Goal: Information Seeking & Learning: Learn about a topic

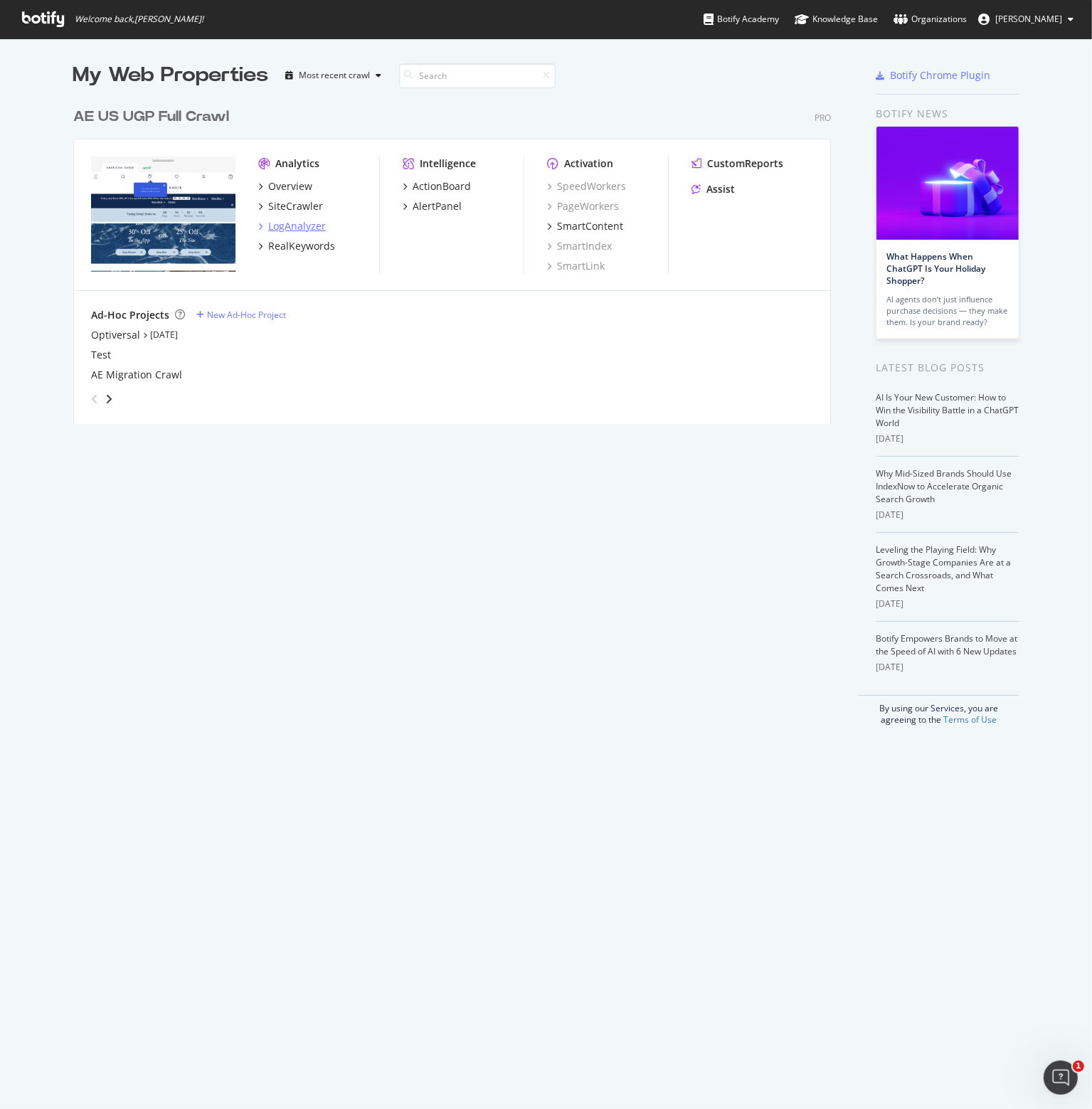
click at [300, 225] on div "LogAnalyzer" at bounding box center [297, 226] width 58 height 14
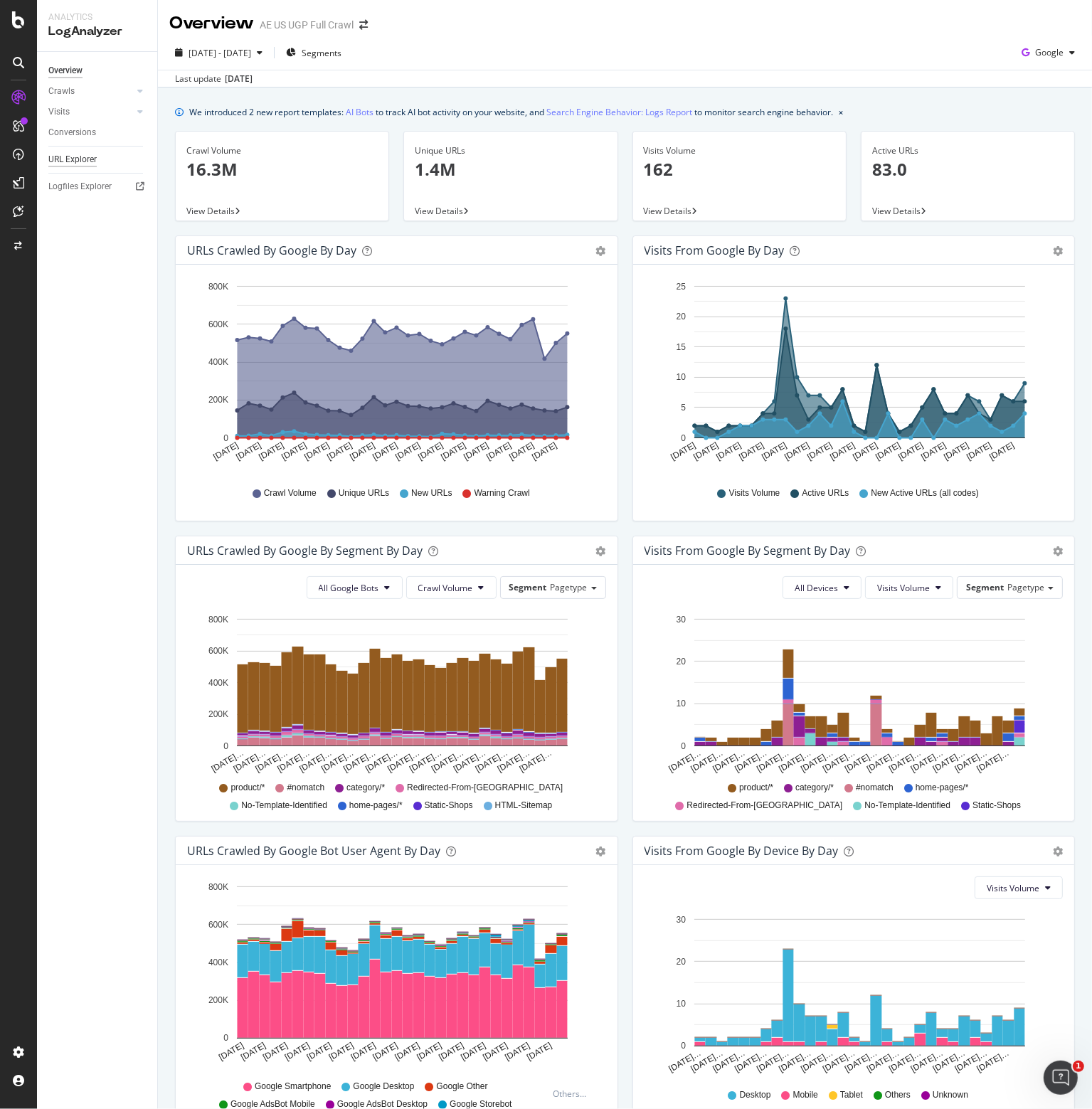
click at [75, 159] on div "URL Explorer" at bounding box center [73, 160] width 49 height 15
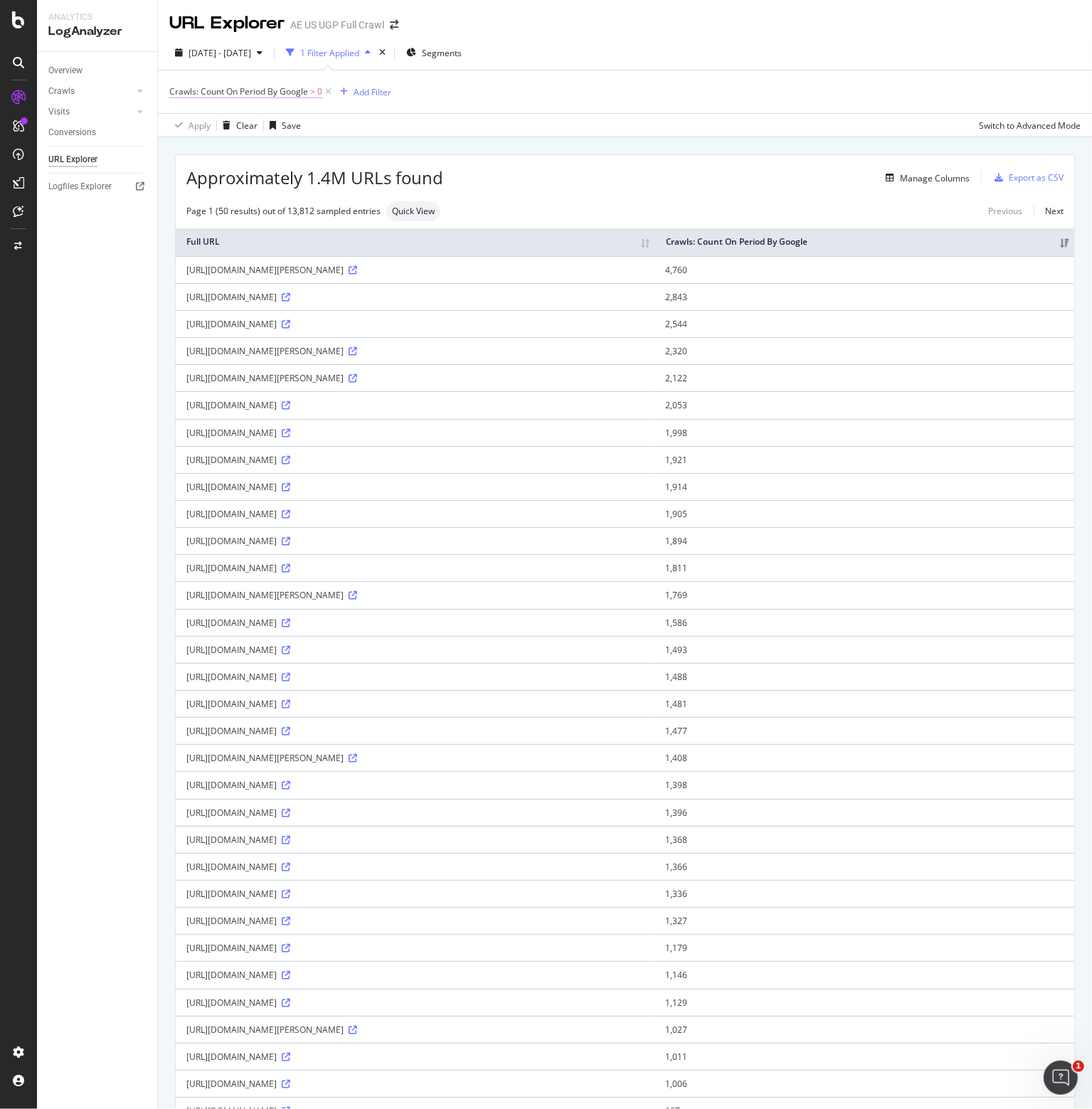
click at [290, 92] on span "Crawls: Count On Period By Google" at bounding box center [238, 91] width 139 height 12
click at [236, 150] on icon at bounding box center [238, 148] width 10 height 8
click at [244, 228] on span "Less than or equal to" at bounding box center [229, 232] width 83 height 12
click at [338, 202] on div "Apply" at bounding box center [326, 203] width 22 height 12
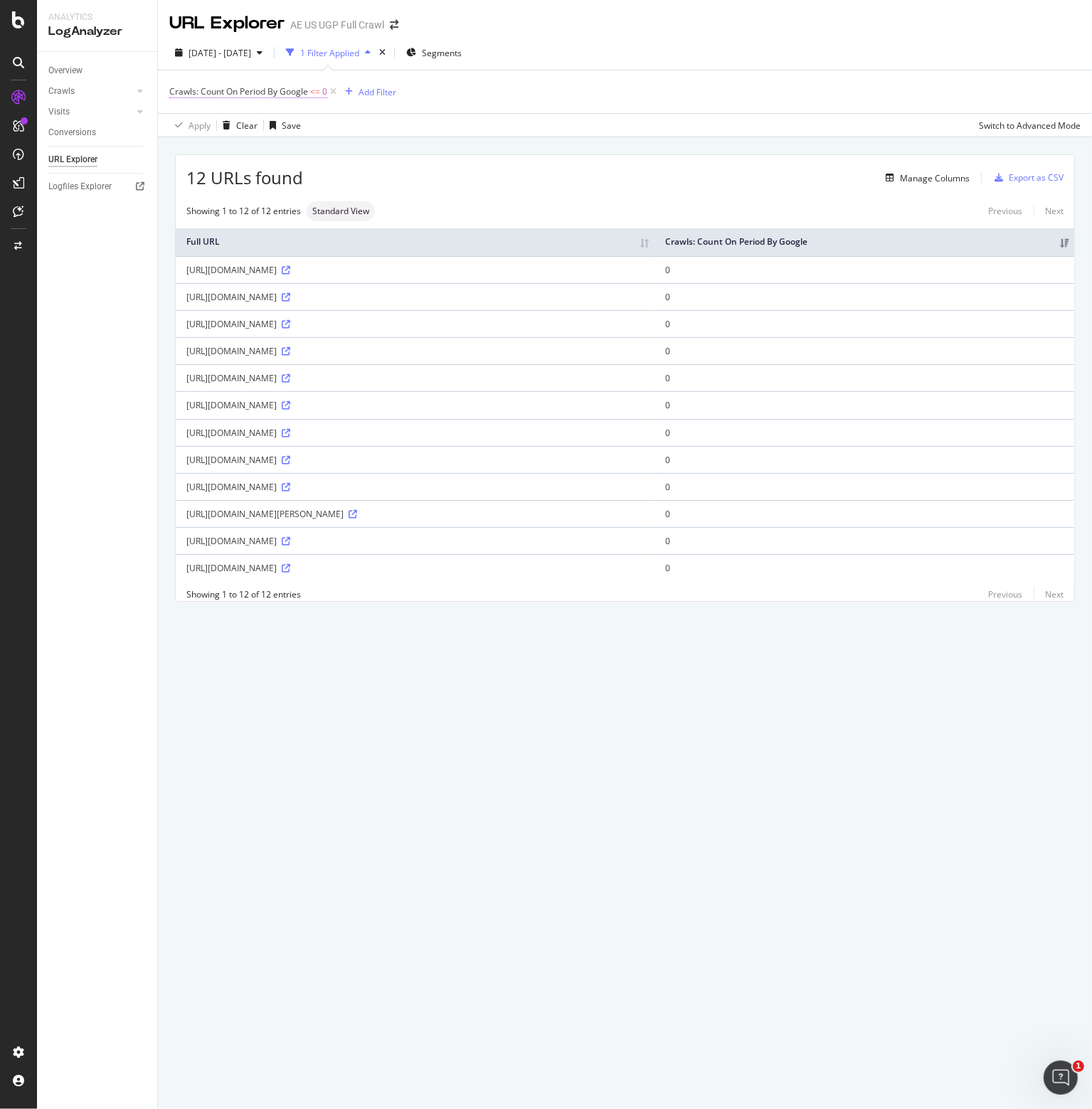
click at [297, 90] on span "Crawls: Count On Period By Google" at bounding box center [238, 91] width 139 height 12
click at [234, 146] on span "Less than or equal to" at bounding box center [223, 147] width 83 height 12
click at [237, 219] on div "Less than" at bounding box center [261, 214] width 152 height 18
click at [322, 207] on div "Apply" at bounding box center [326, 203] width 22 height 12
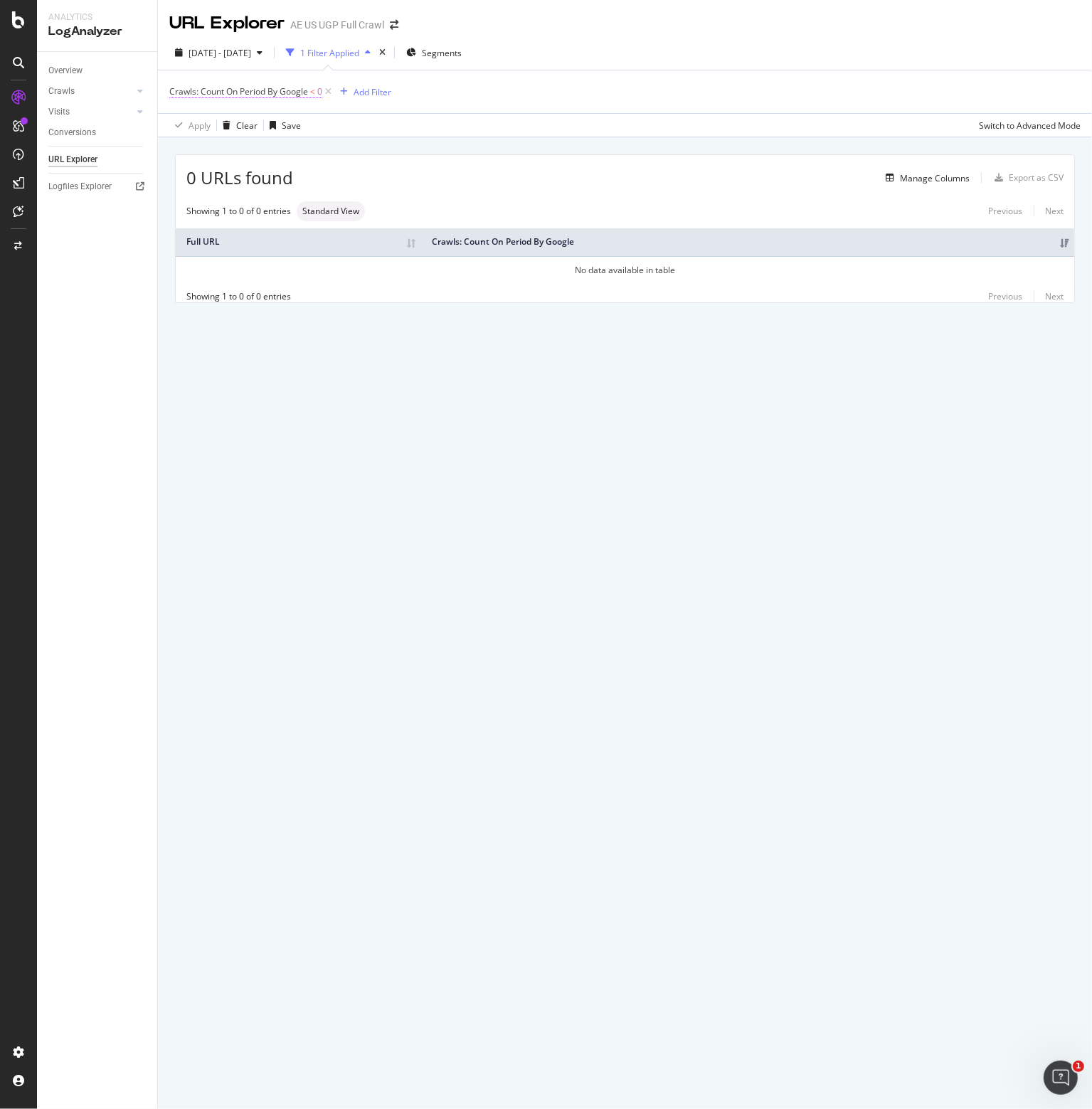
click at [310, 93] on span "Crawls: Count On Period By Google < 0" at bounding box center [245, 91] width 153 height 13
click at [223, 146] on icon at bounding box center [225, 148] width 10 height 8
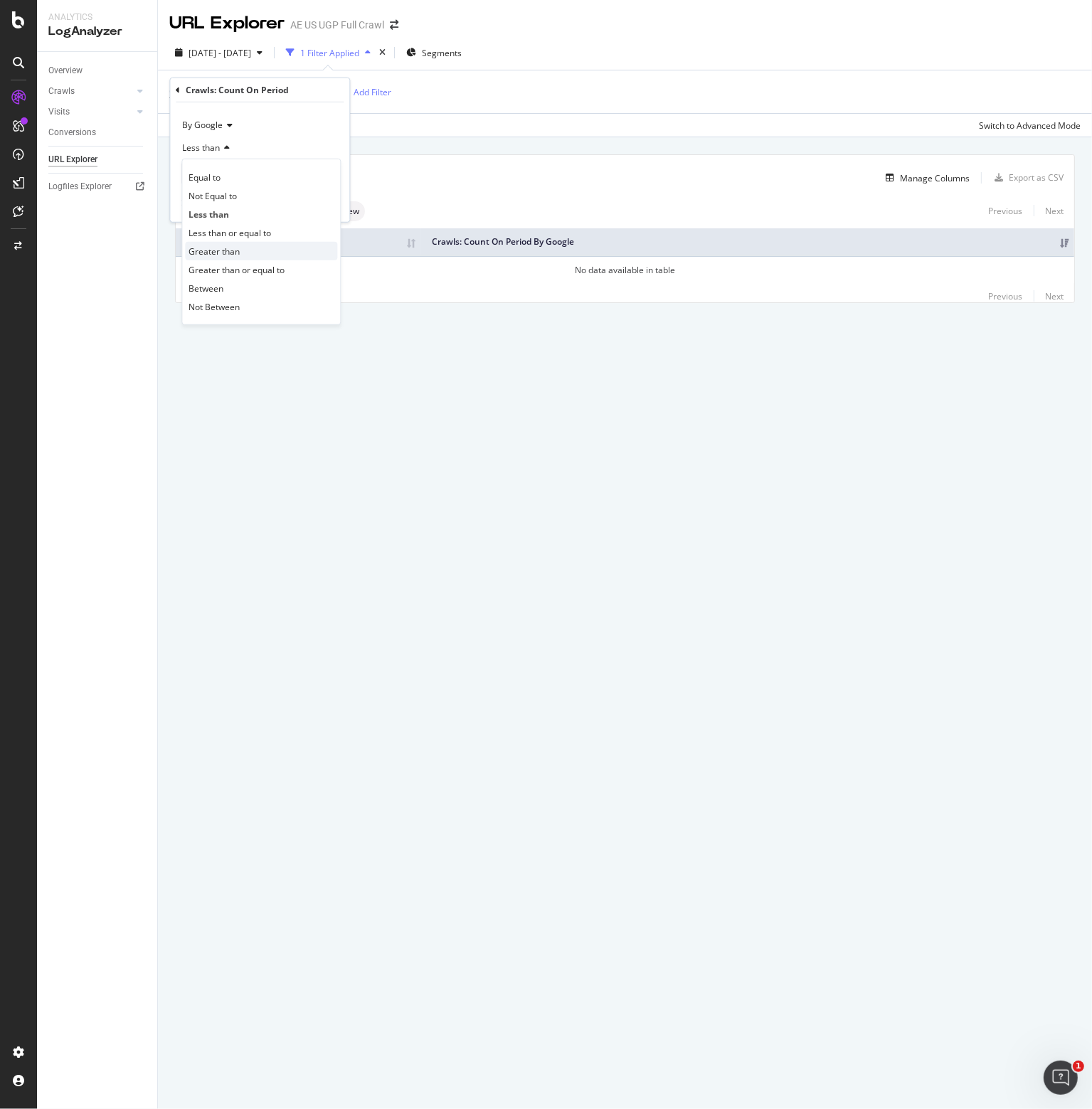
click at [244, 249] on div "Greater than" at bounding box center [261, 251] width 152 height 18
click at [321, 203] on div "Apply" at bounding box center [326, 203] width 22 height 12
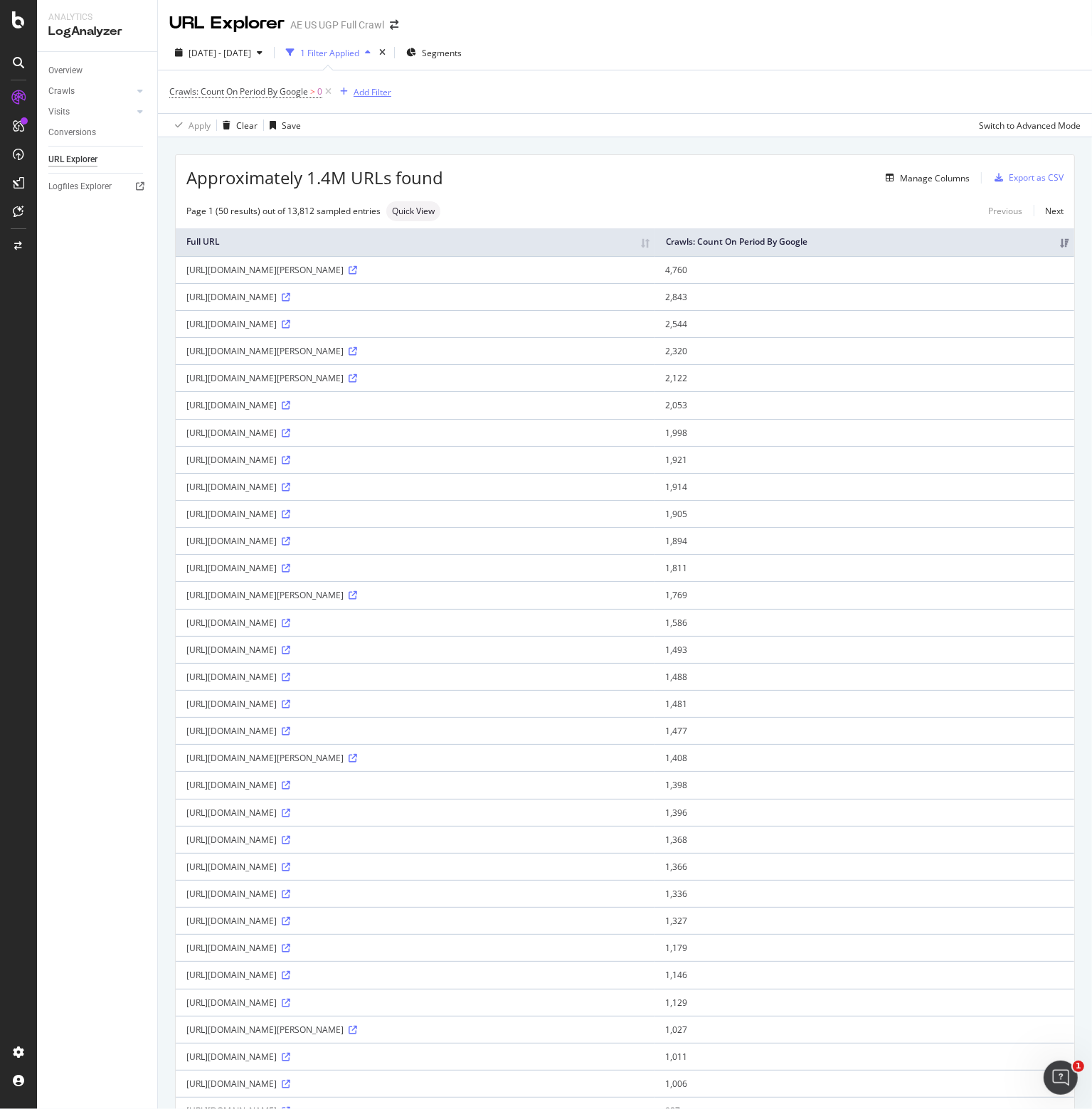
click at [358, 88] on div "Add Filter" at bounding box center [372, 92] width 38 height 12
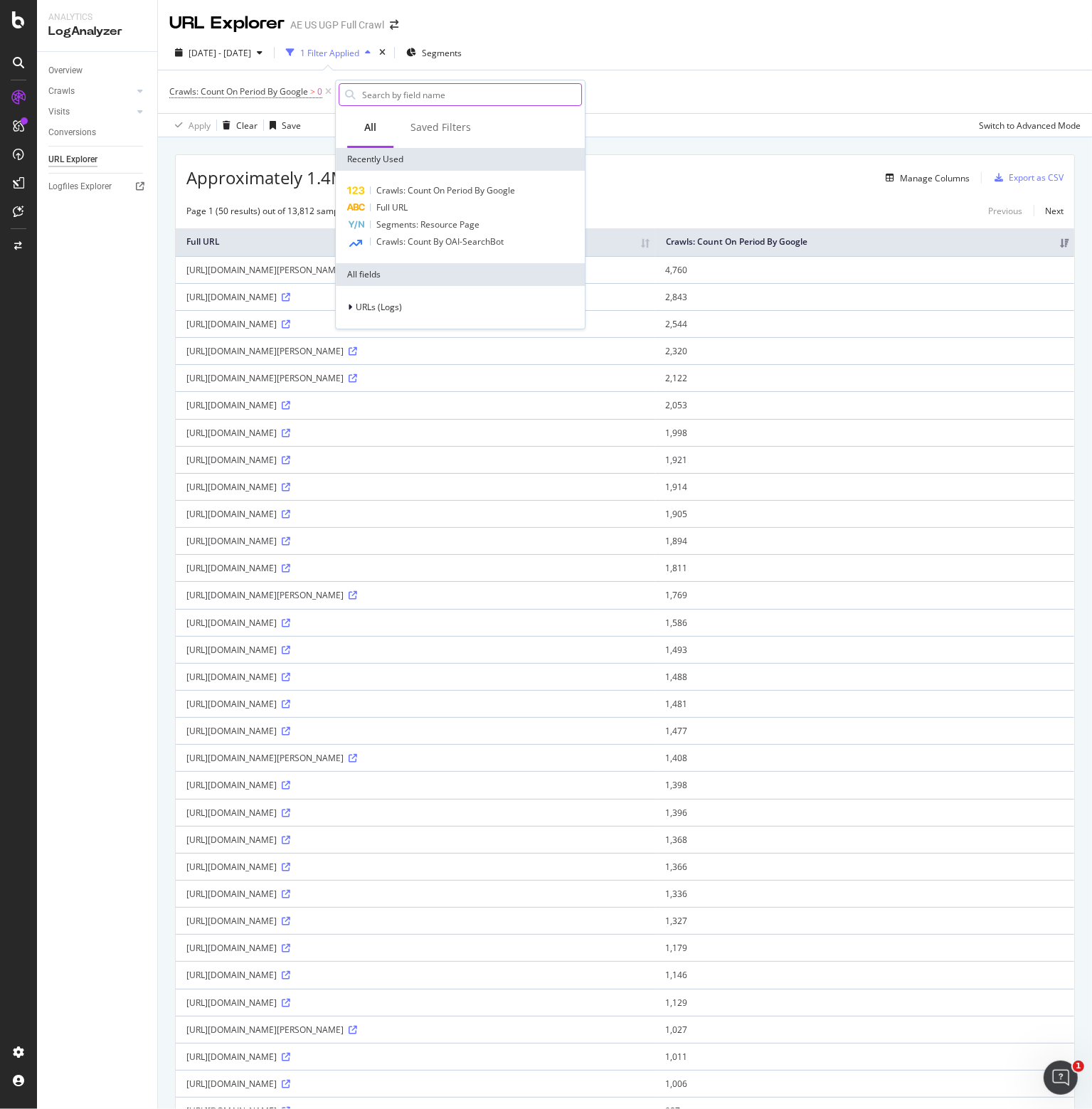
click at [387, 90] on input "text" at bounding box center [471, 95] width 221 height 22
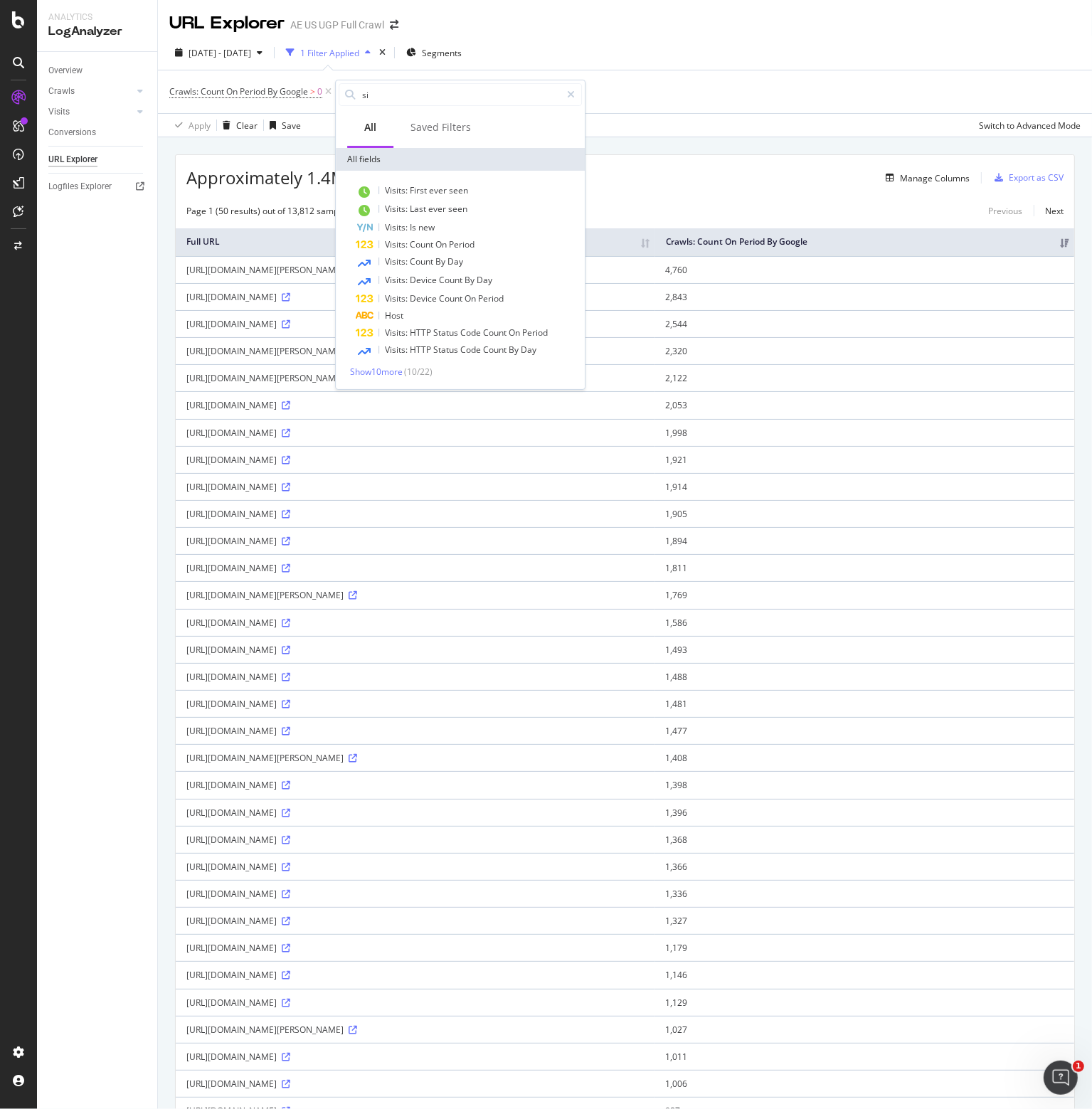
type input "s"
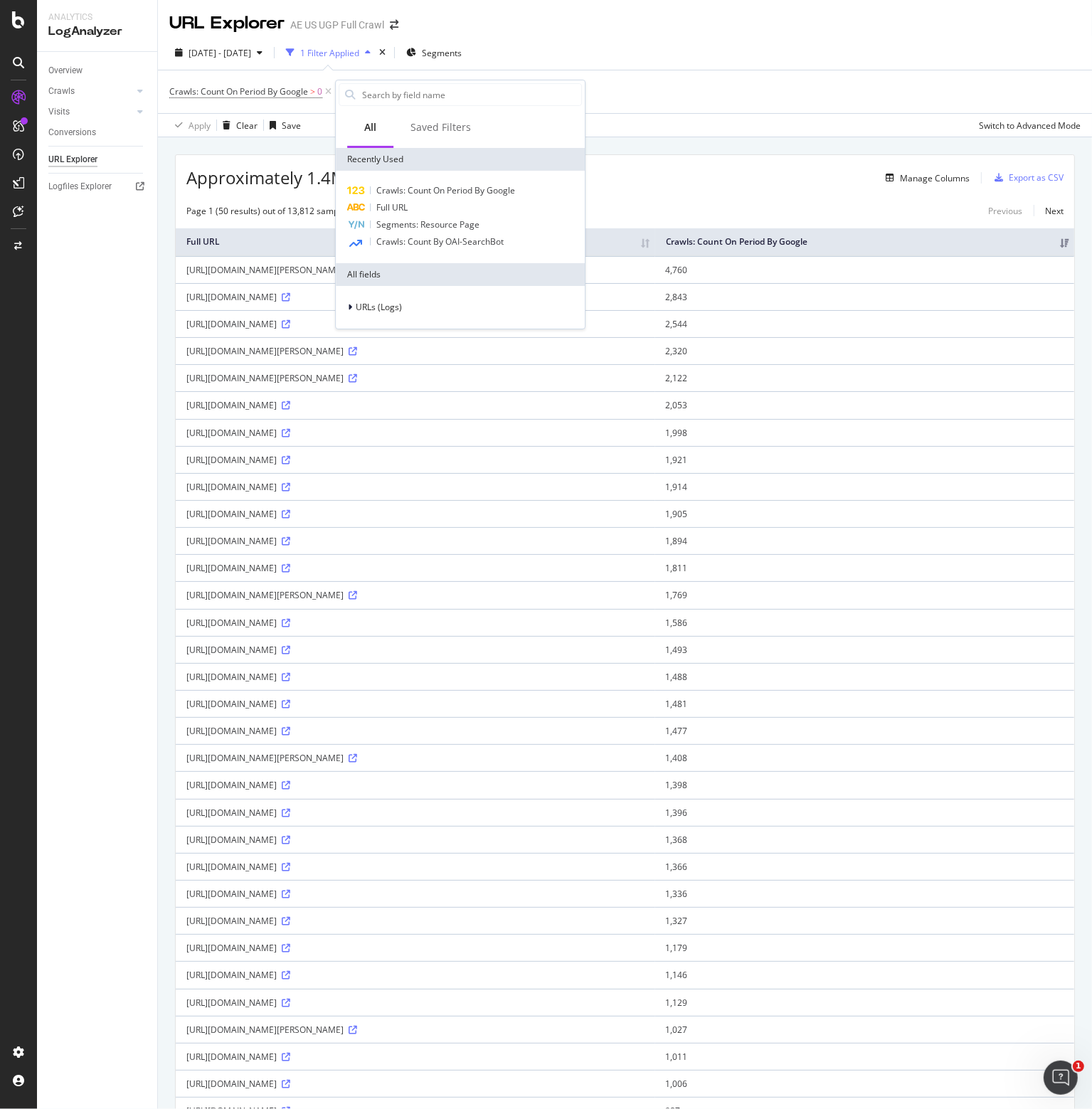
click at [90, 255] on div "Overview Crawls Daily Distribution Segments Distribution HTTP Codes Resources V…" at bounding box center [97, 580] width 120 height 1057
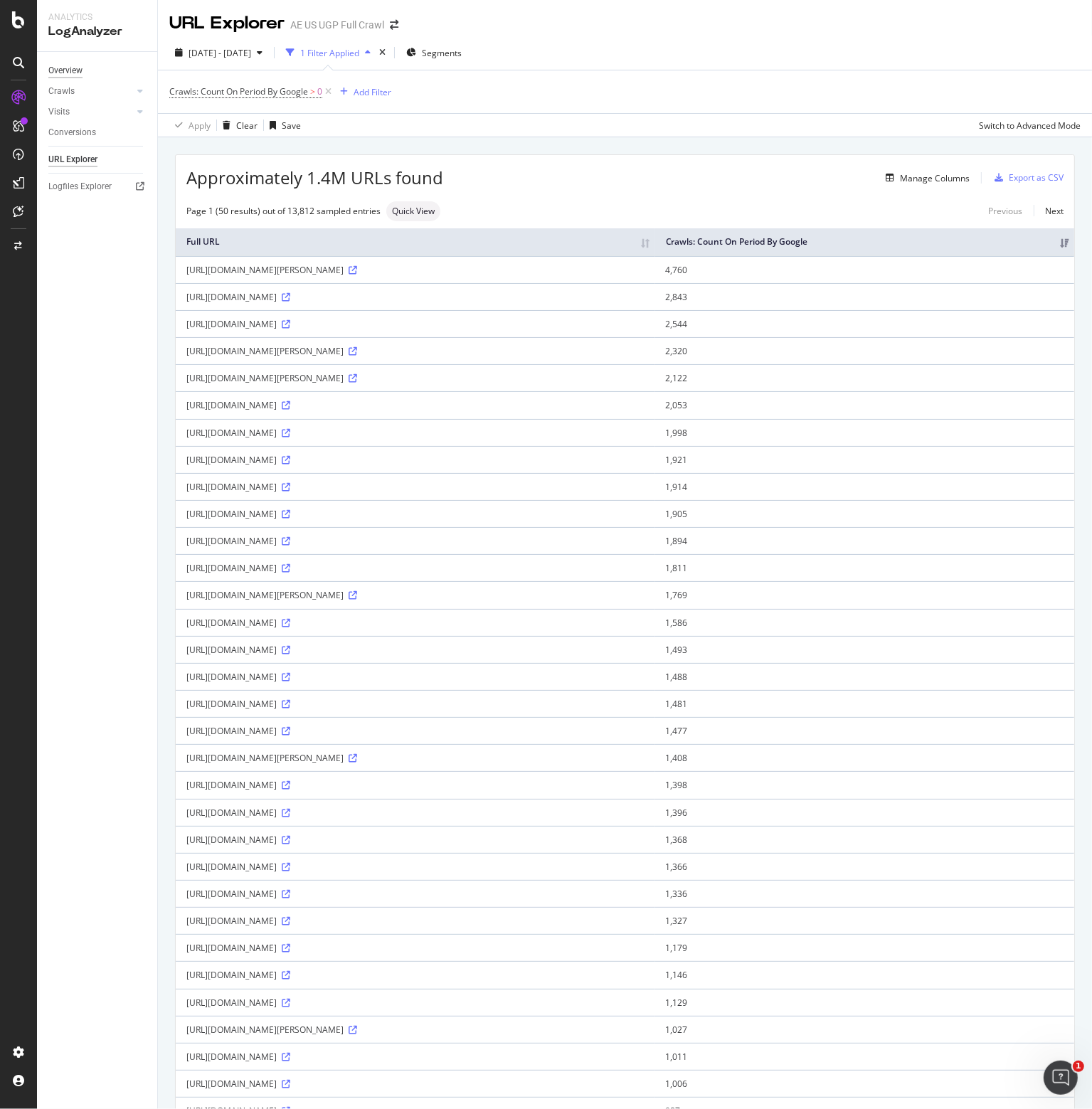
click at [74, 73] on div "Overview" at bounding box center [65, 71] width 34 height 15
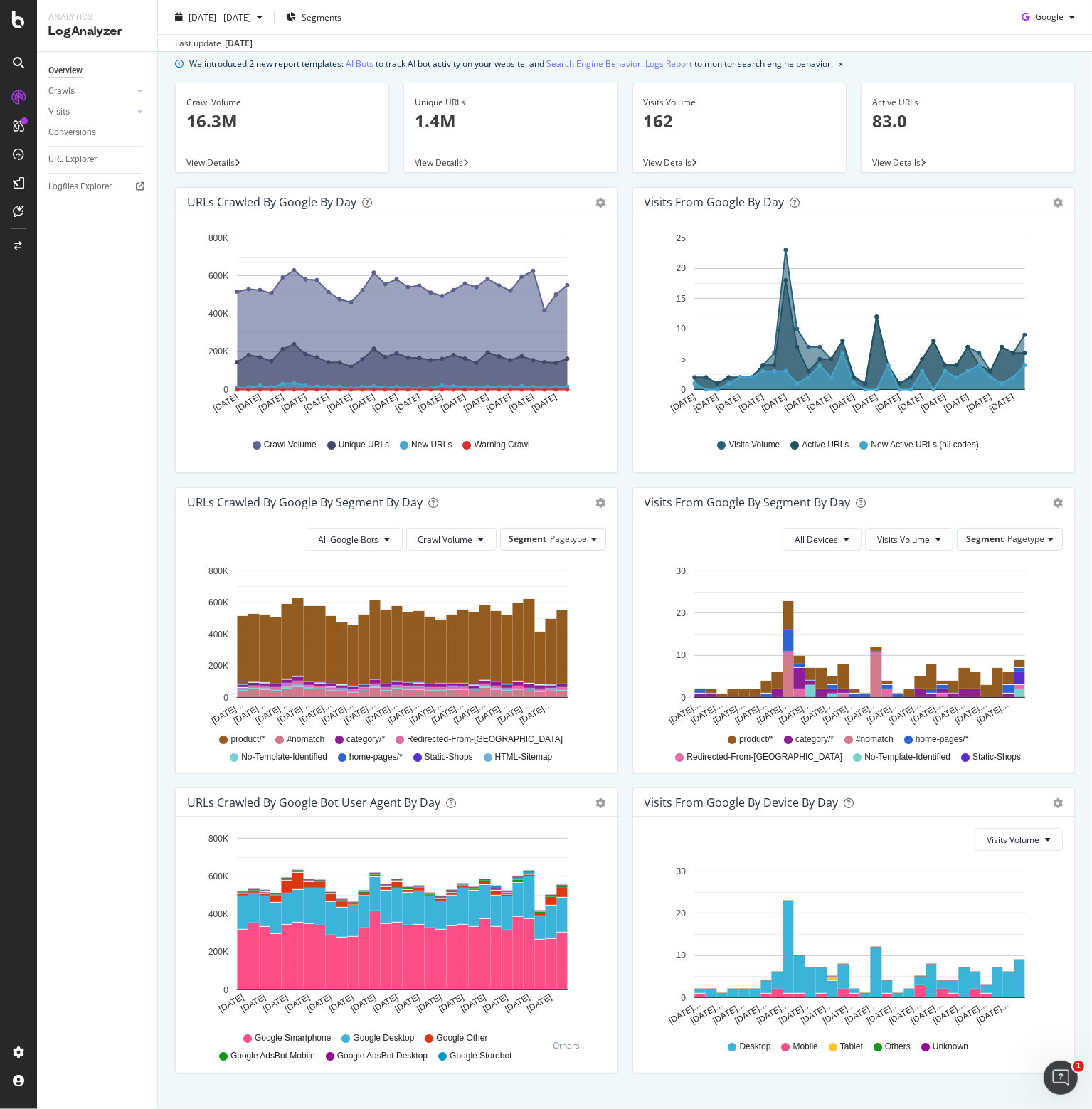
scroll to position [75, 0]
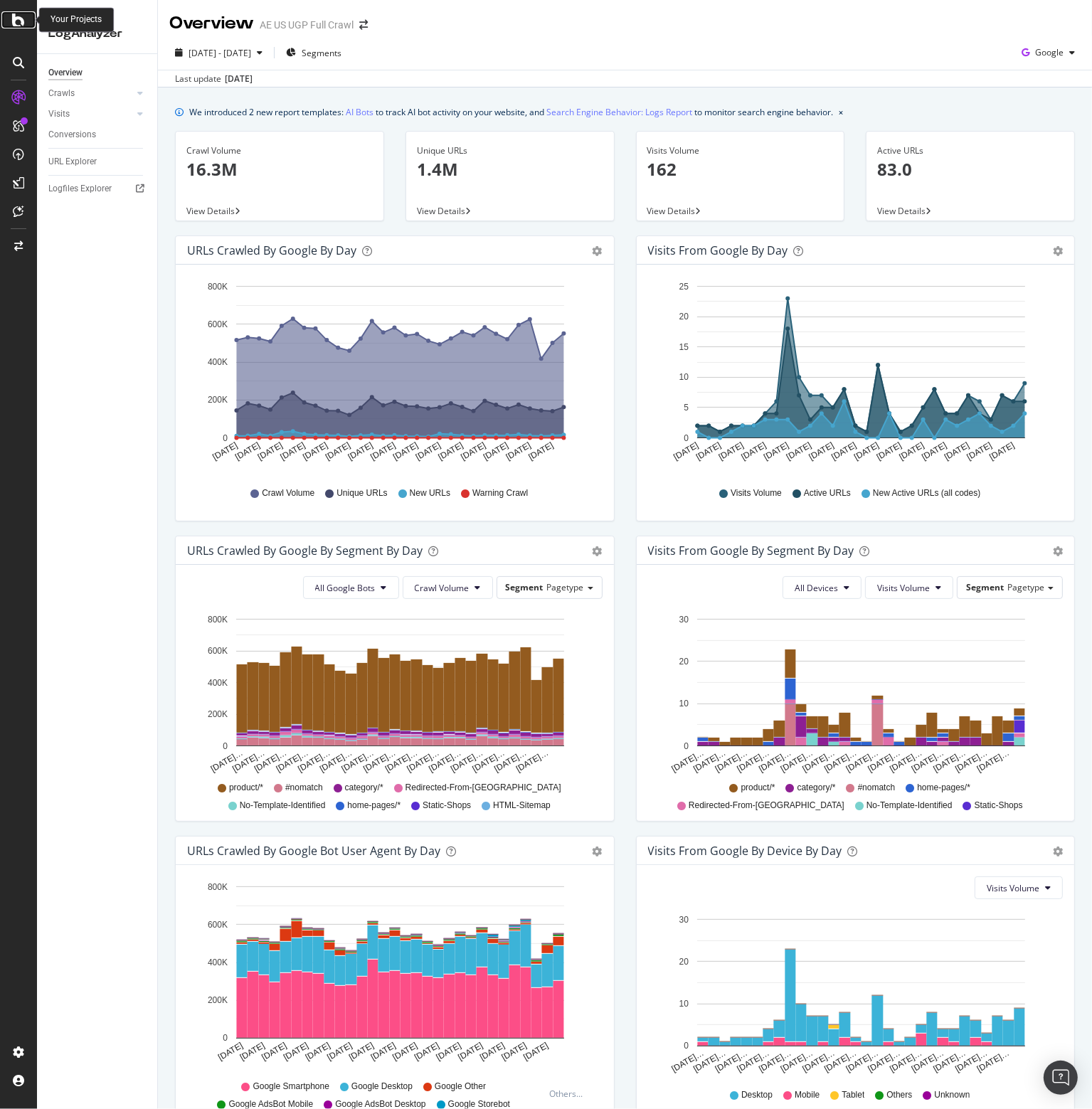
drag, startPoint x: 0, startPoint y: 0, endPoint x: 21, endPoint y: 17, distance: 27.0
click at [21, 17] on icon at bounding box center [18, 20] width 13 height 17
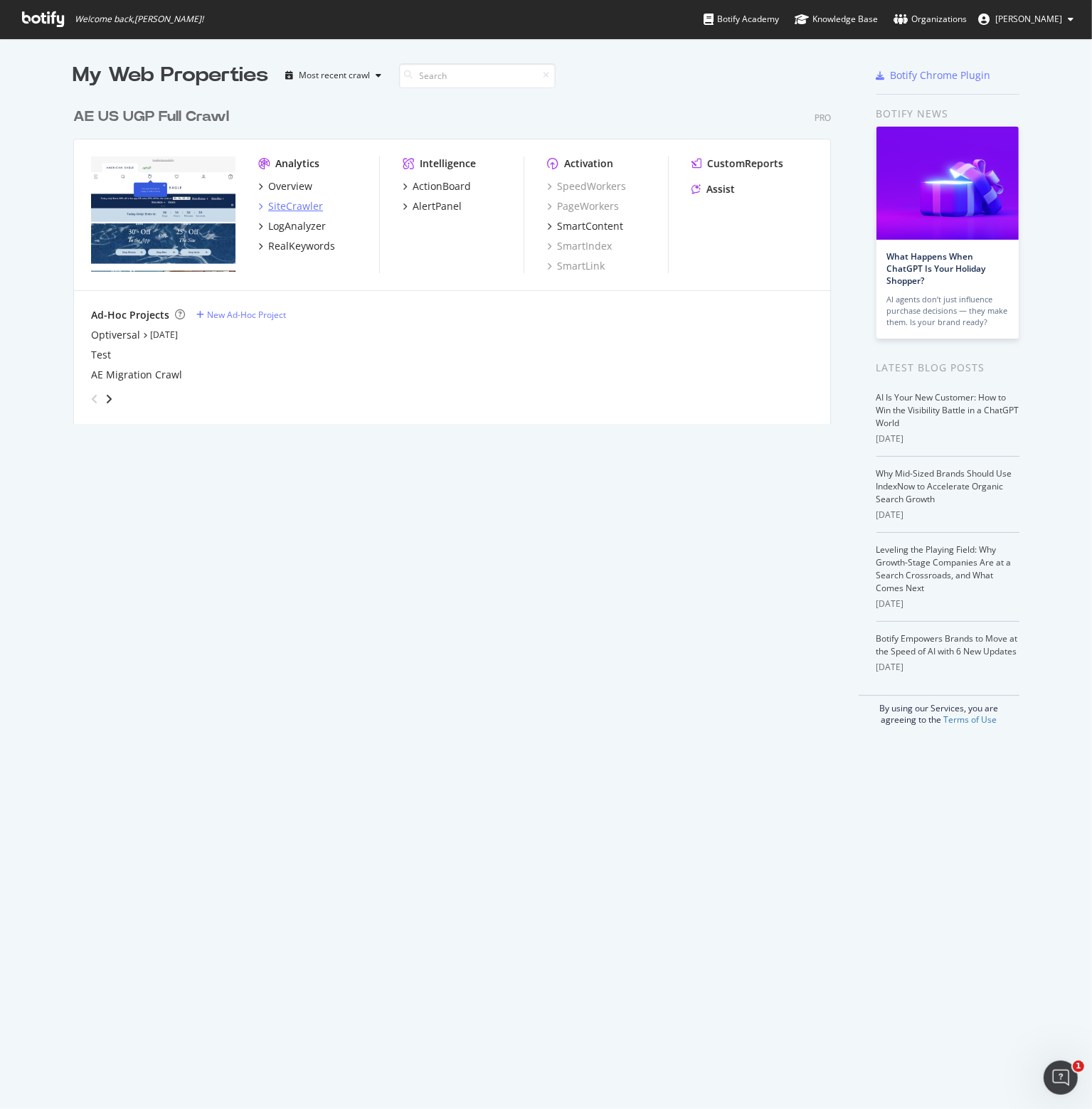
click at [274, 205] on div "SiteCrawler" at bounding box center [295, 206] width 54 height 14
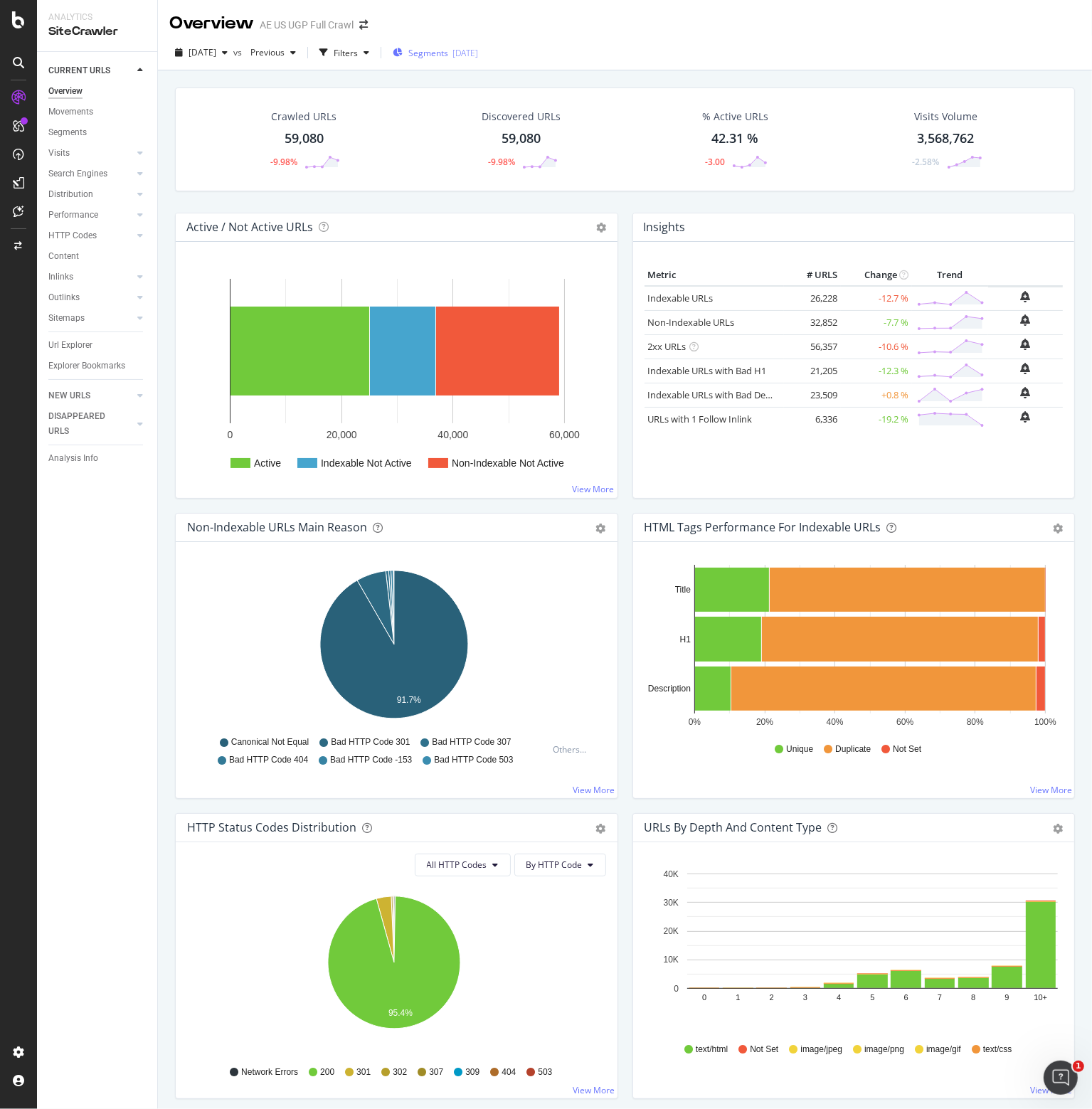
click at [449, 49] on span "Segments" at bounding box center [428, 53] width 40 height 12
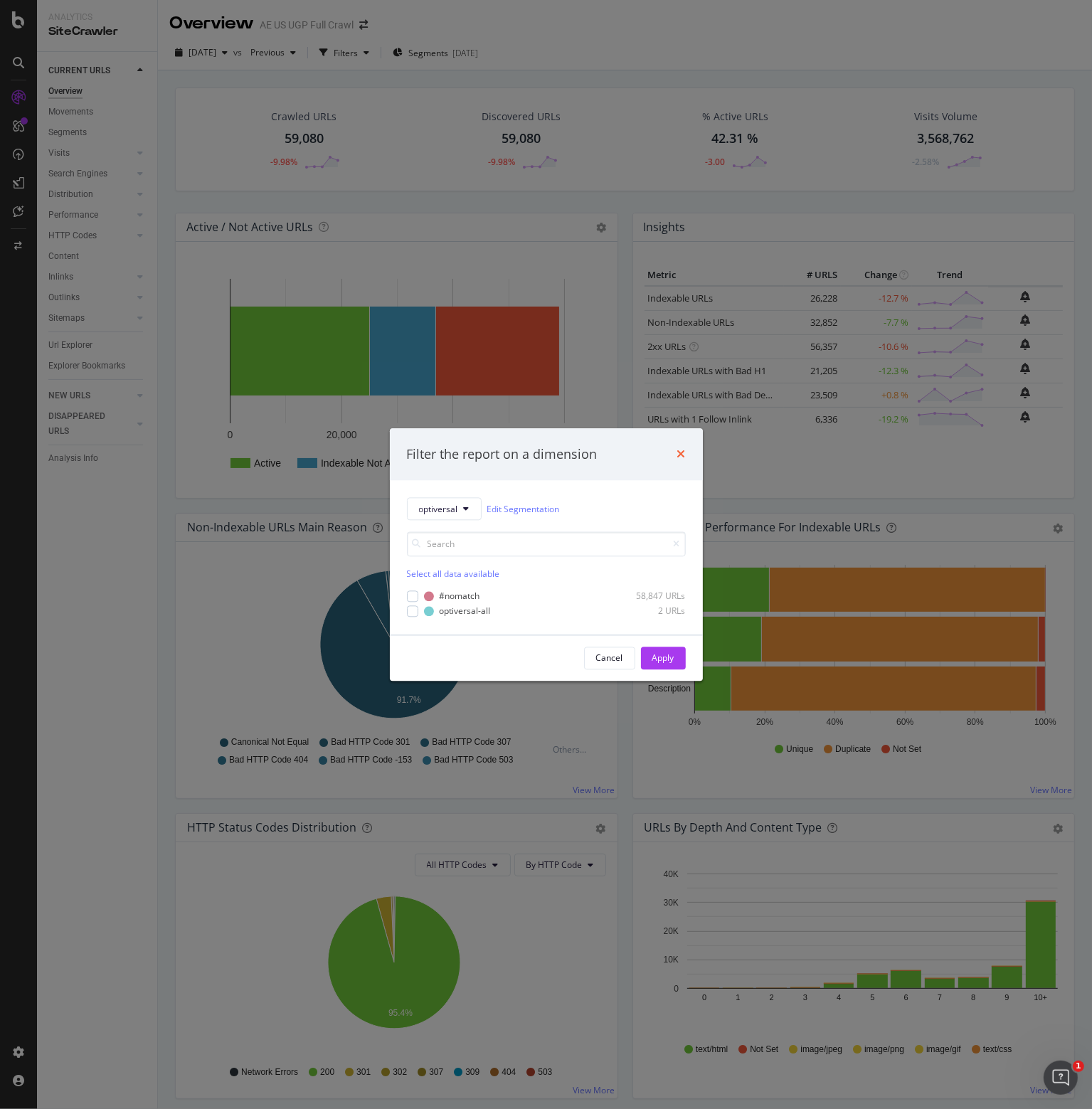
click at [683, 454] on icon "times" at bounding box center [681, 454] width 8 height 12
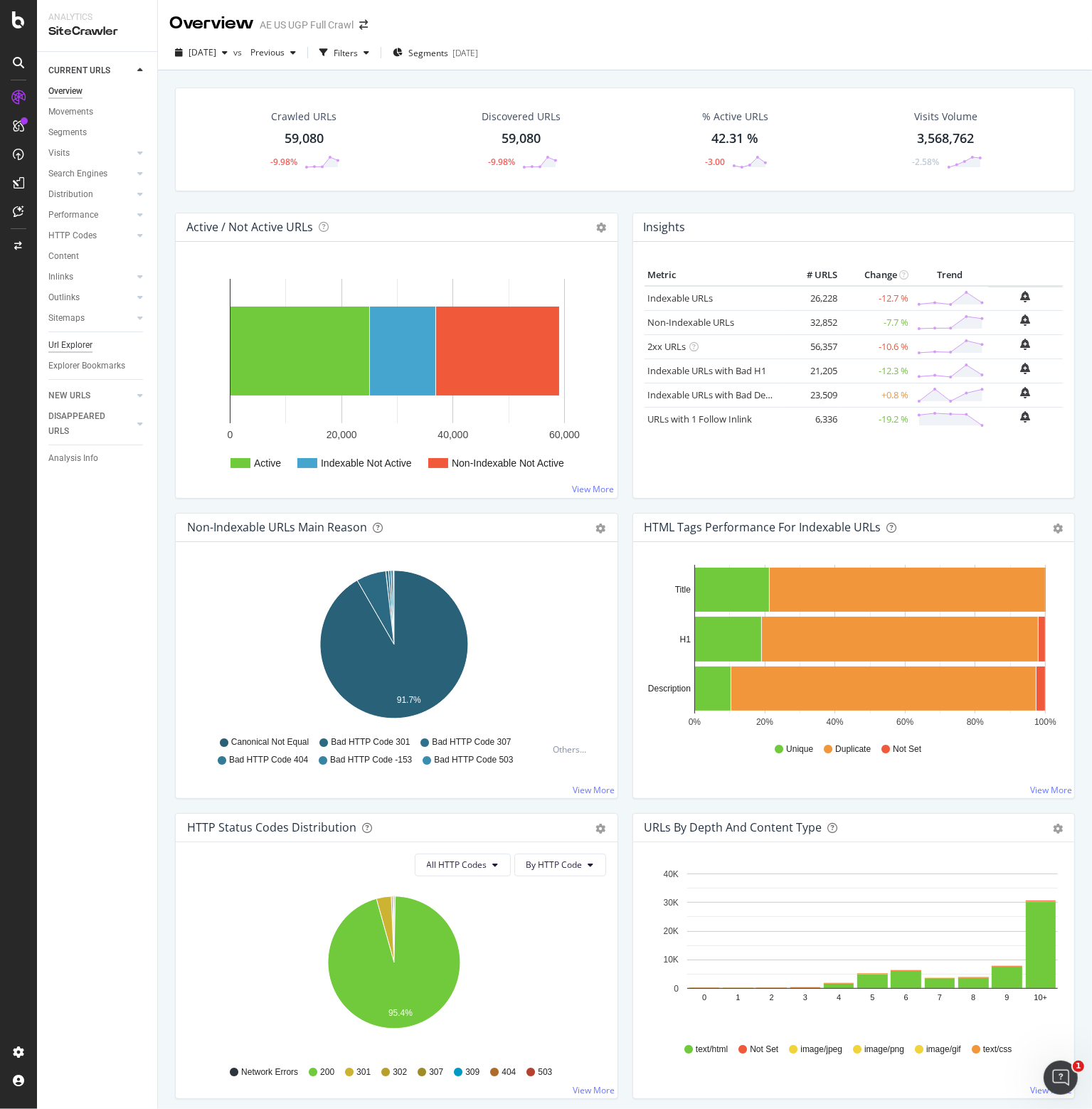
click at [75, 349] on div "Url Explorer" at bounding box center [70, 346] width 44 height 15
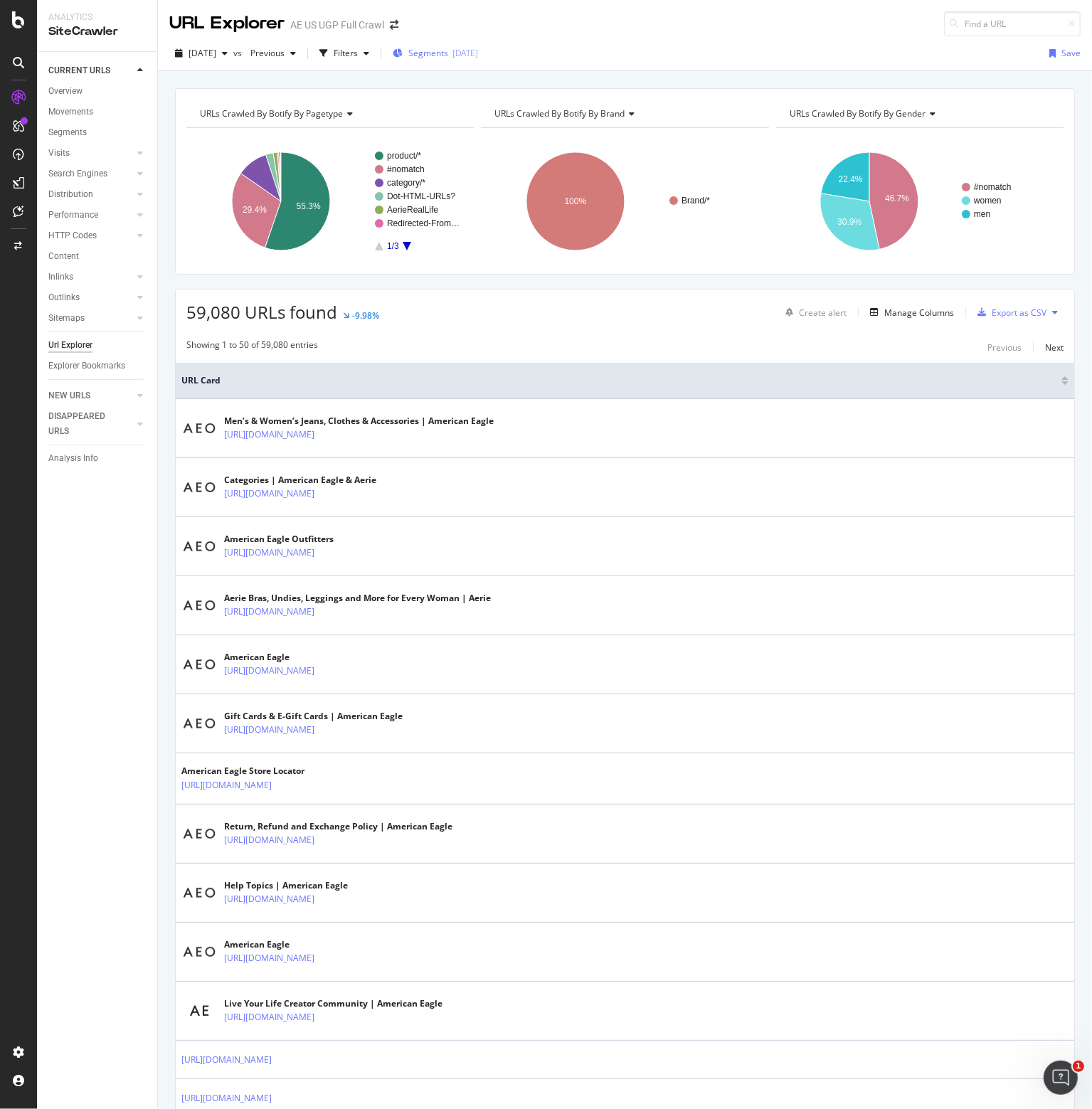
click at [449, 48] on span "Segments" at bounding box center [428, 53] width 40 height 12
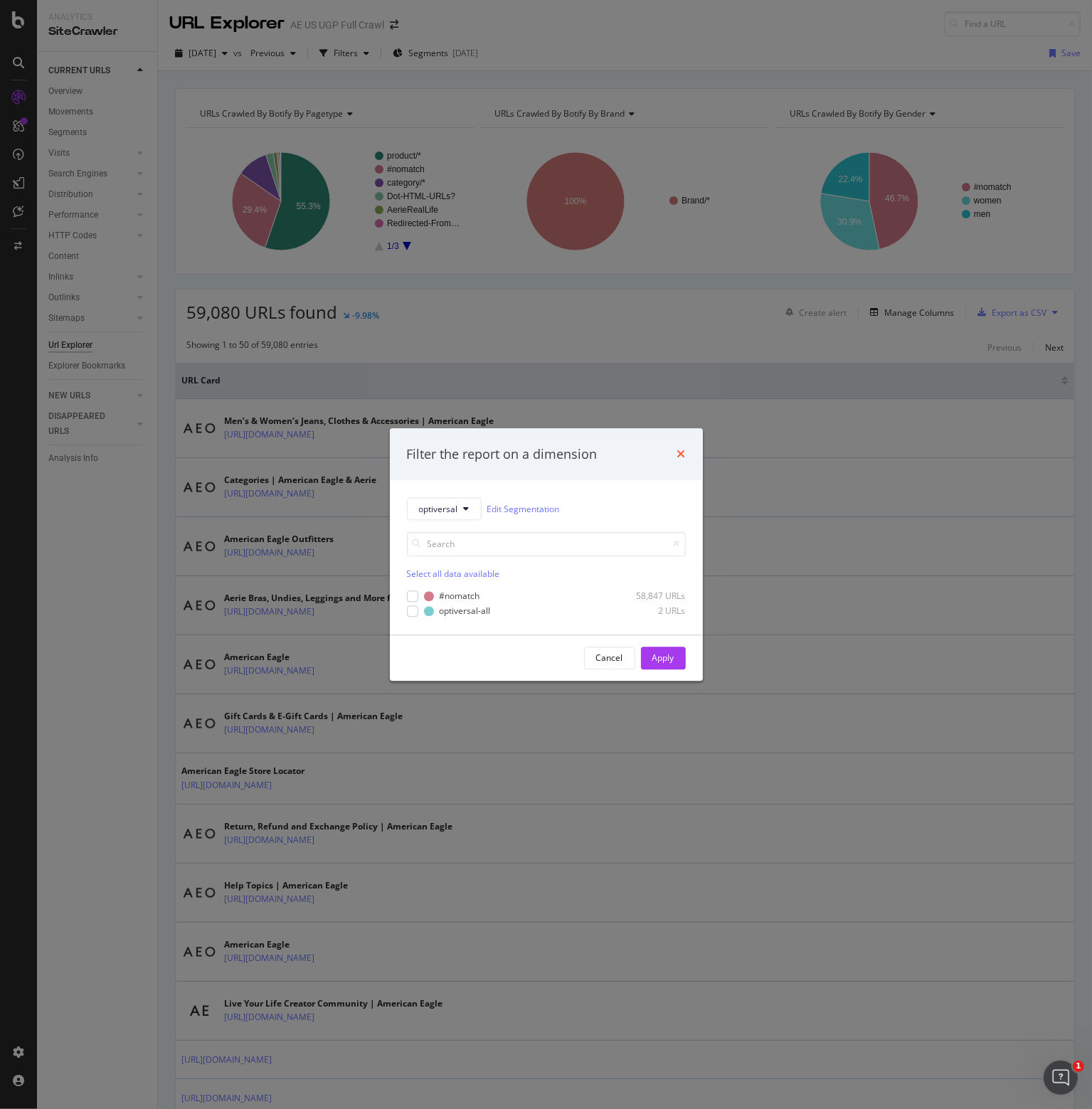
click at [681, 449] on icon "times" at bounding box center [681, 454] width 8 height 12
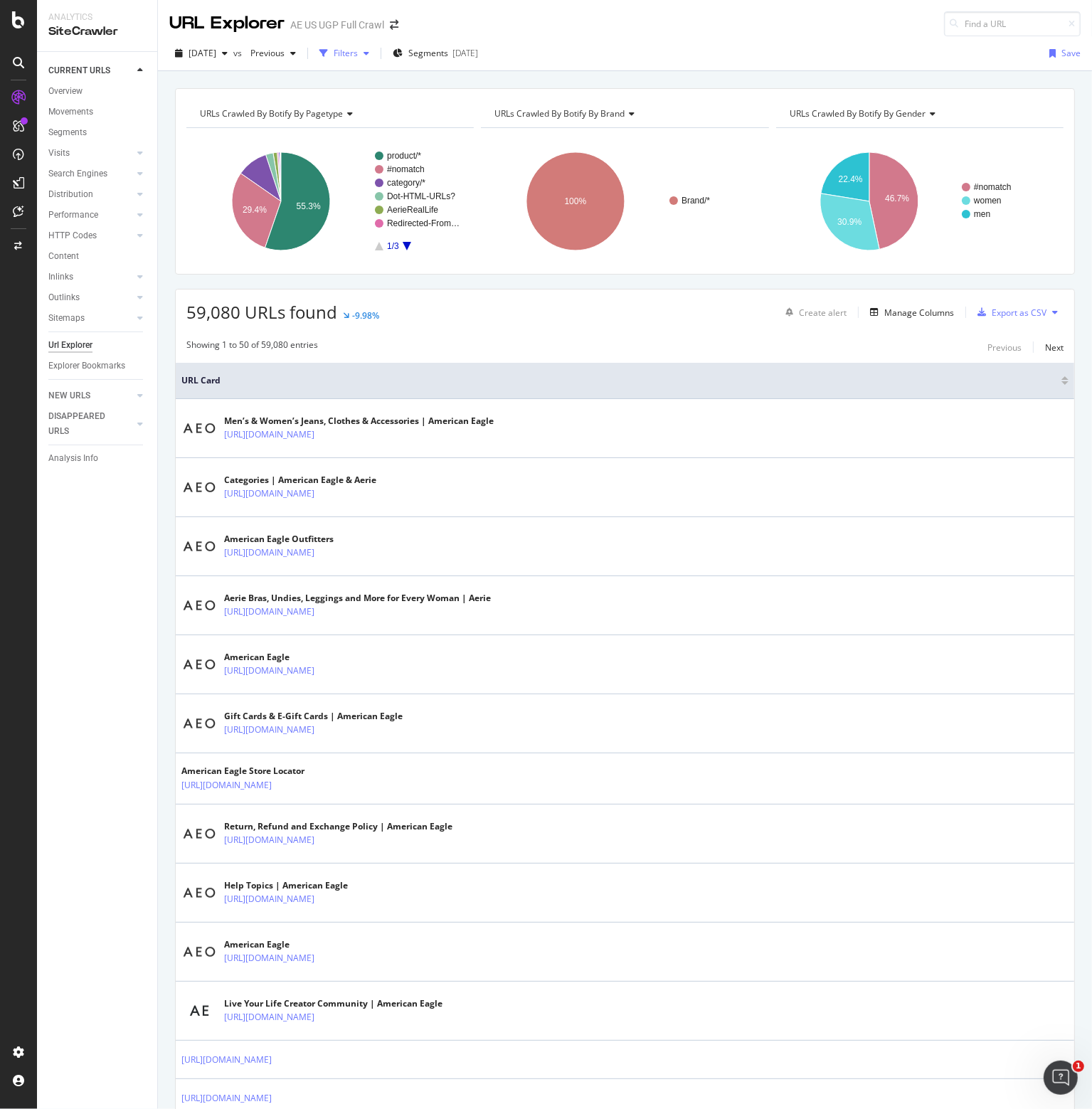
click at [358, 50] on div "Filters" at bounding box center [346, 53] width 24 height 12
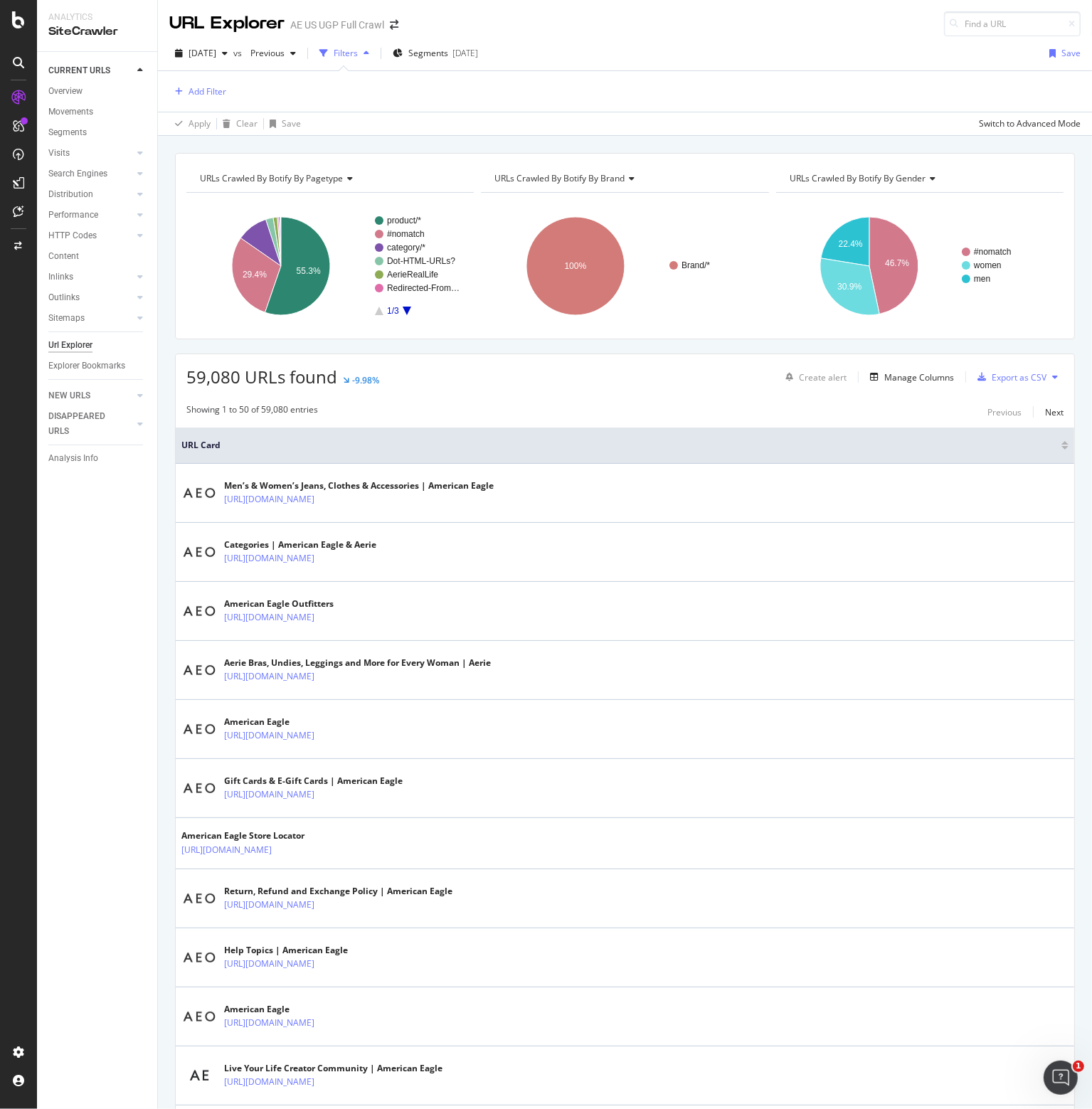
click at [358, 52] on div "Filters" at bounding box center [346, 53] width 24 height 12
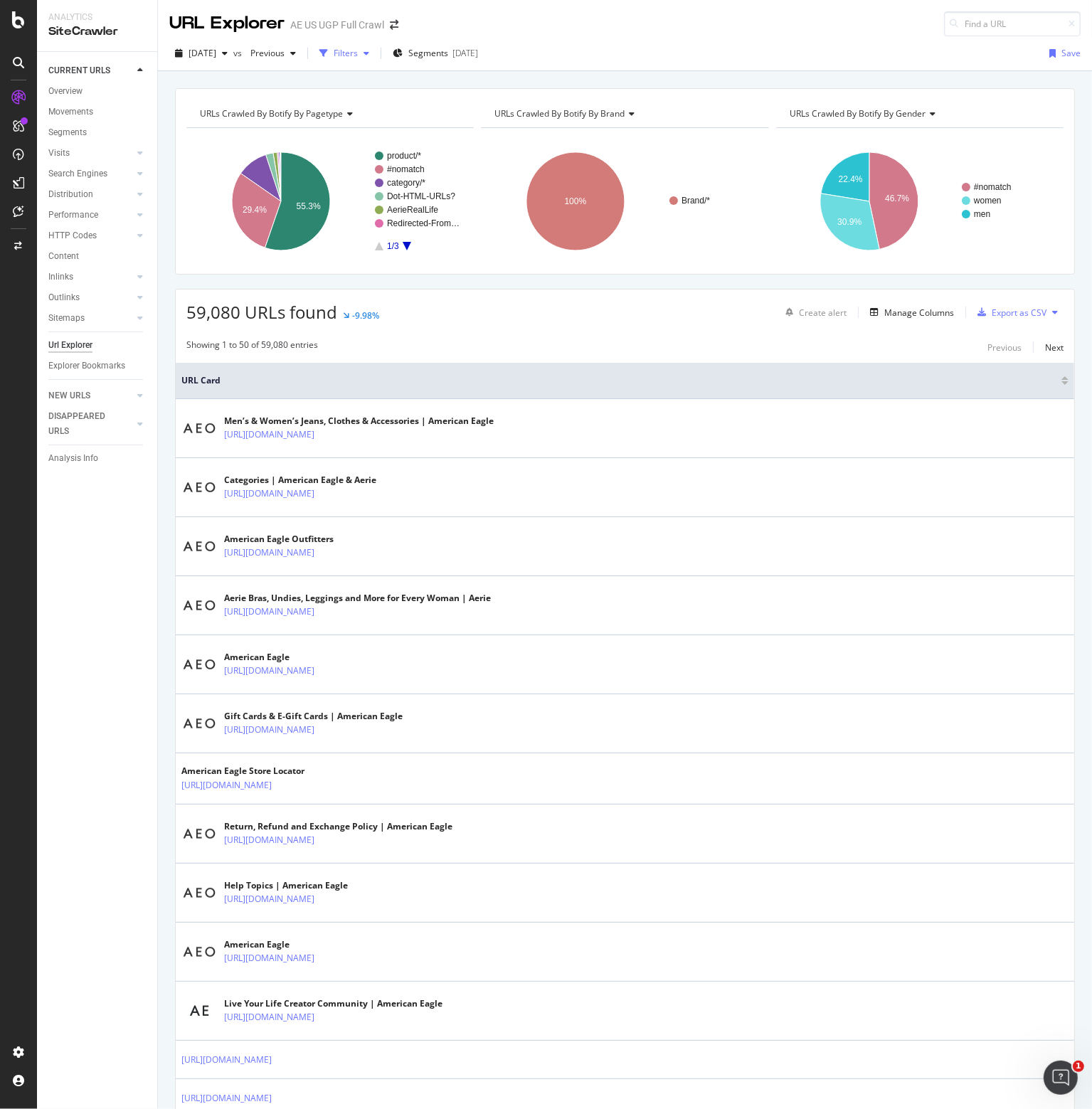
click at [358, 52] on div "Filters" at bounding box center [346, 53] width 24 height 12
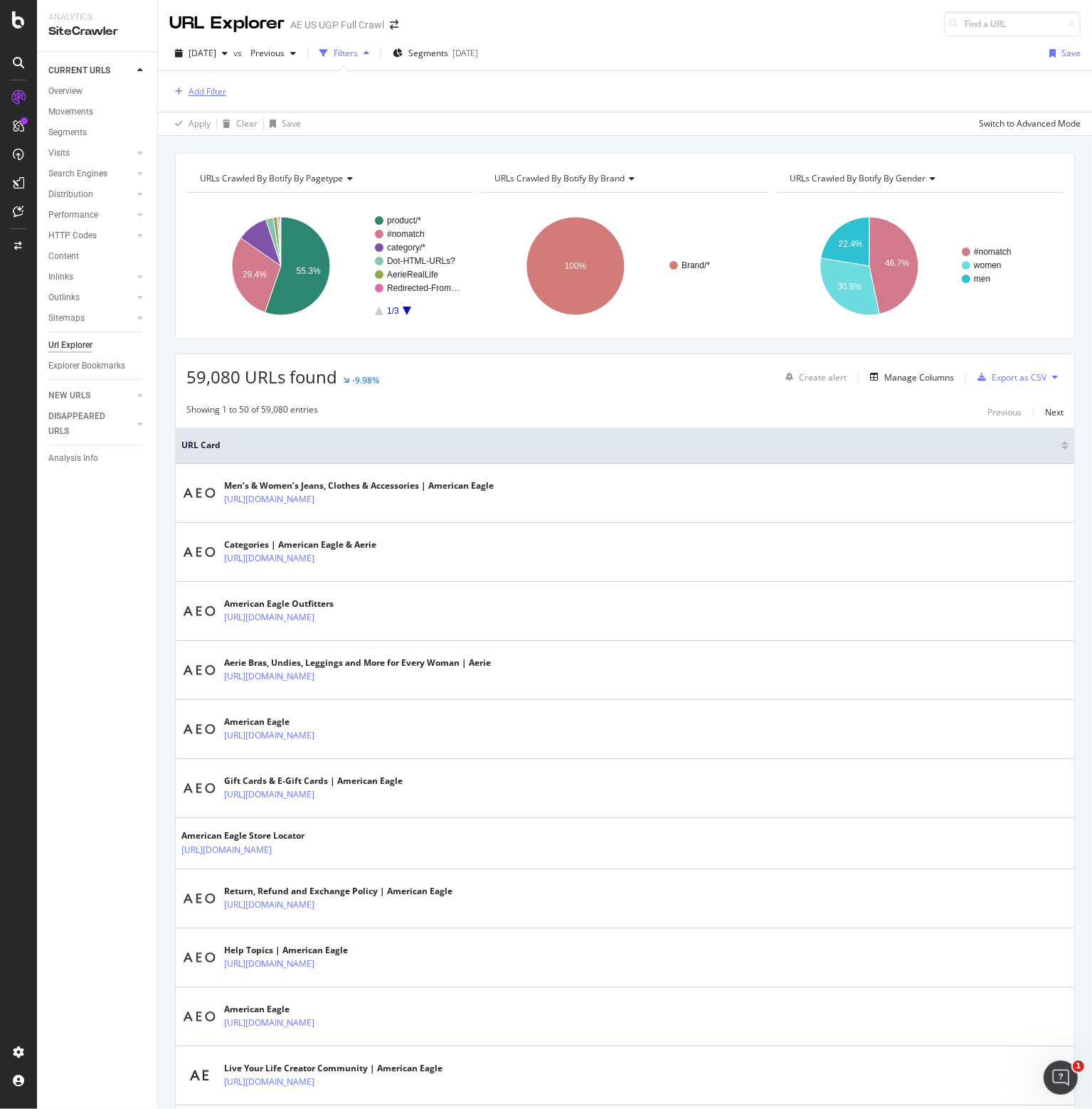
click at [193, 88] on div "Add Filter" at bounding box center [207, 91] width 38 height 12
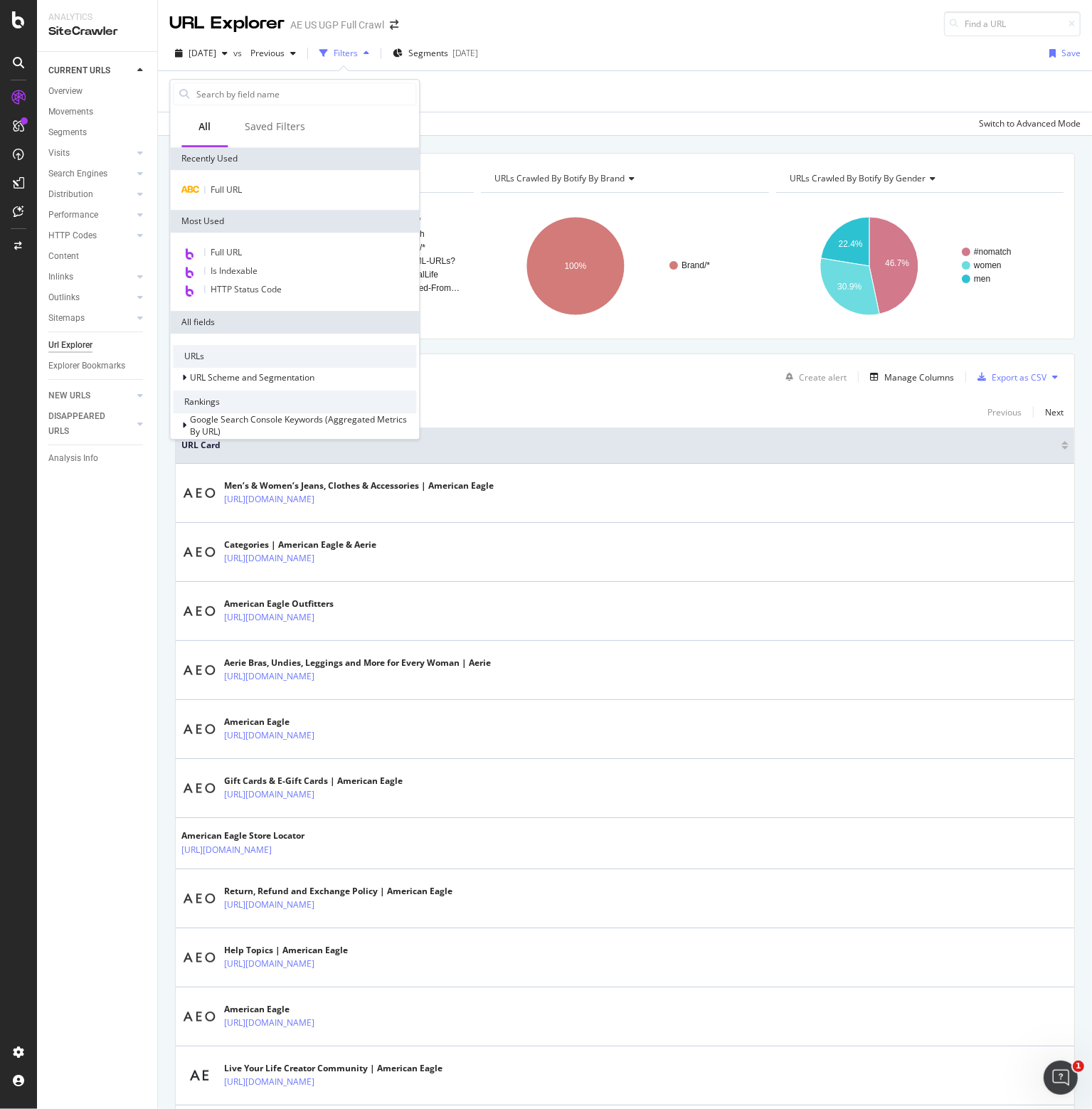
drag, startPoint x: 230, startPoint y: 187, endPoint x: 326, endPoint y: 316, distance: 160.8
click at [230, 187] on span "Full URL" at bounding box center [226, 189] width 31 height 12
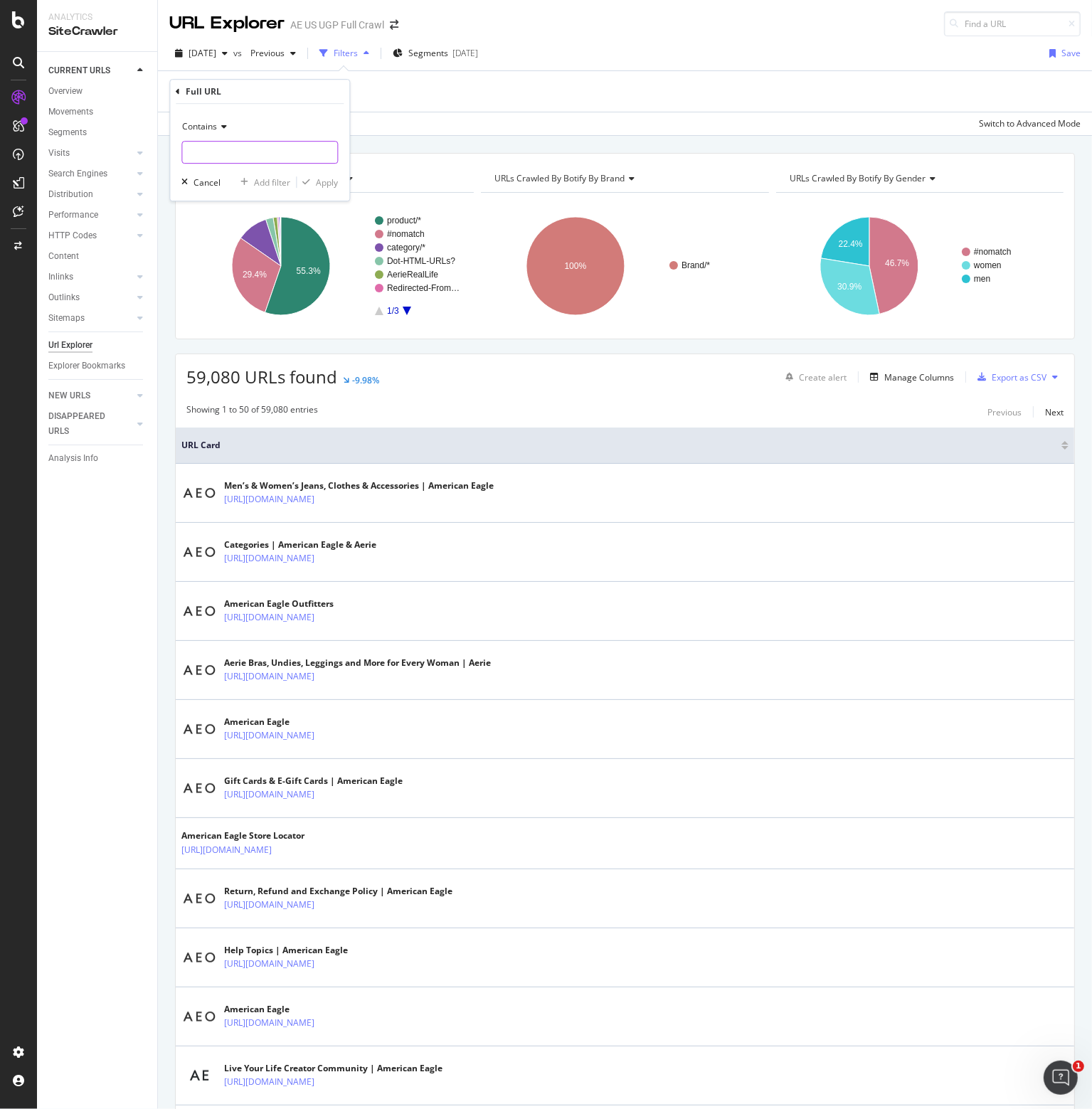
click at [225, 154] on input "text" at bounding box center [259, 151] width 155 height 23
type input "/o/"
click at [330, 187] on div "Apply" at bounding box center [317, 182] width 41 height 13
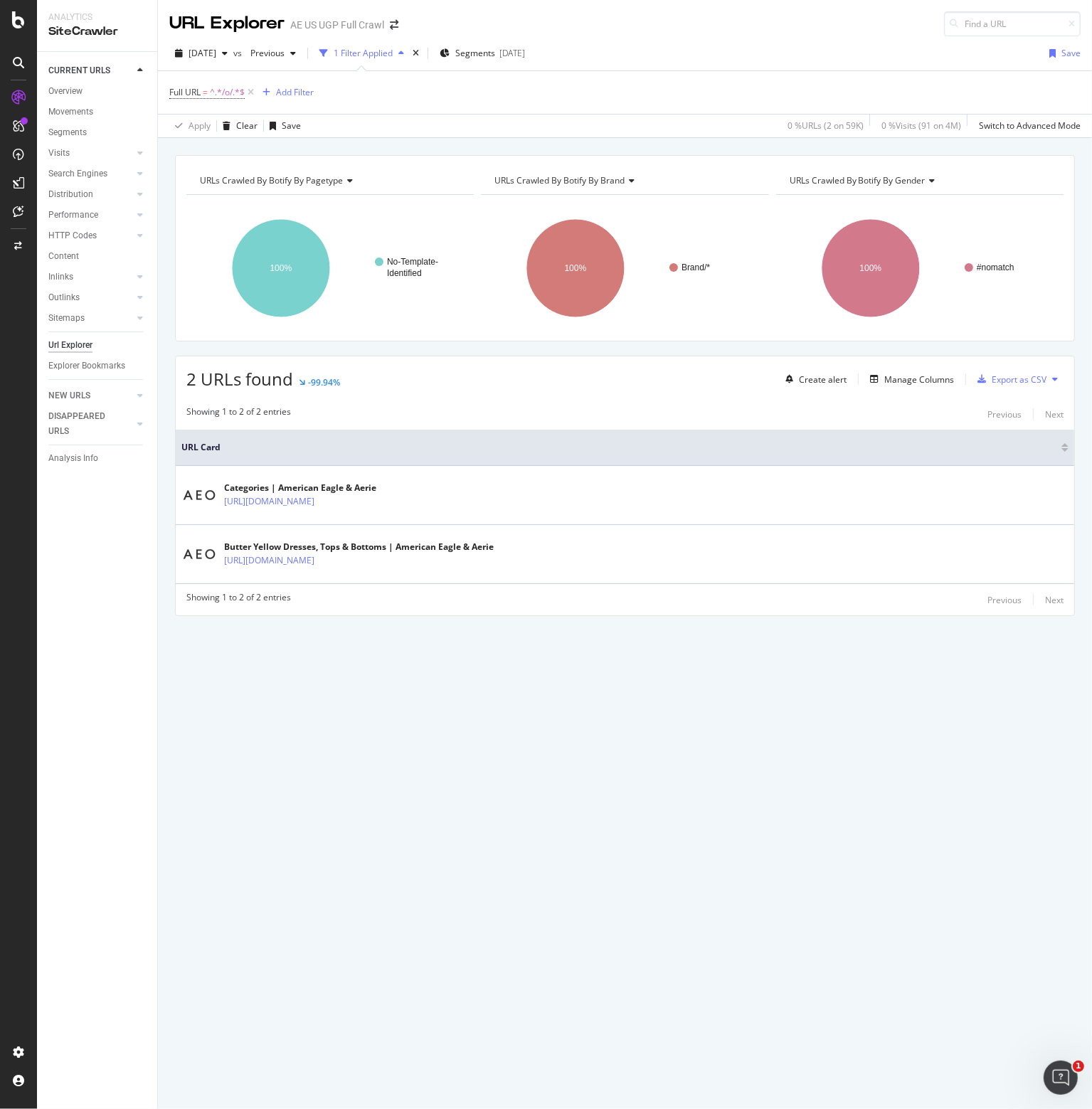
click at [362, 693] on div "URLs Crawled By Botify By pagetype Chart (by Value) Table Expand Export as CSV …" at bounding box center [625, 624] width 934 height 971
click at [16, 18] on icon at bounding box center [18, 20] width 13 height 17
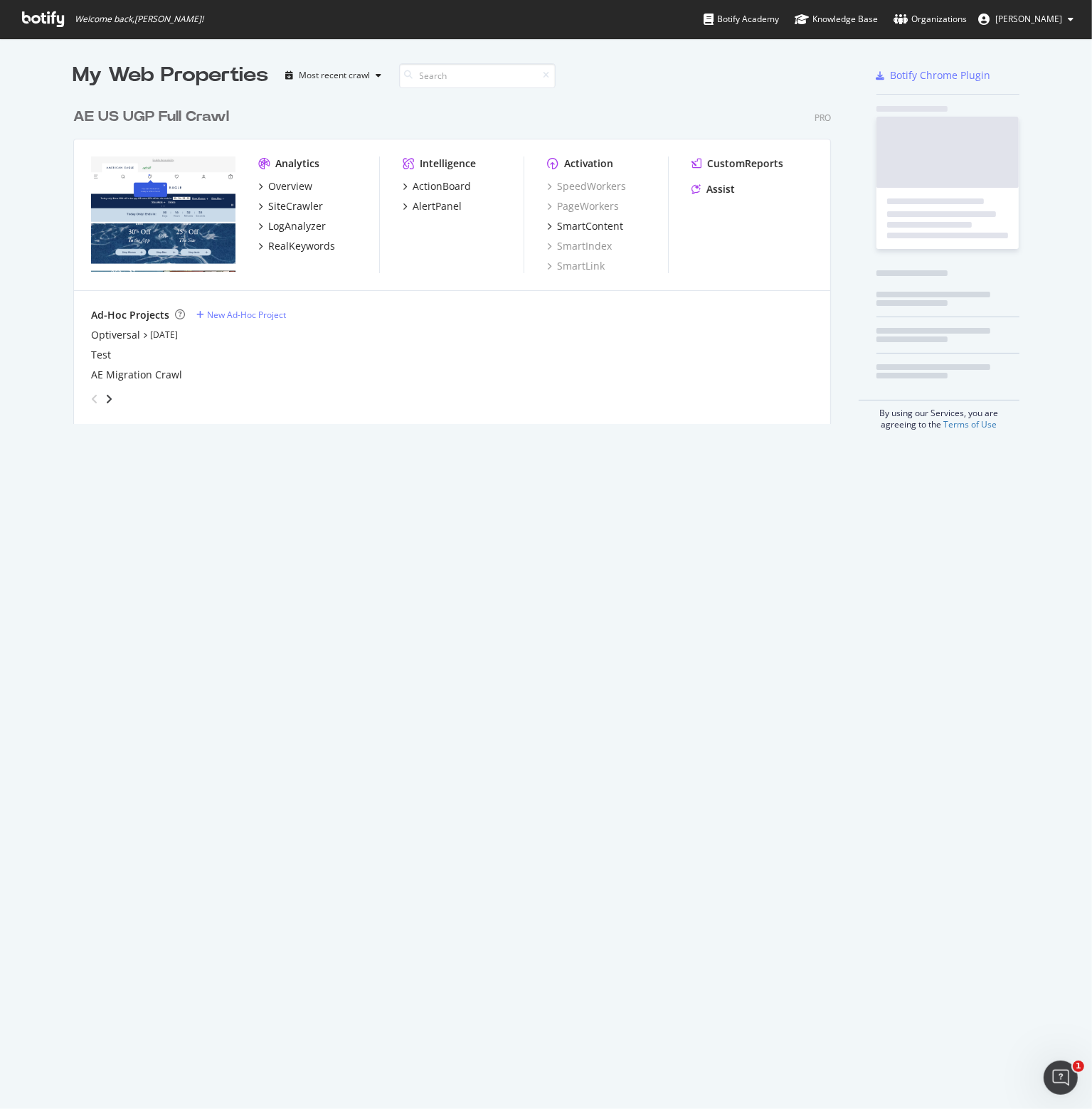
scroll to position [1099, 1070]
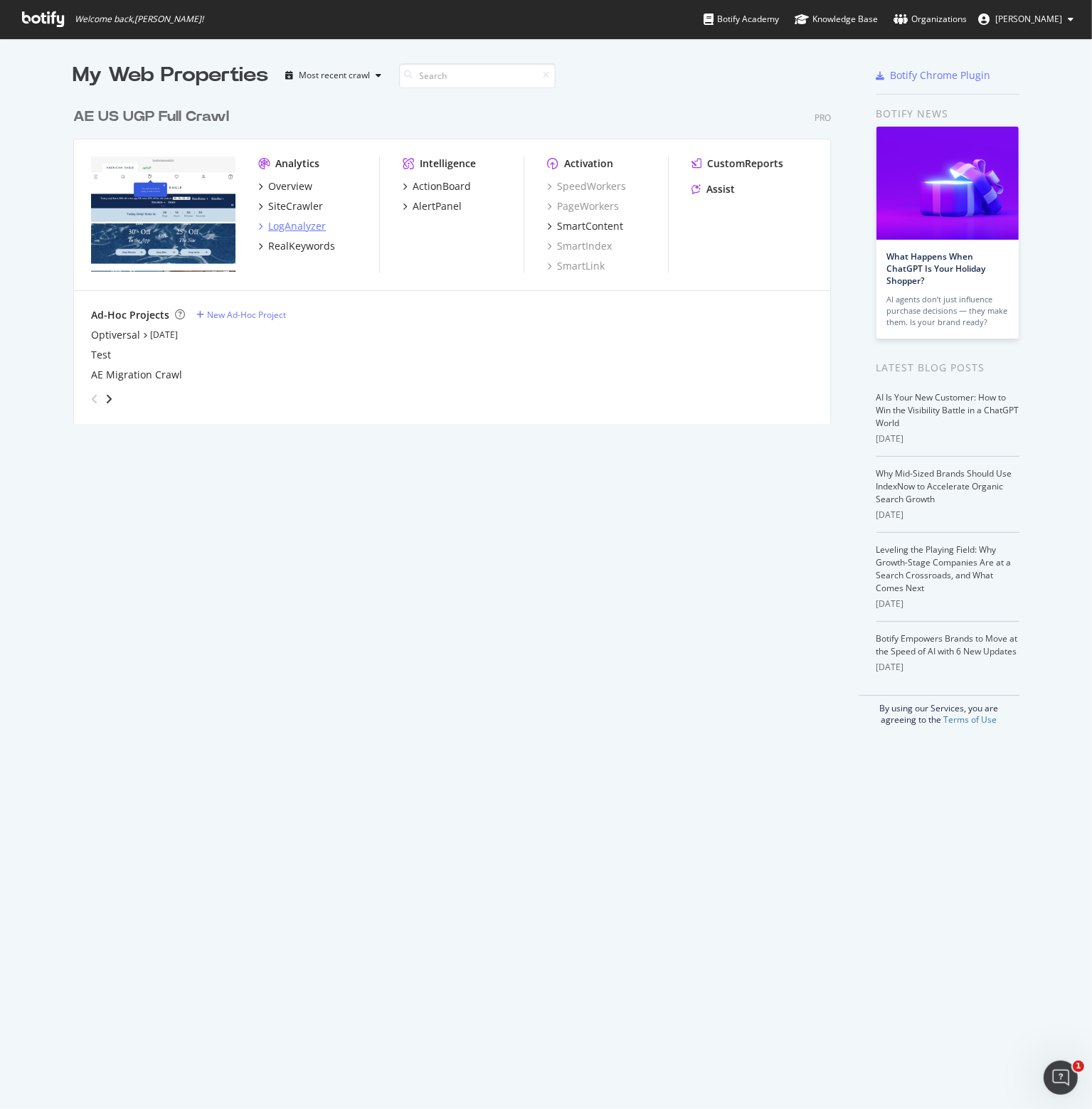
click at [279, 224] on div "LogAnalyzer" at bounding box center [297, 226] width 58 height 14
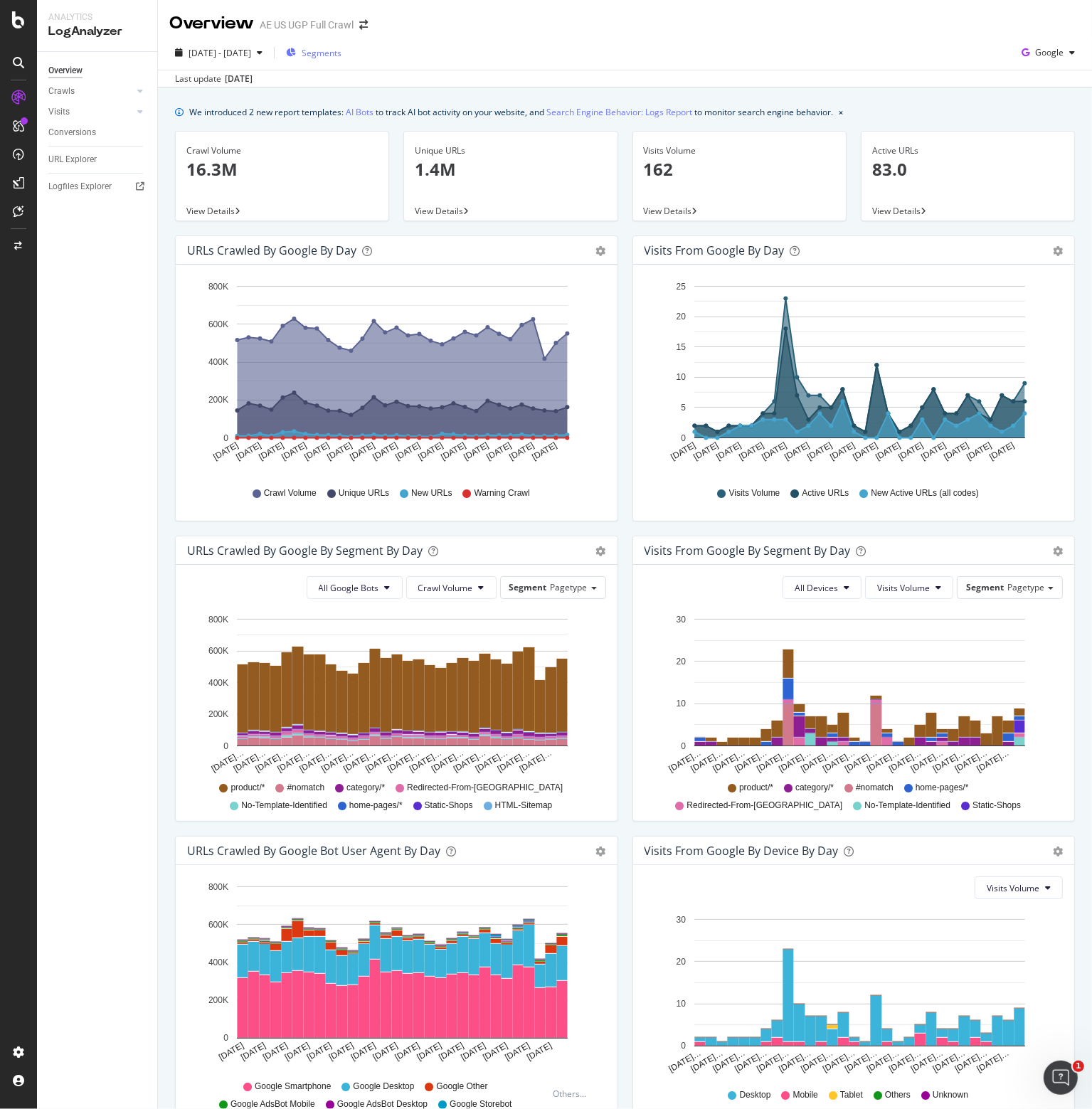
click at [341, 48] on span "Segments" at bounding box center [321, 53] width 40 height 12
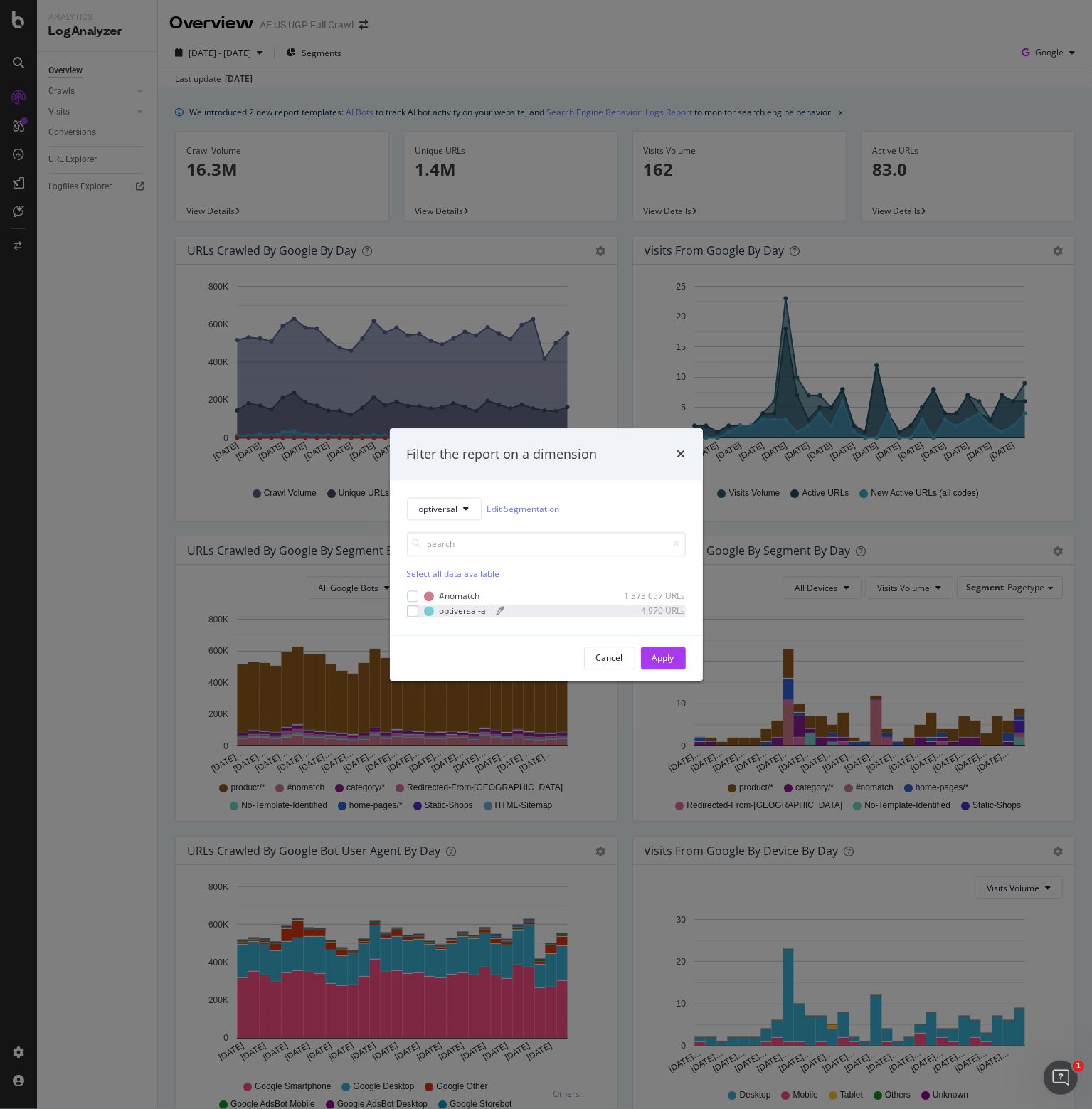
click at [441, 616] on div "optiversal-all" at bounding box center [464, 611] width 51 height 12
click at [671, 661] on div "Apply" at bounding box center [664, 658] width 22 height 12
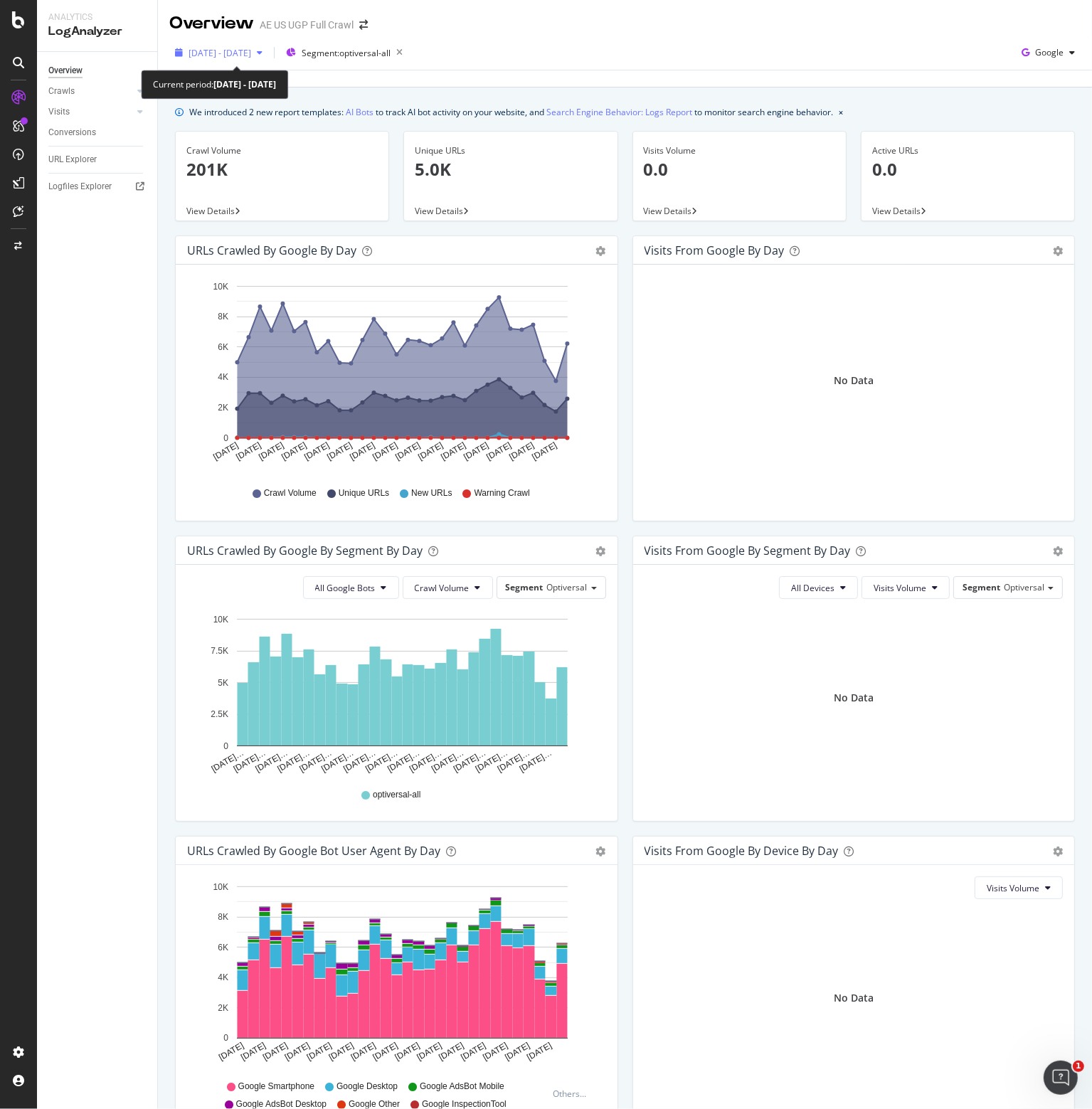
click at [228, 54] on span "[DATE] - [DATE]" at bounding box center [219, 53] width 63 height 12
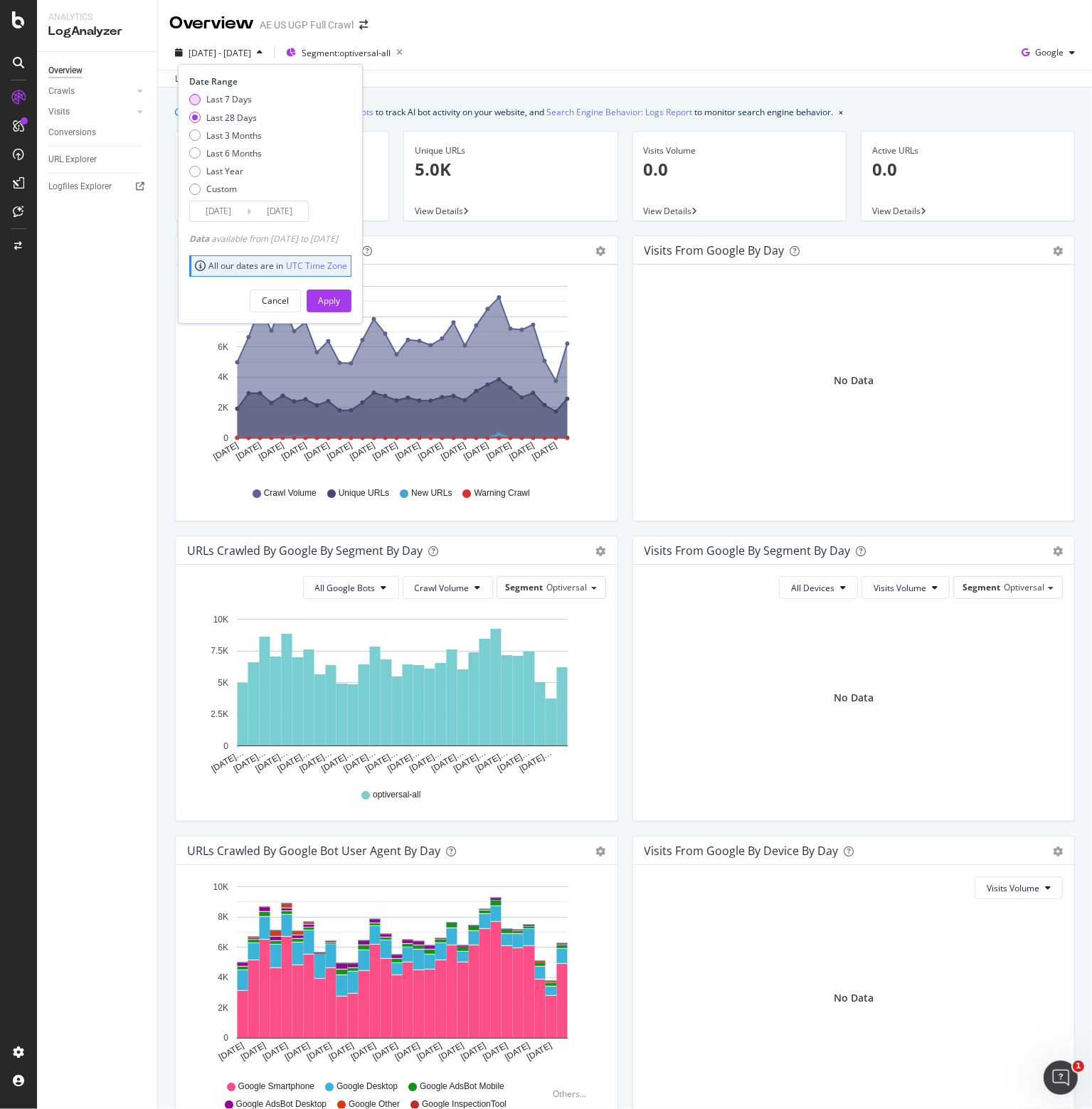
click at [230, 102] on div "Last 7 Days" at bounding box center [229, 99] width 45 height 12
type input "[DATE]"
click at [340, 306] on div "Apply" at bounding box center [329, 301] width 22 height 22
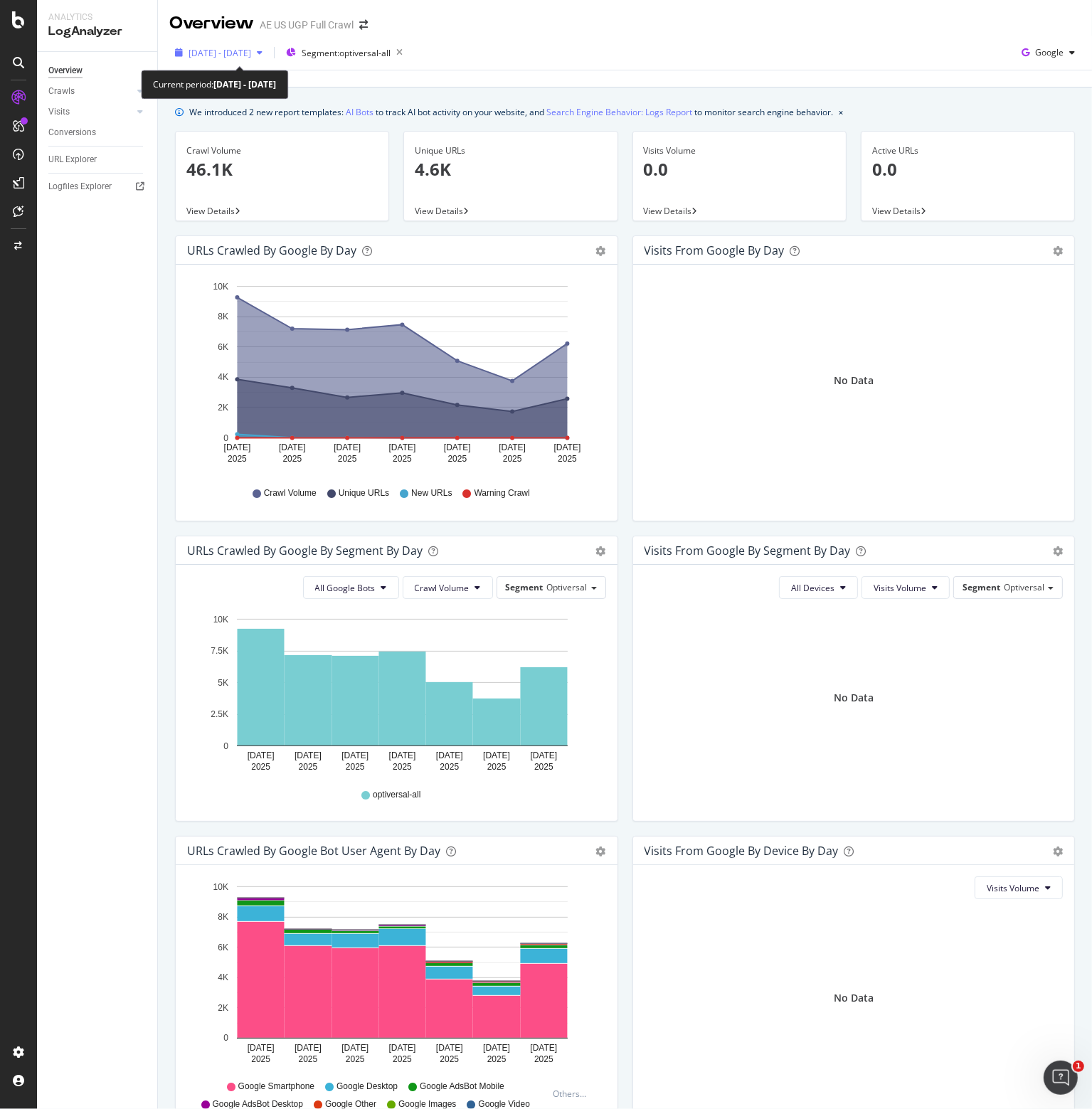
click at [251, 54] on span "[DATE] - [DATE]" at bounding box center [219, 53] width 63 height 12
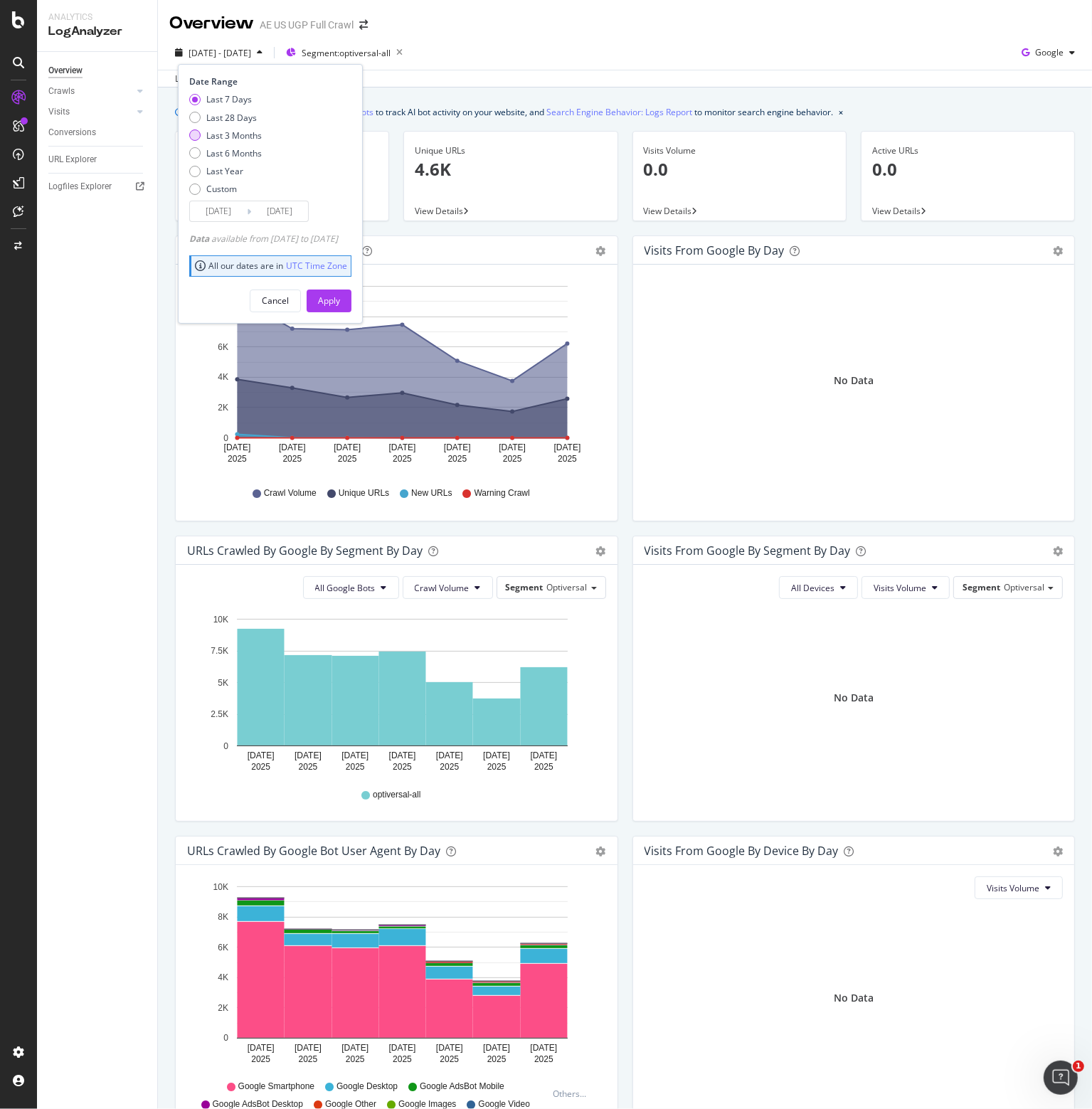
click at [249, 138] on div "Last 3 Months" at bounding box center [234, 136] width 55 height 12
type input "[DATE]"
click at [340, 296] on div "Apply" at bounding box center [329, 300] width 22 height 12
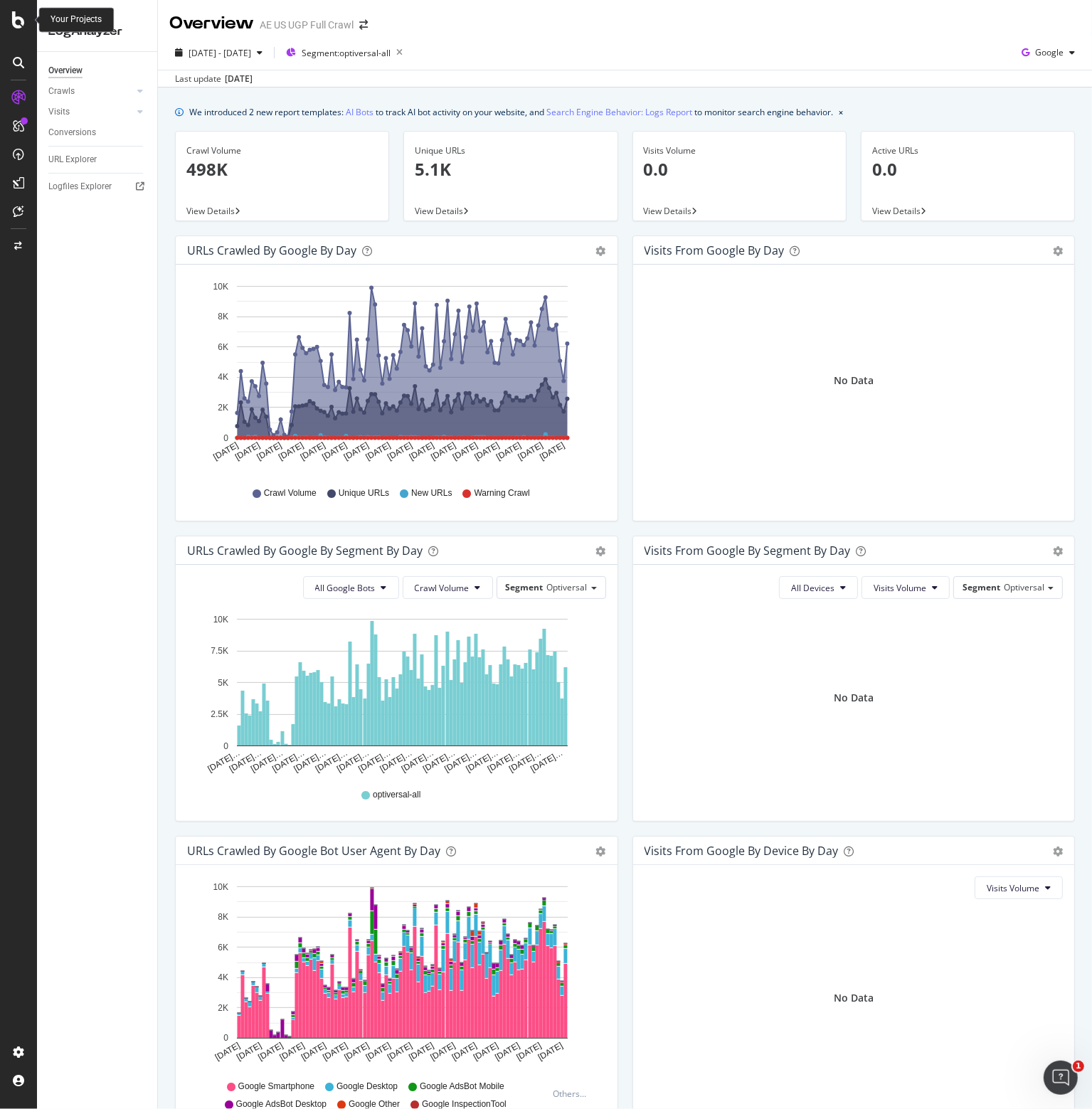
click at [12, 22] on icon at bounding box center [18, 20] width 13 height 17
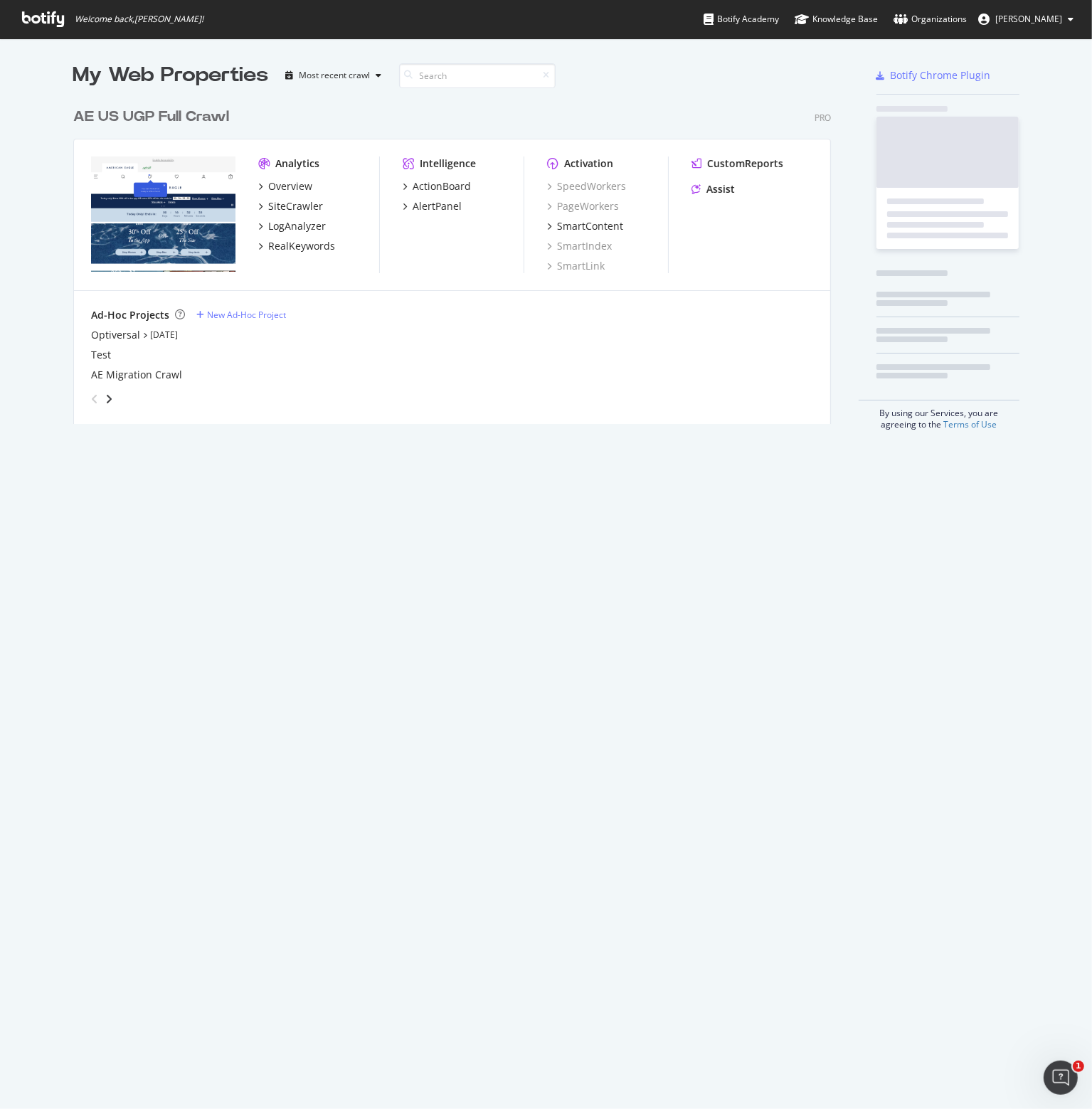
scroll to position [1099, 1070]
click at [287, 247] on div "RealKeywords" at bounding box center [302, 246] width 67 height 14
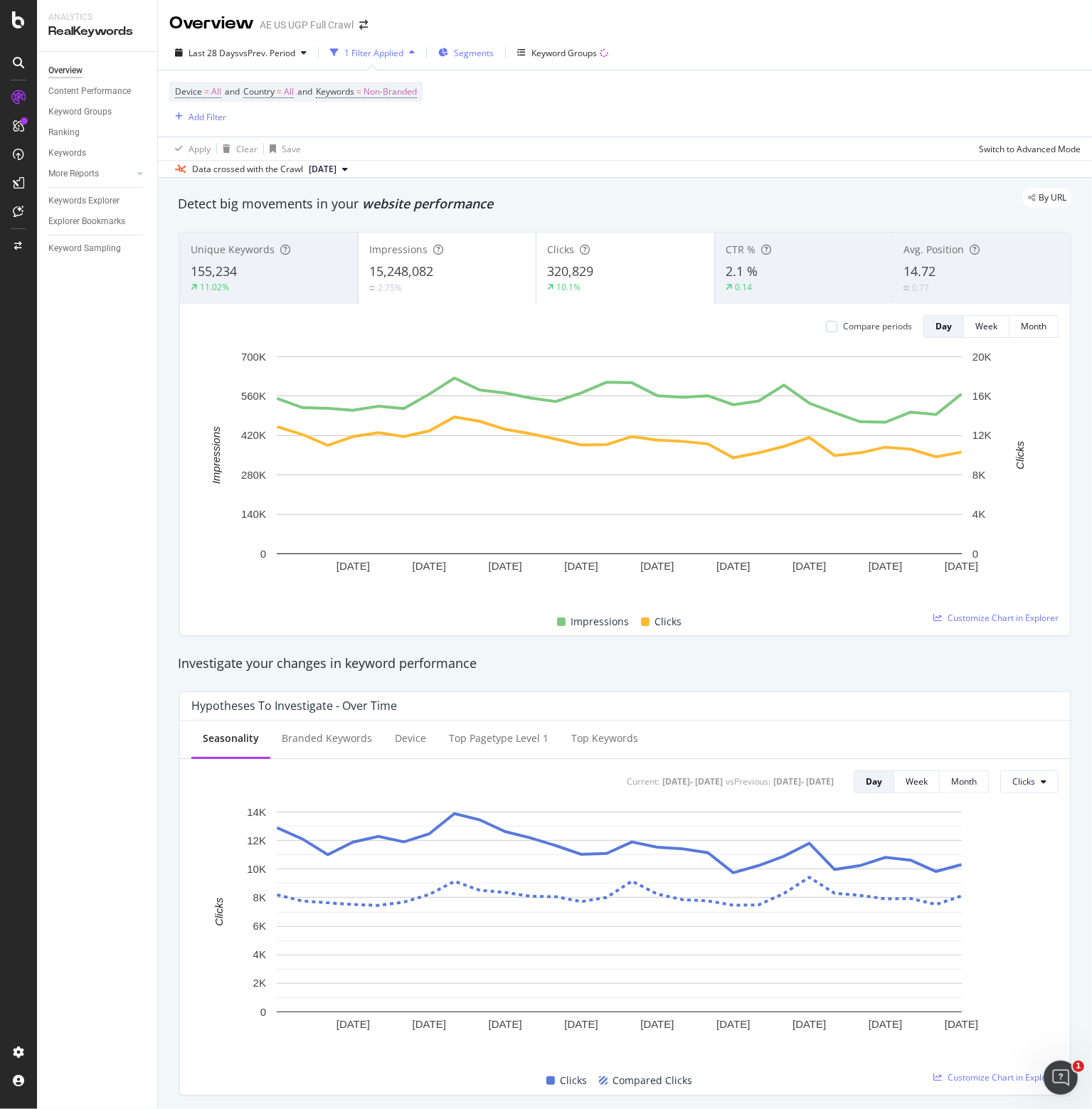
click at [474, 57] on span "Segments" at bounding box center [474, 53] width 40 height 12
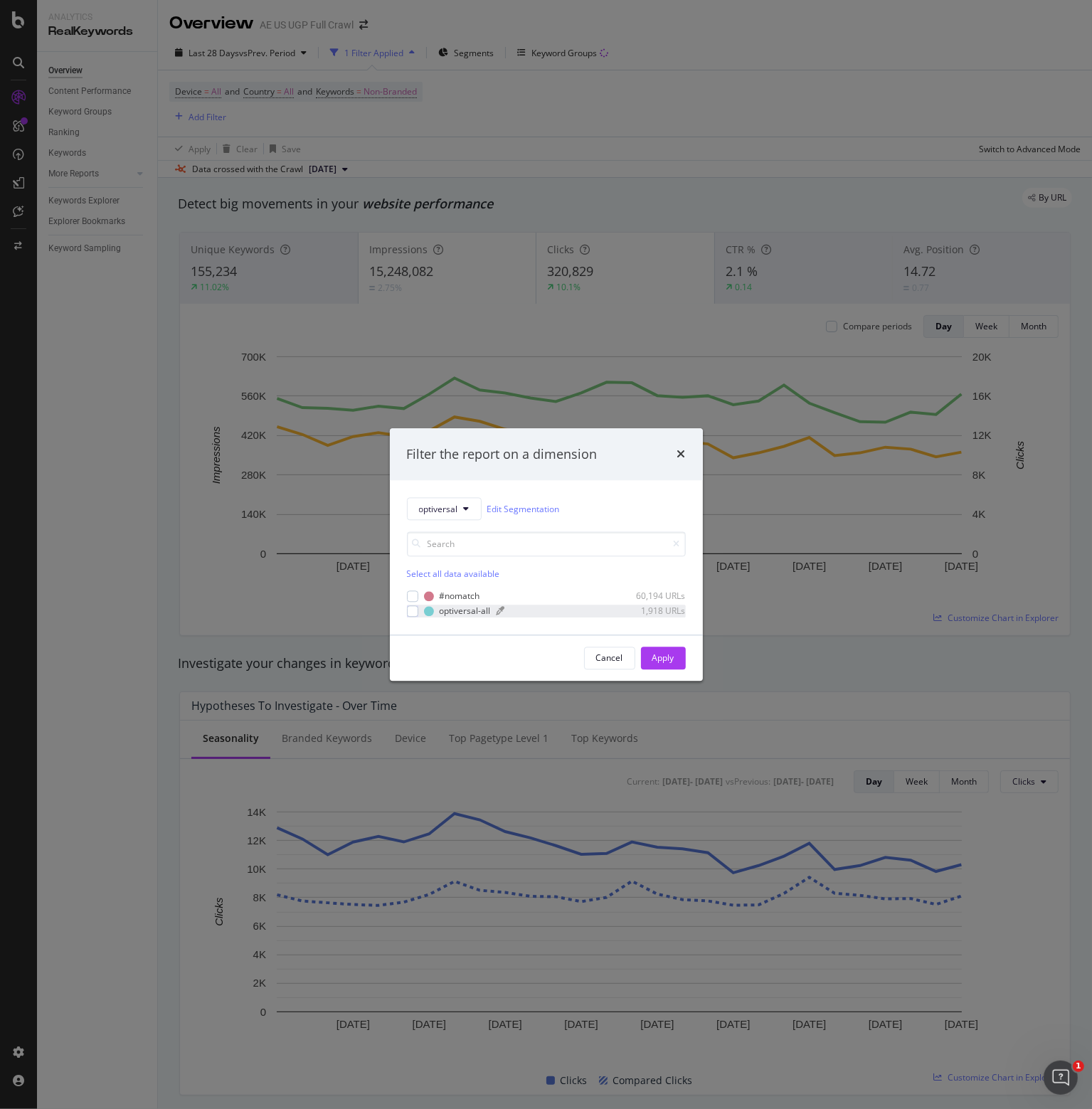
click at [449, 611] on div "optiversal-all" at bounding box center [464, 611] width 51 height 12
click at [664, 660] on div "Apply" at bounding box center [664, 658] width 22 height 12
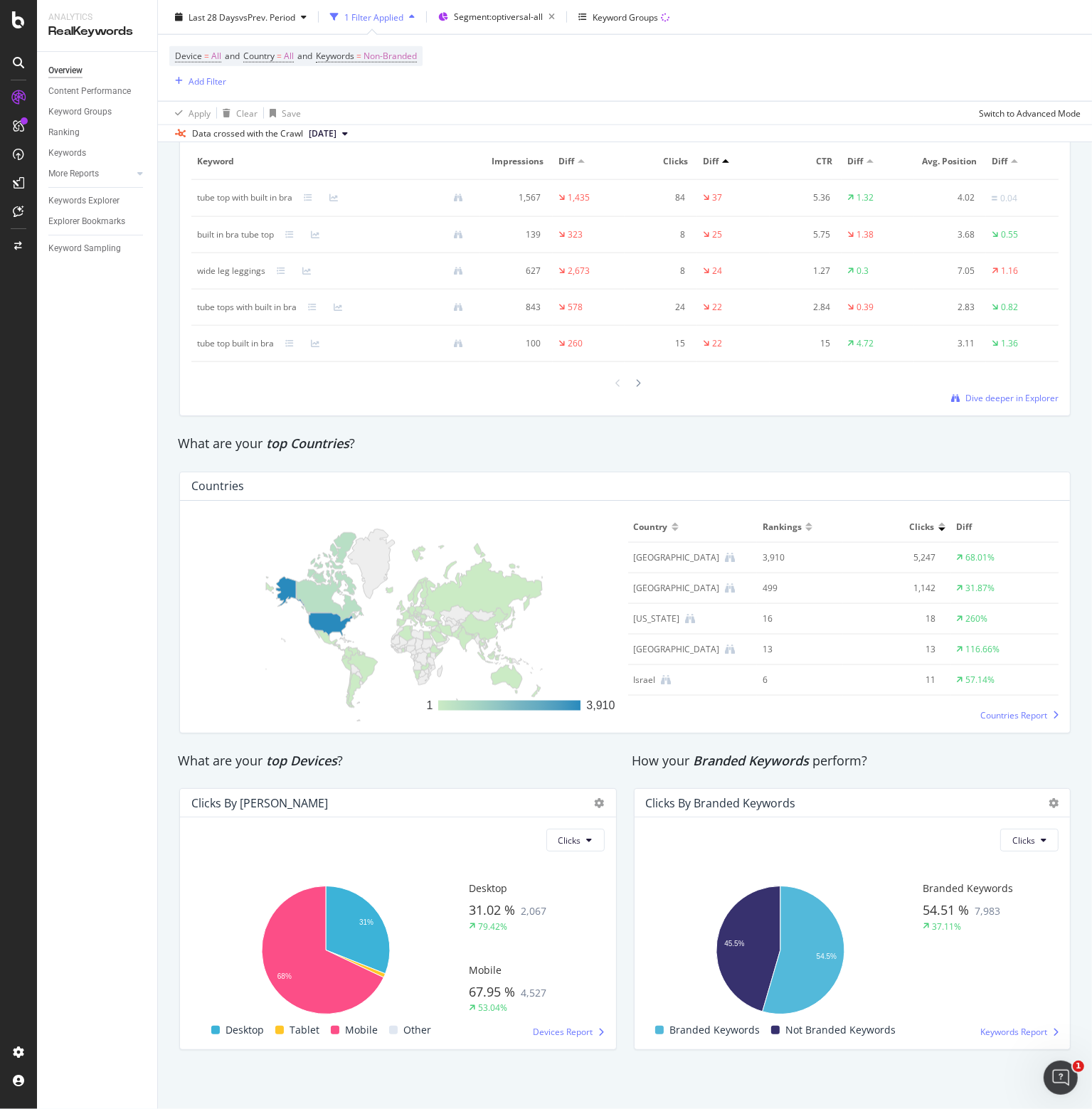
scroll to position [1773, 0]
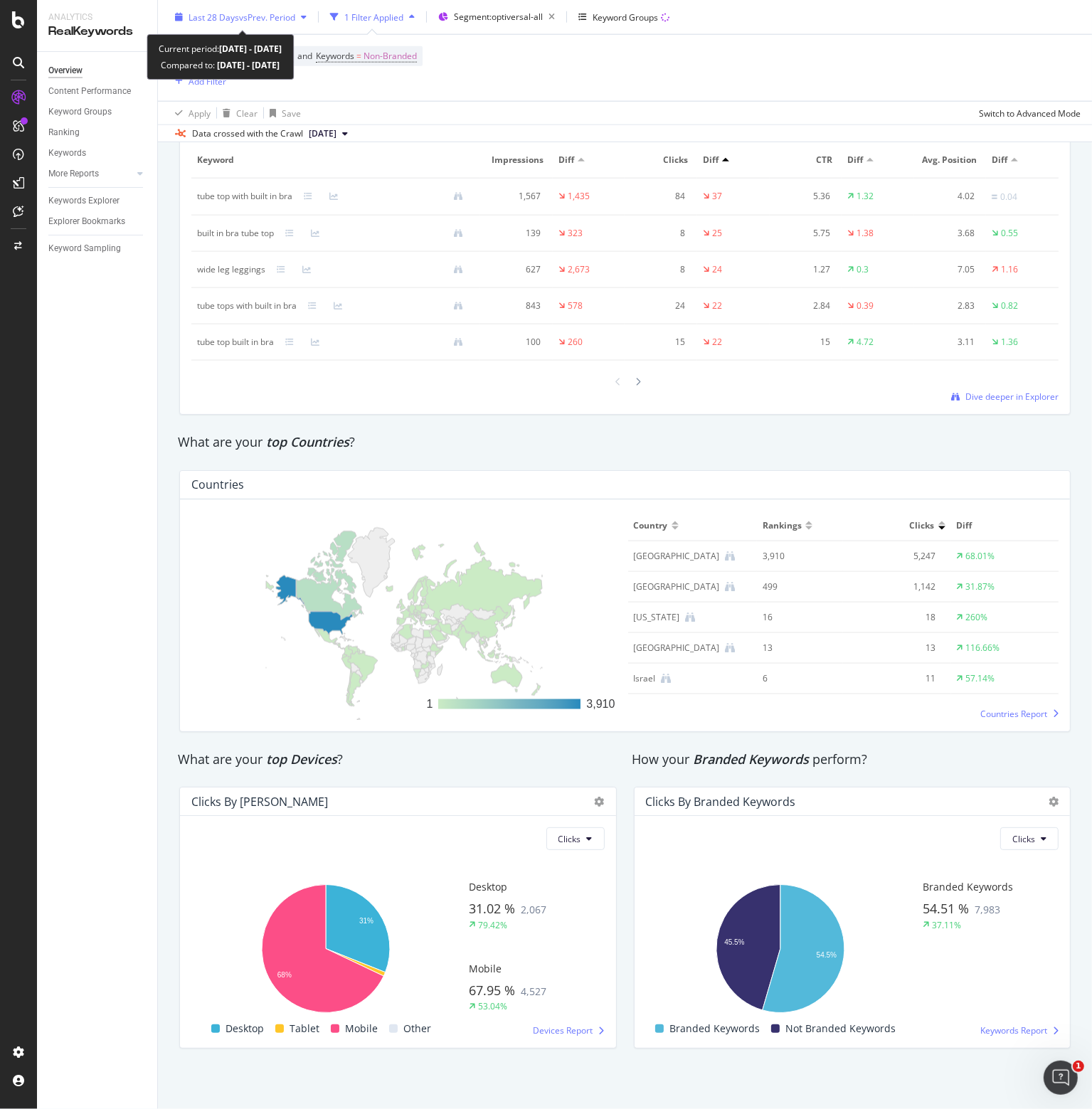
click at [249, 18] on span "vs Prev. Period" at bounding box center [267, 17] width 56 height 12
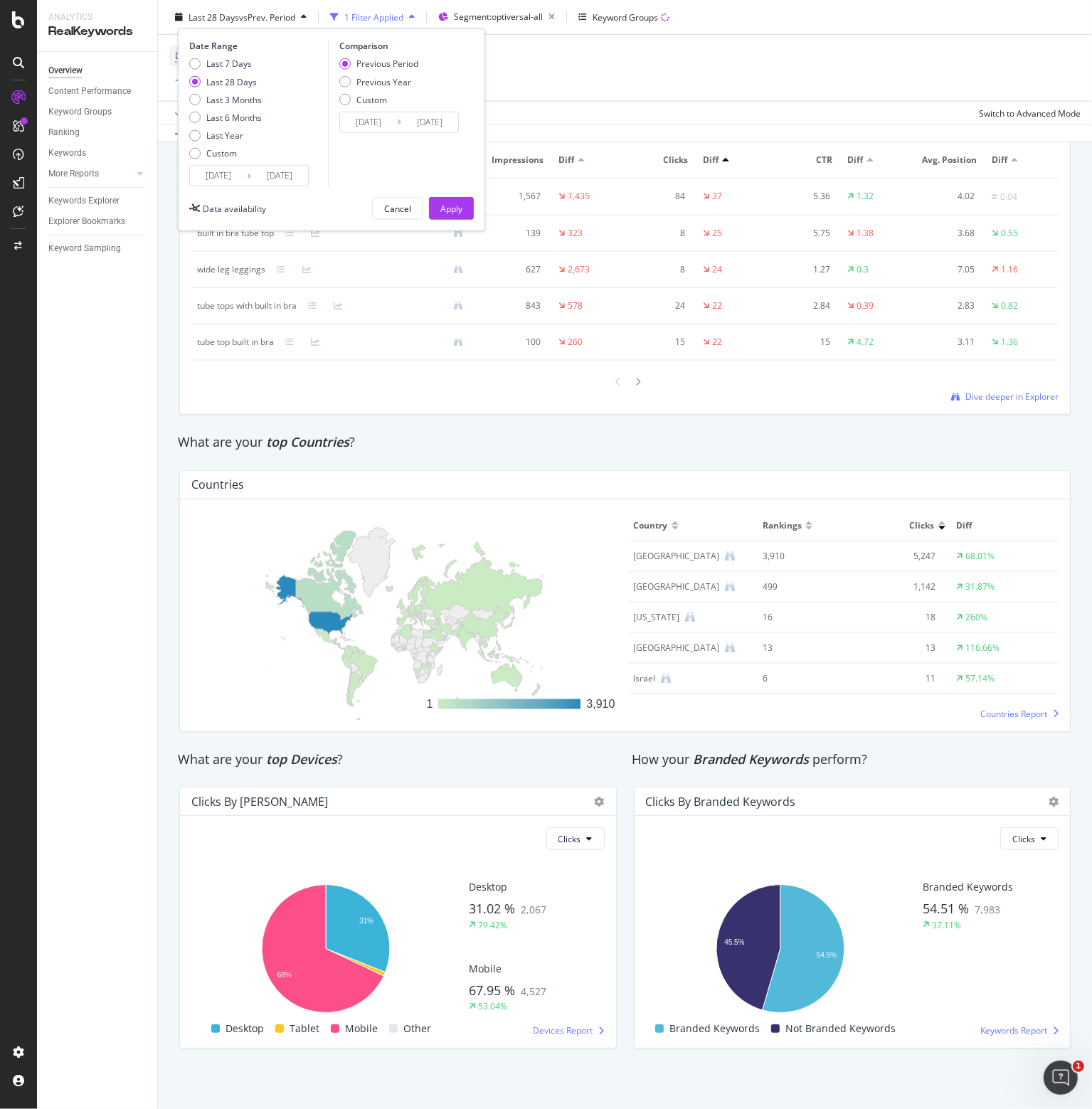
click at [214, 176] on input "[DATE]" at bounding box center [218, 176] width 57 height 20
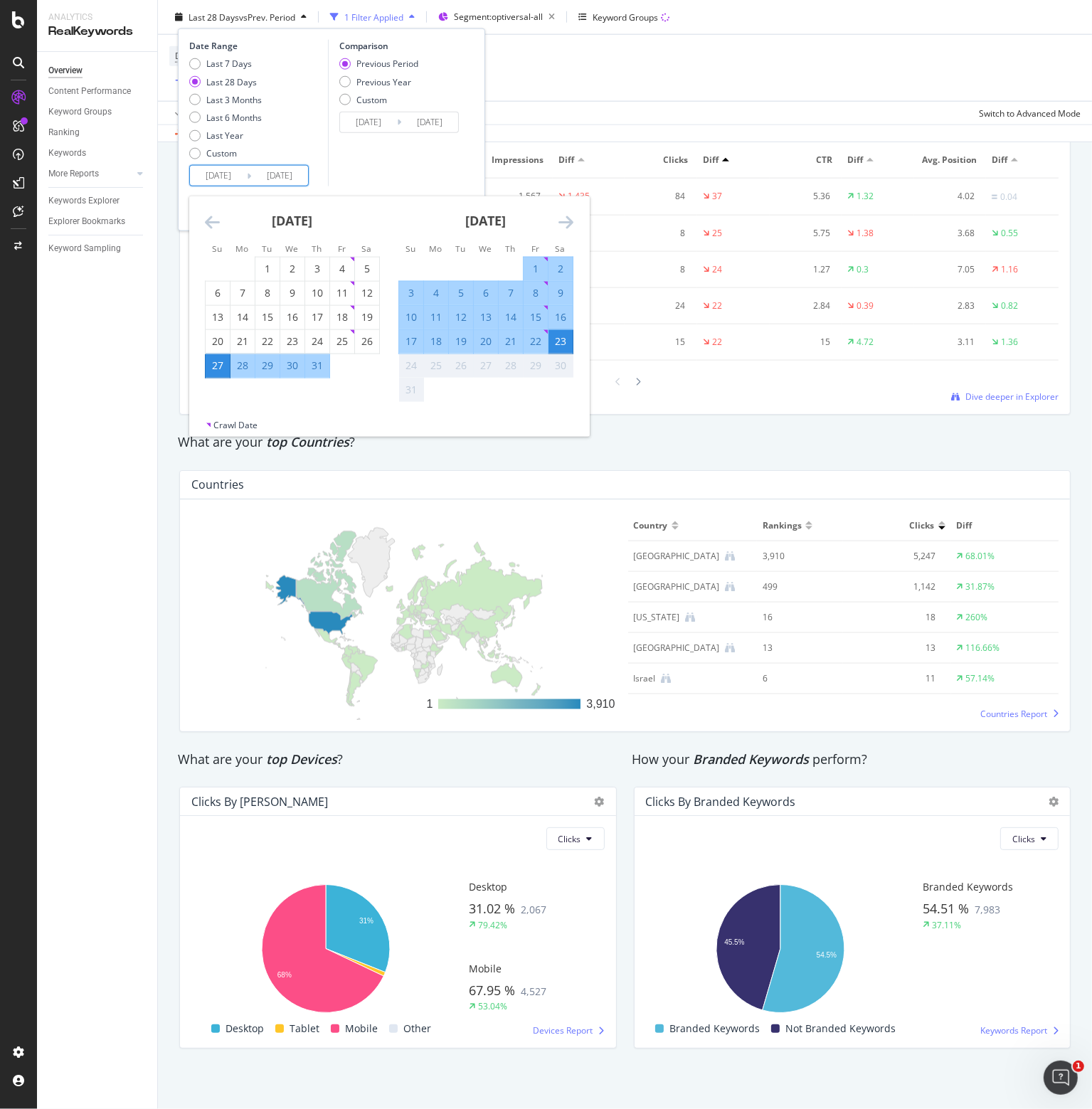
click at [412, 341] on div "17" at bounding box center [411, 341] width 24 height 14
type input "[DATE]"
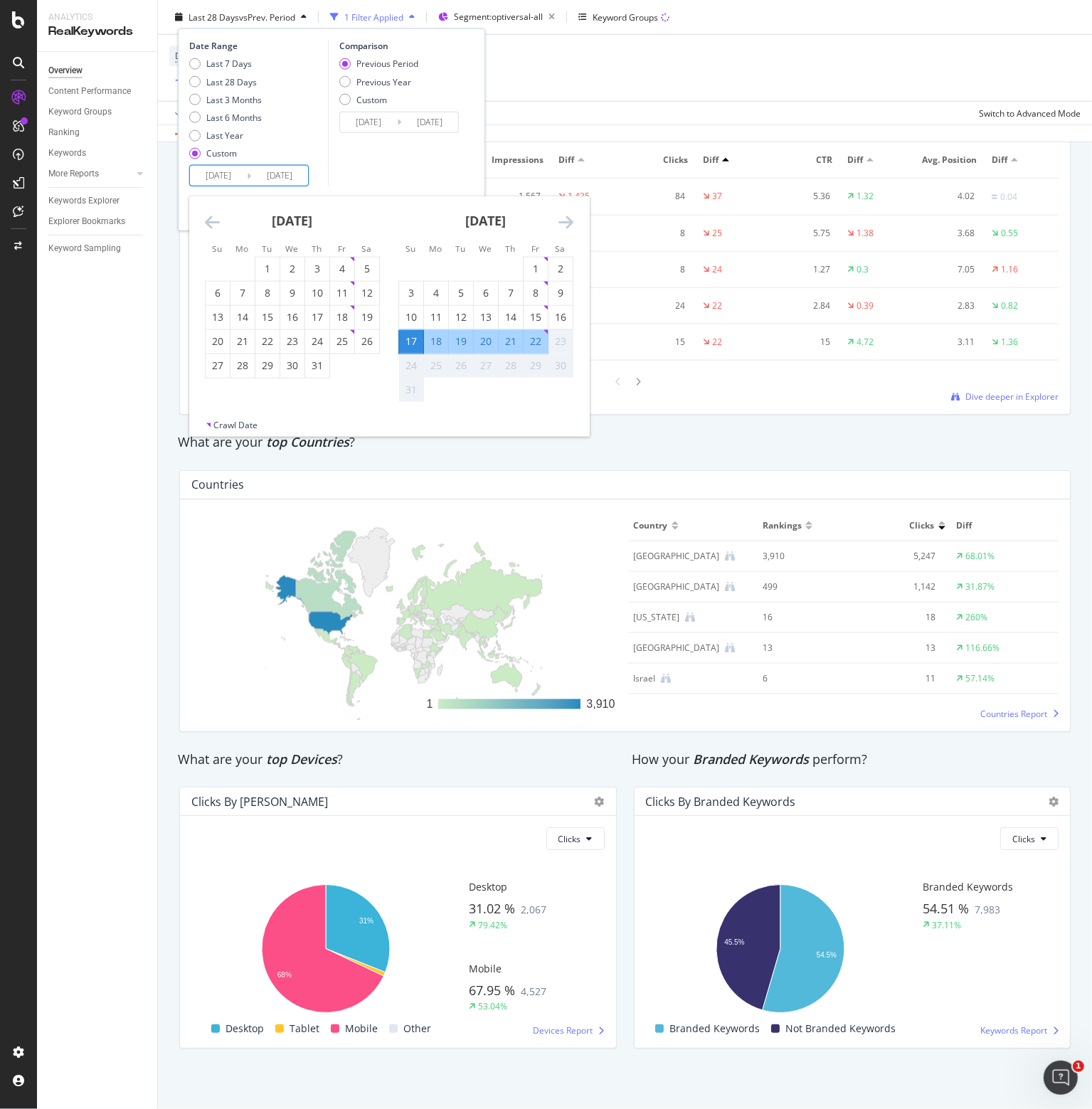
click at [461, 342] on div "19" at bounding box center [460, 341] width 24 height 14
type input "[DATE]"
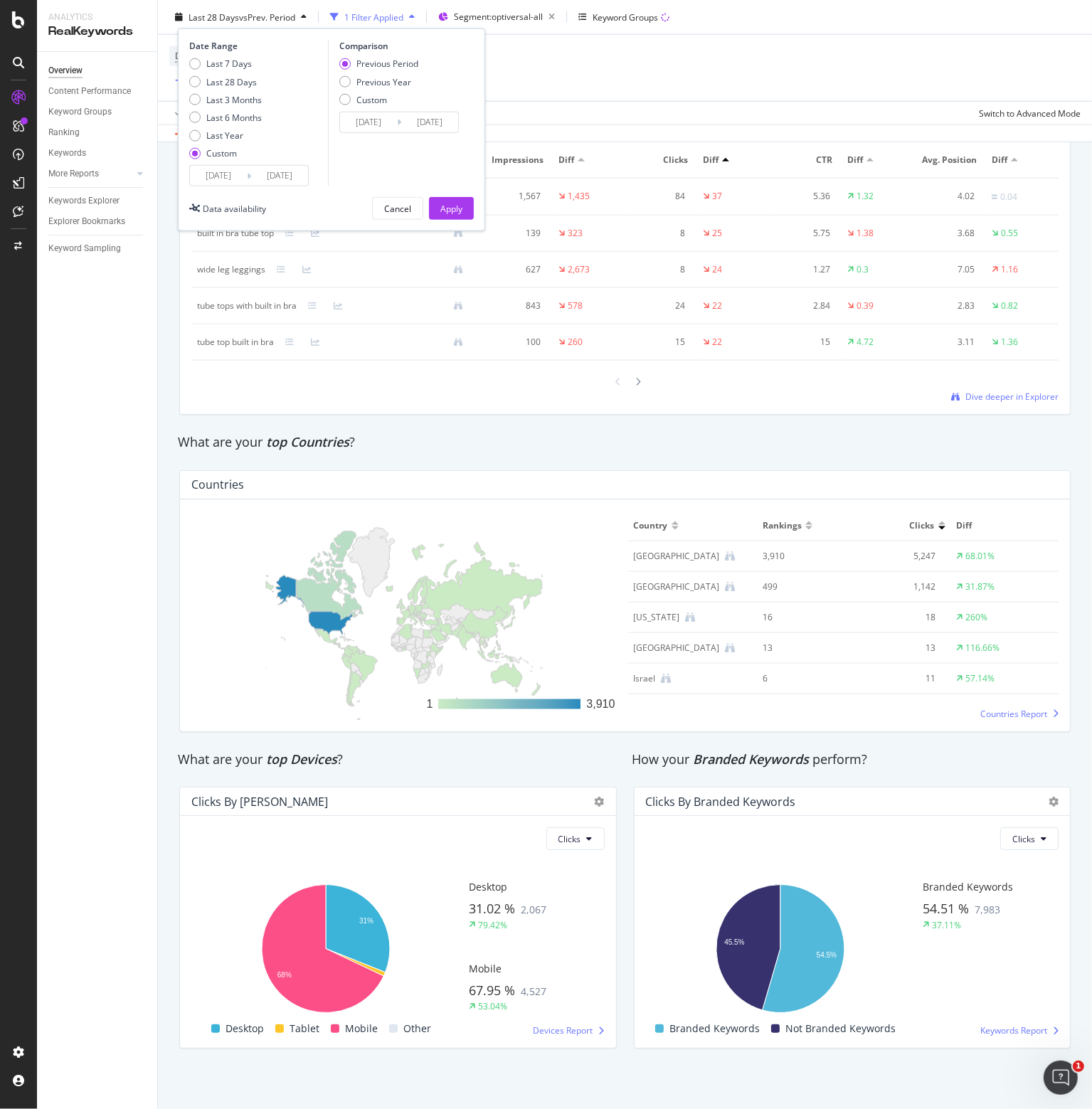
click at [454, 221] on div "Date Range Last 7 Days Last 28 Days Last 3 Months Last 6 Months Last Year Custo…" at bounding box center [331, 130] width 307 height 203
click at [449, 210] on div "Apply" at bounding box center [451, 208] width 22 height 12
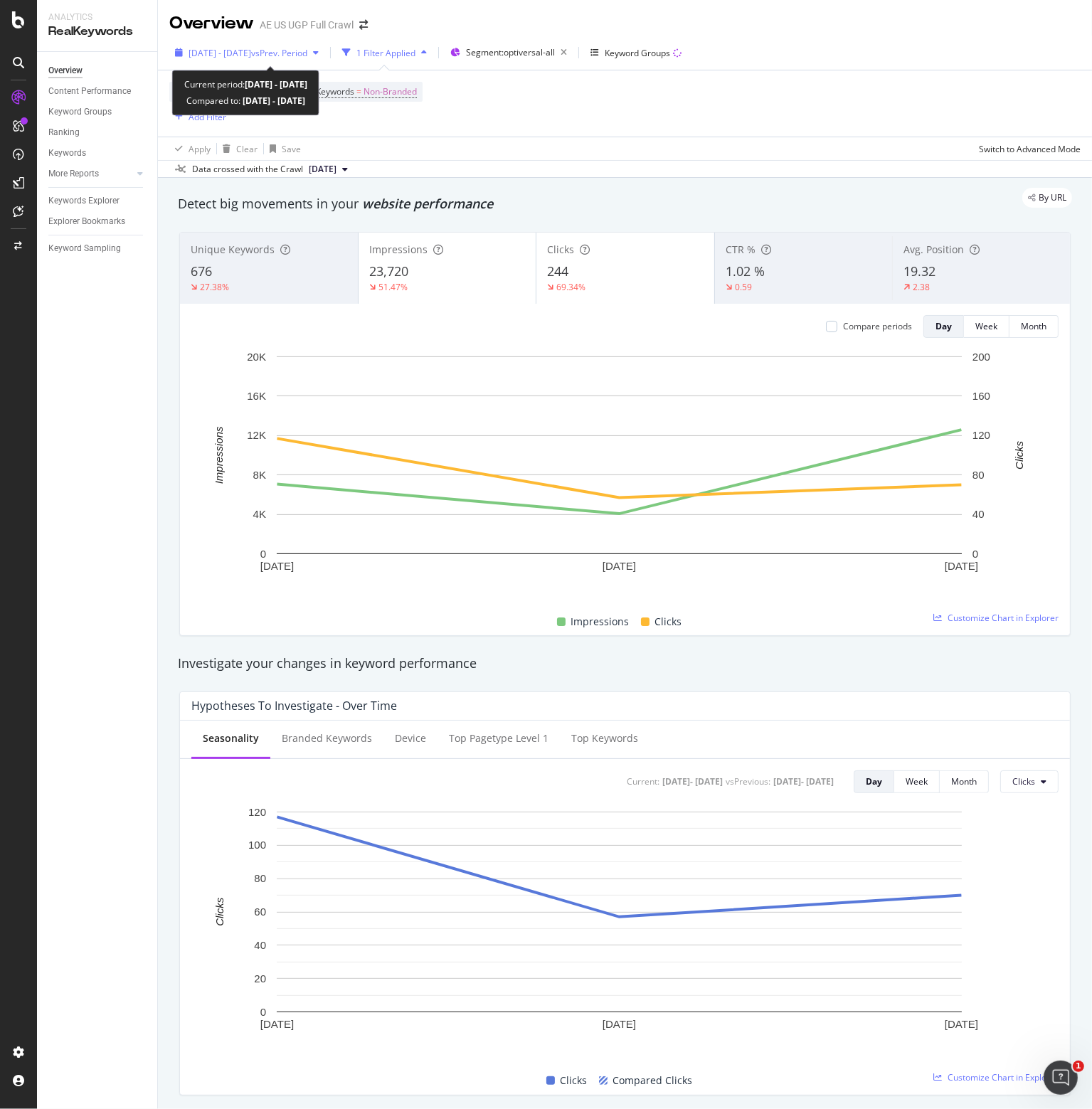
click at [251, 50] on span "[DATE] - [DATE]" at bounding box center [219, 53] width 63 height 12
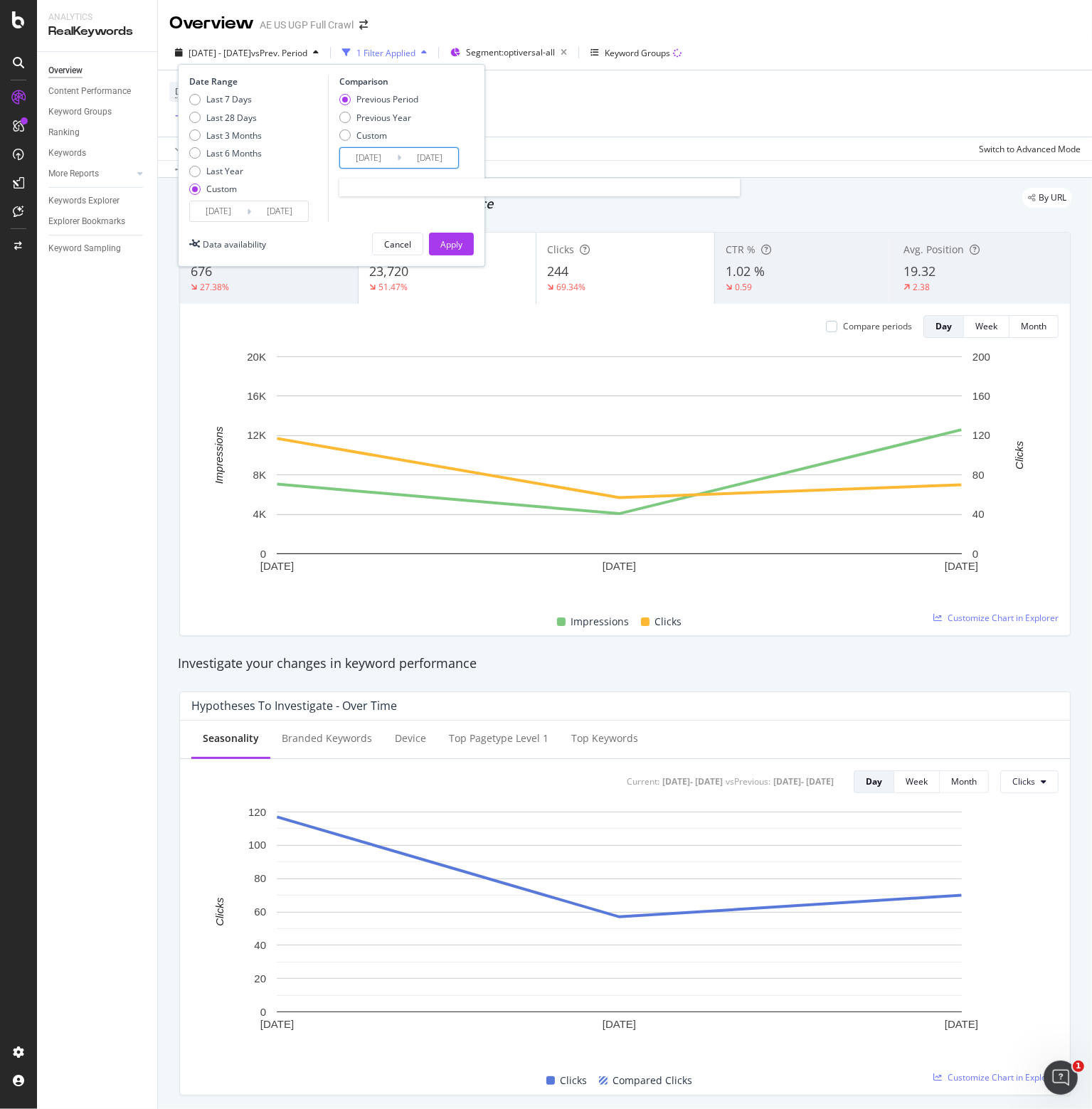
click at [358, 161] on input "[DATE]" at bounding box center [368, 158] width 57 height 20
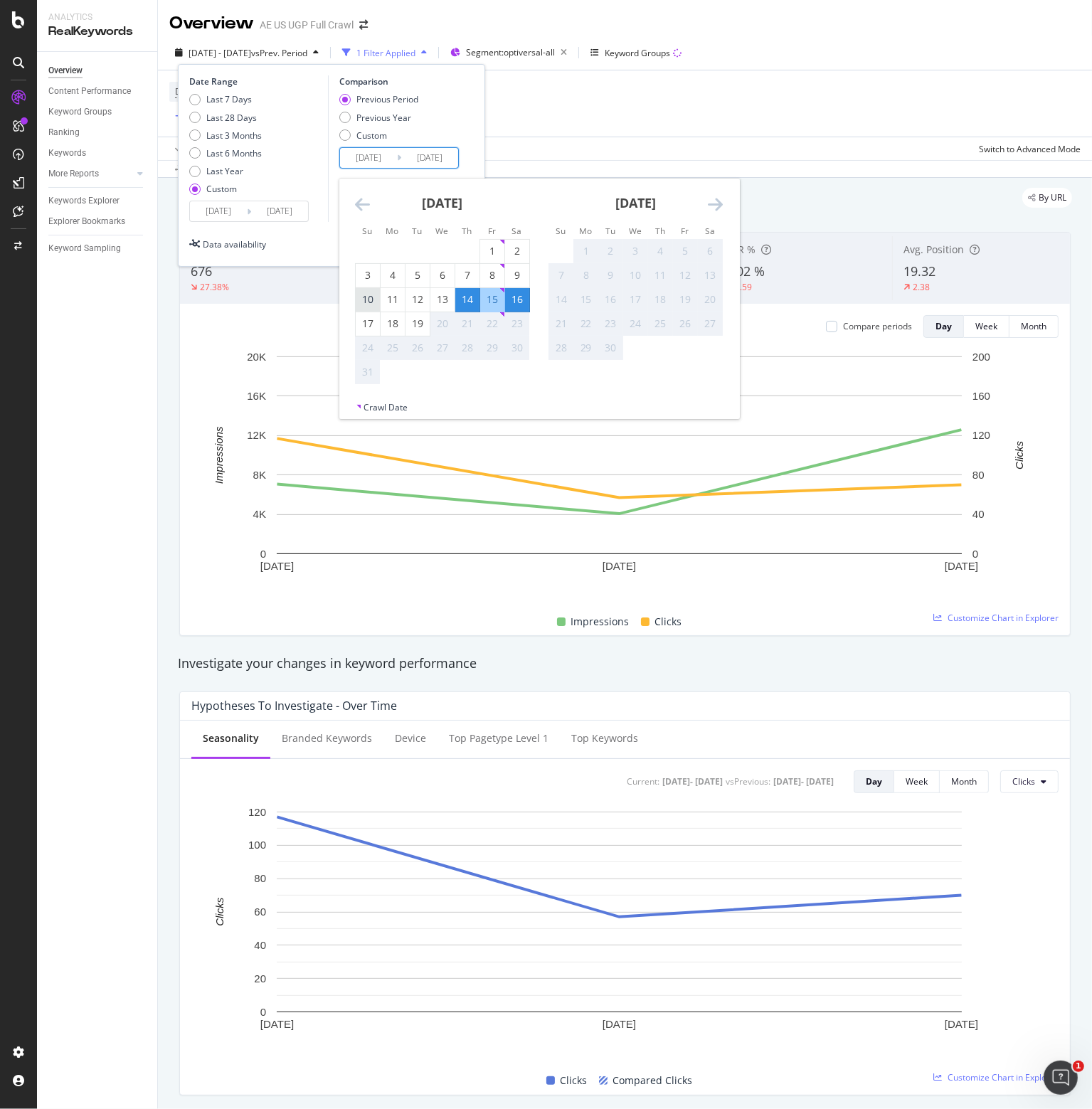
click at [370, 301] on div "10" at bounding box center [367, 299] width 24 height 14
type input "[DATE]"
click at [418, 300] on div "12" at bounding box center [418, 299] width 24 height 14
type input "[DATE]"
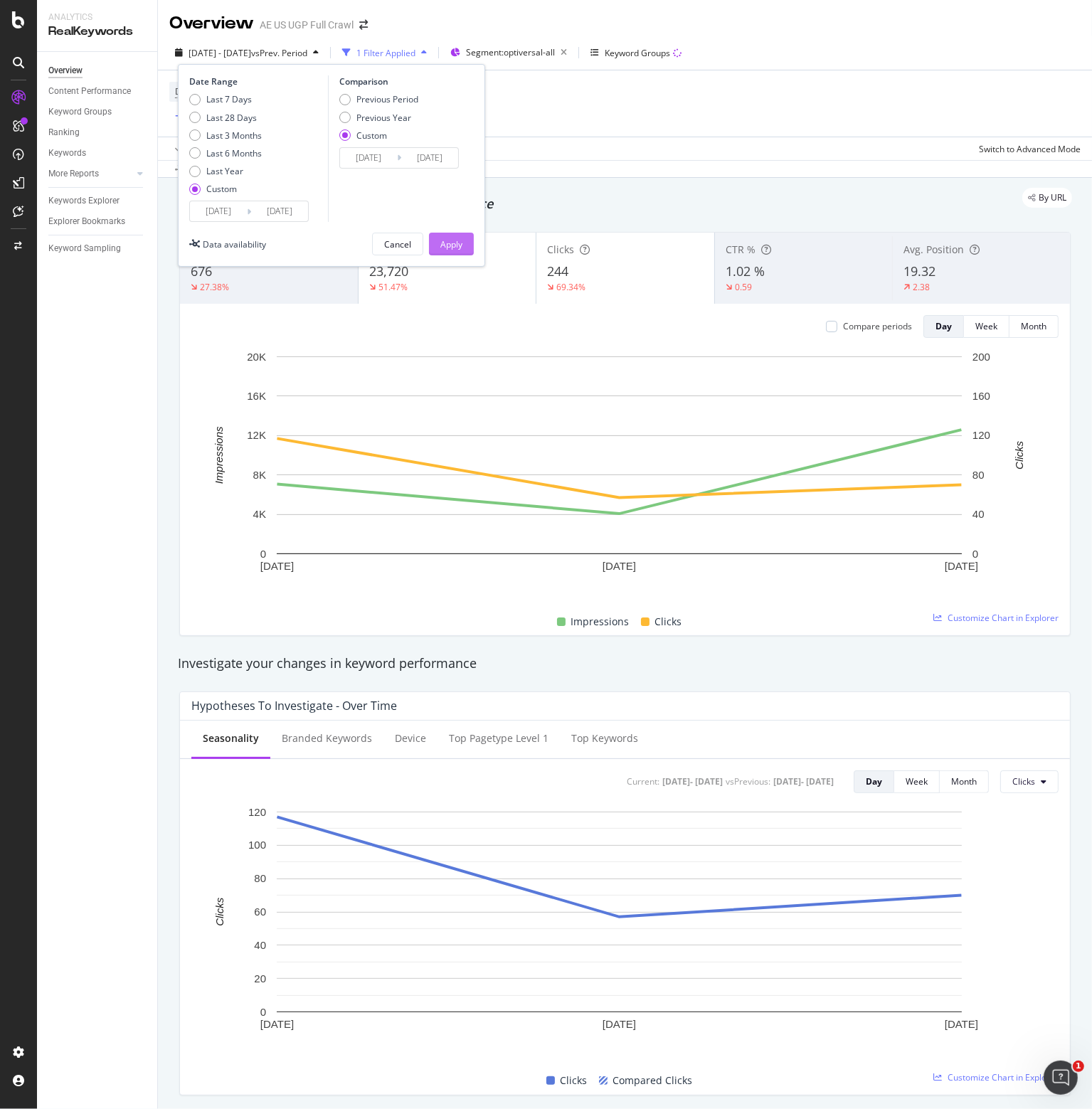
click at [441, 239] on div "Apply" at bounding box center [451, 244] width 22 height 12
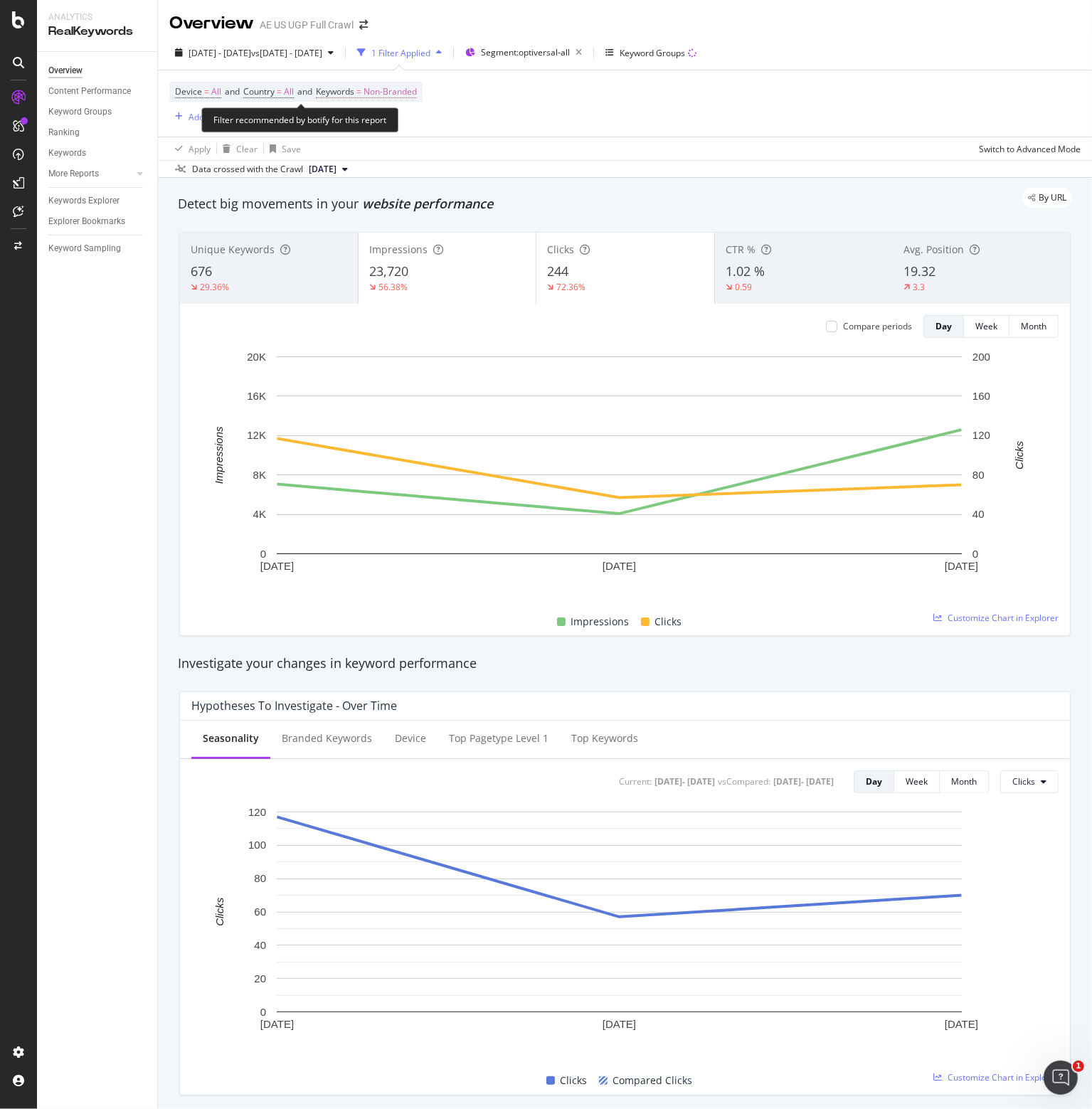
click at [372, 88] on span "Keywords = Non-Branded" at bounding box center [366, 91] width 101 height 13
click at [364, 121] on span "Non-Branded" at bounding box center [367, 125] width 59 height 12
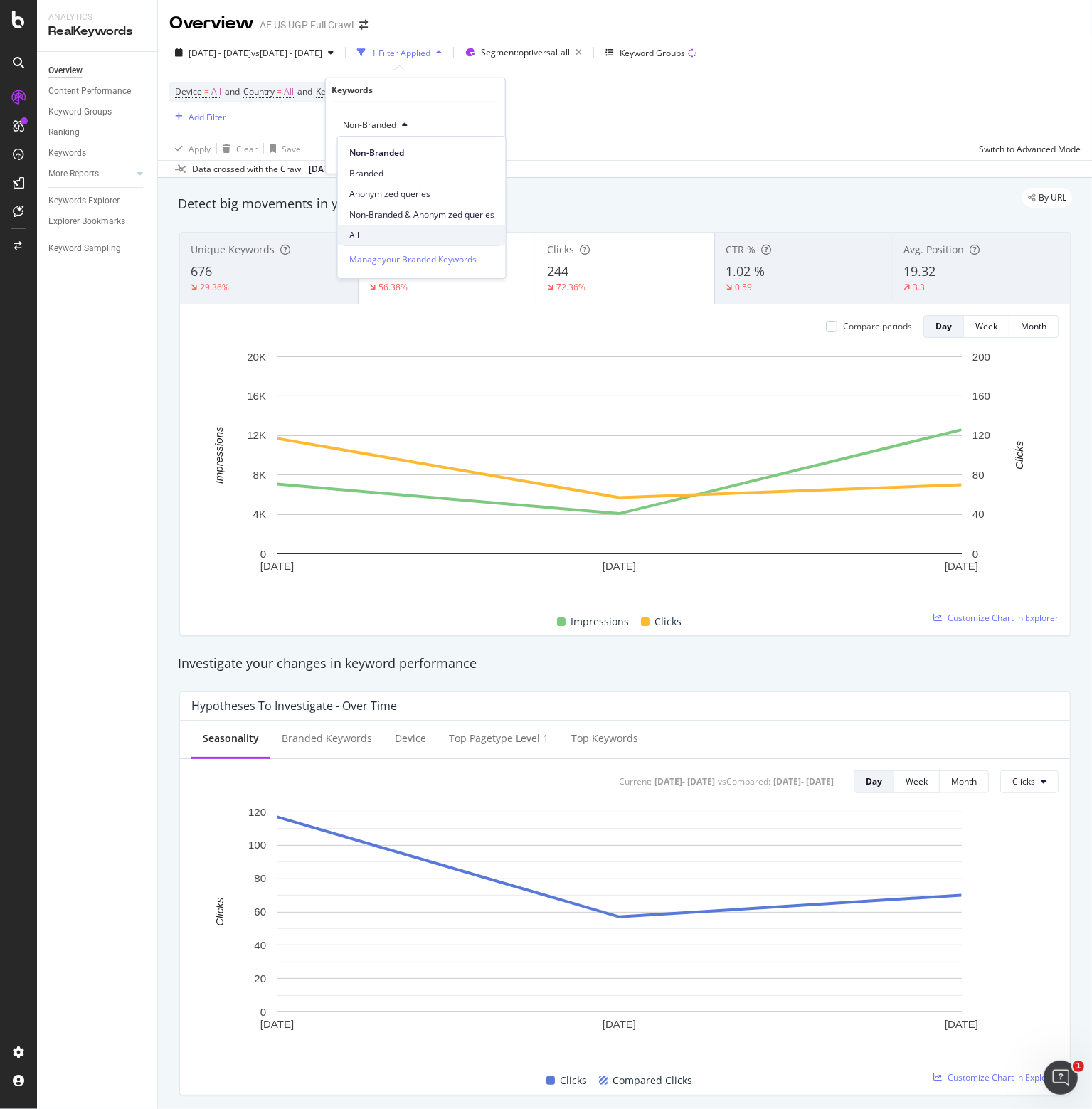
click at [360, 236] on span "All" at bounding box center [421, 235] width 145 height 13
click at [483, 151] on div "Apply" at bounding box center [483, 155] width 22 height 12
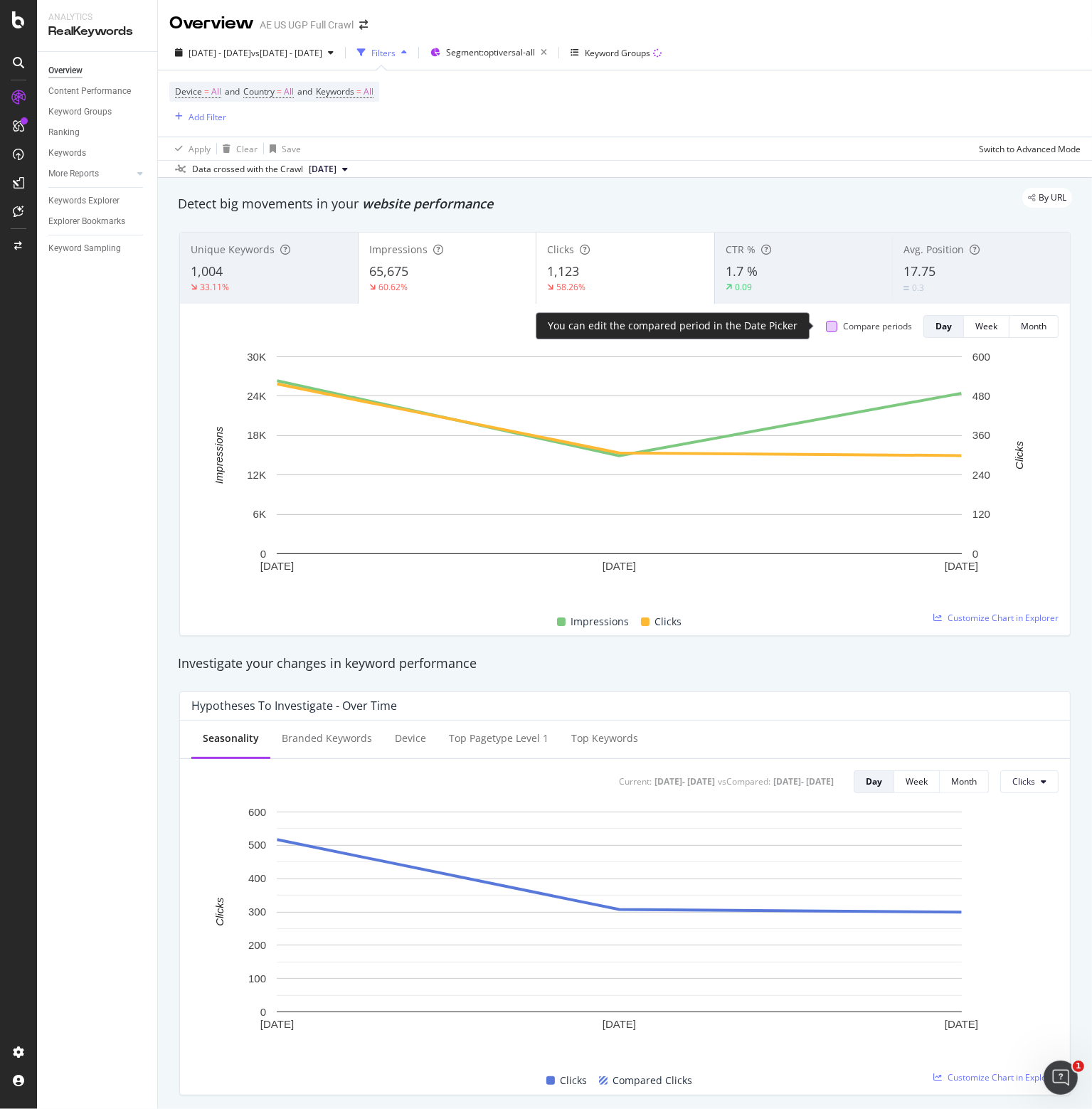
click at [826, 326] on div at bounding box center [832, 326] width 12 height 12
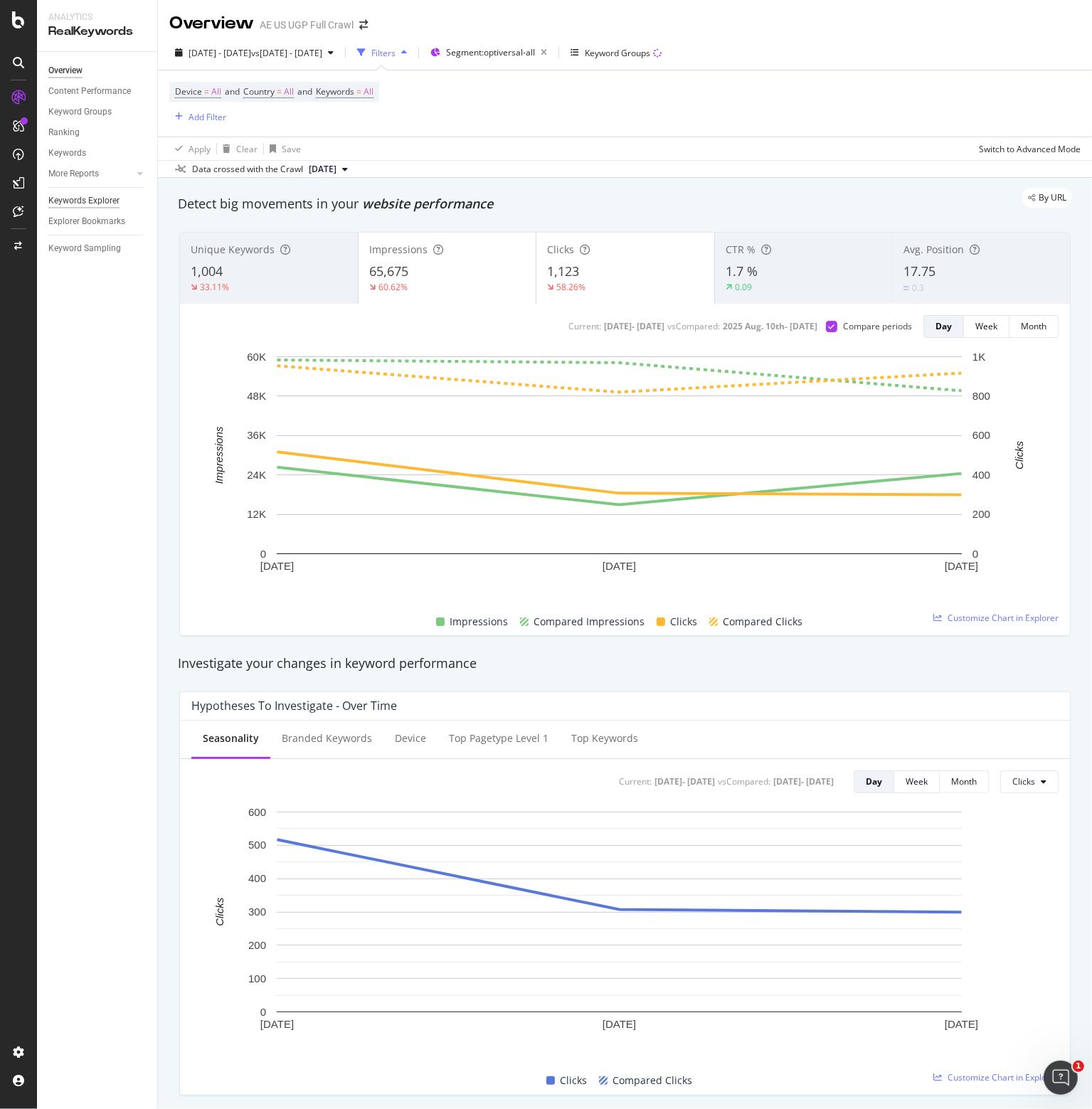
click at [71, 197] on div "Keywords Explorer" at bounding box center [84, 201] width 71 height 15
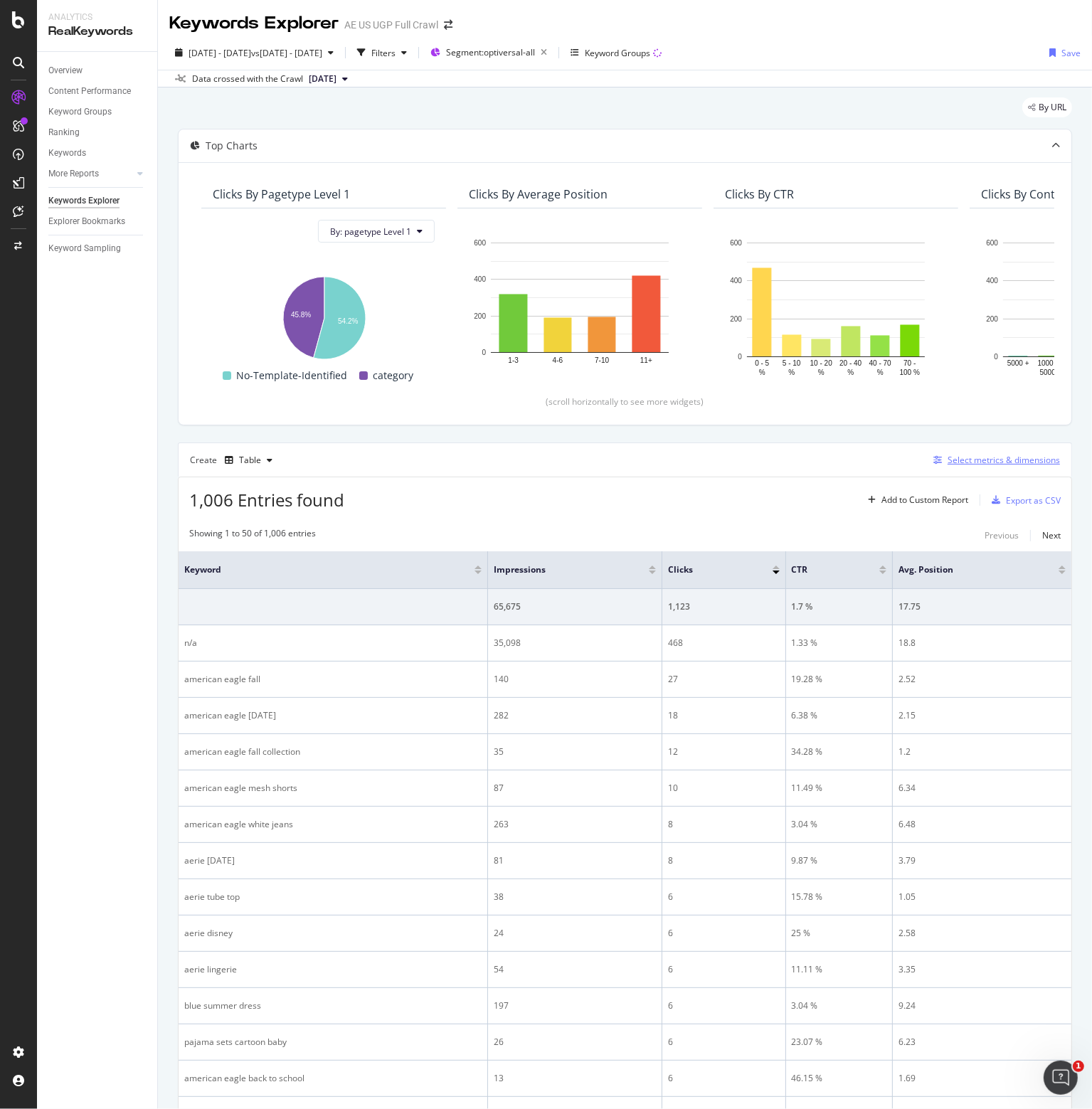
click at [968, 459] on div "Select metrics & dimensions" at bounding box center [1003, 460] width 112 height 12
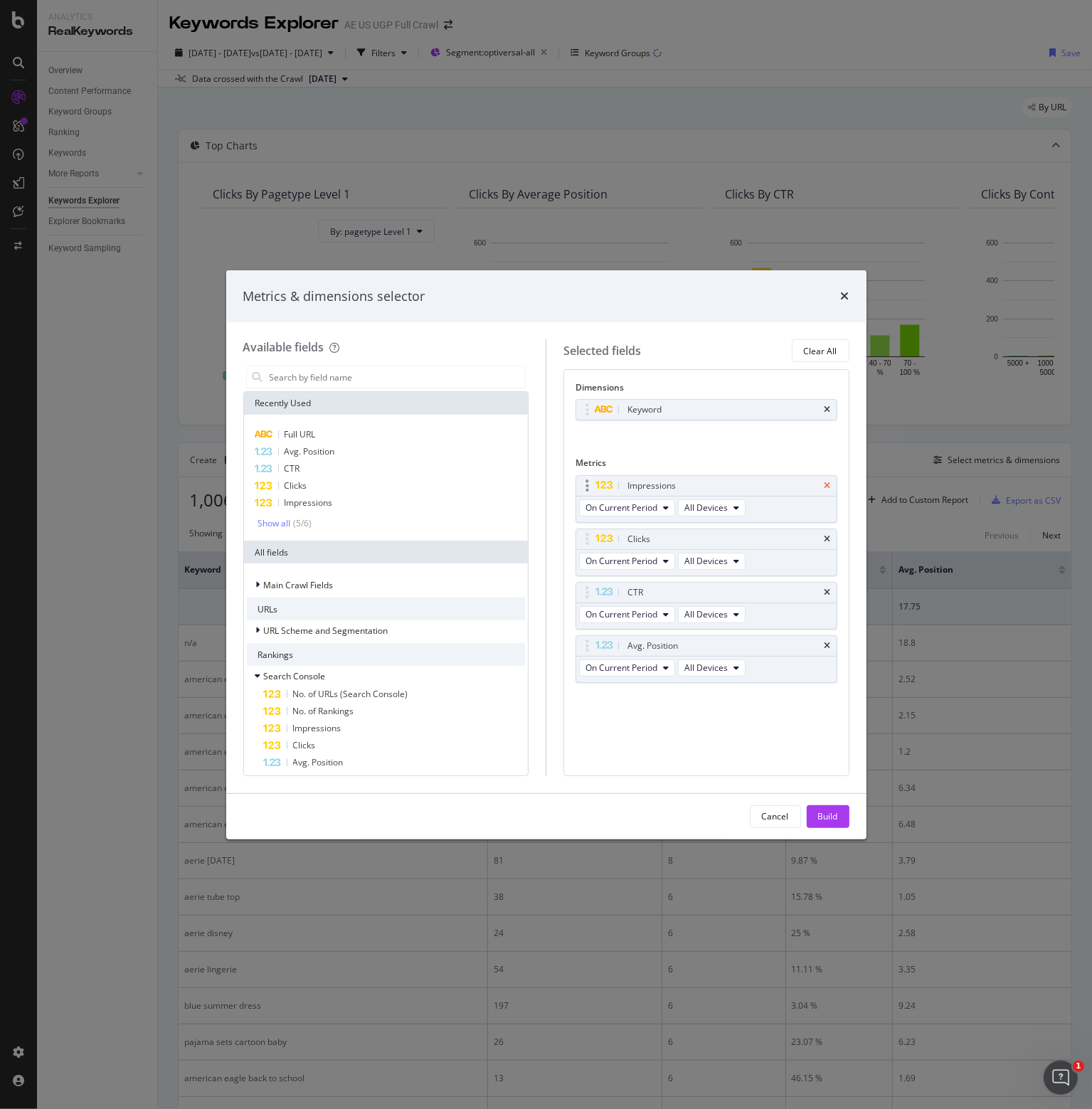
click at [825, 483] on icon "times" at bounding box center [828, 486] width 7 height 8
click at [828, 483] on icon "times" at bounding box center [828, 486] width 7 height 8
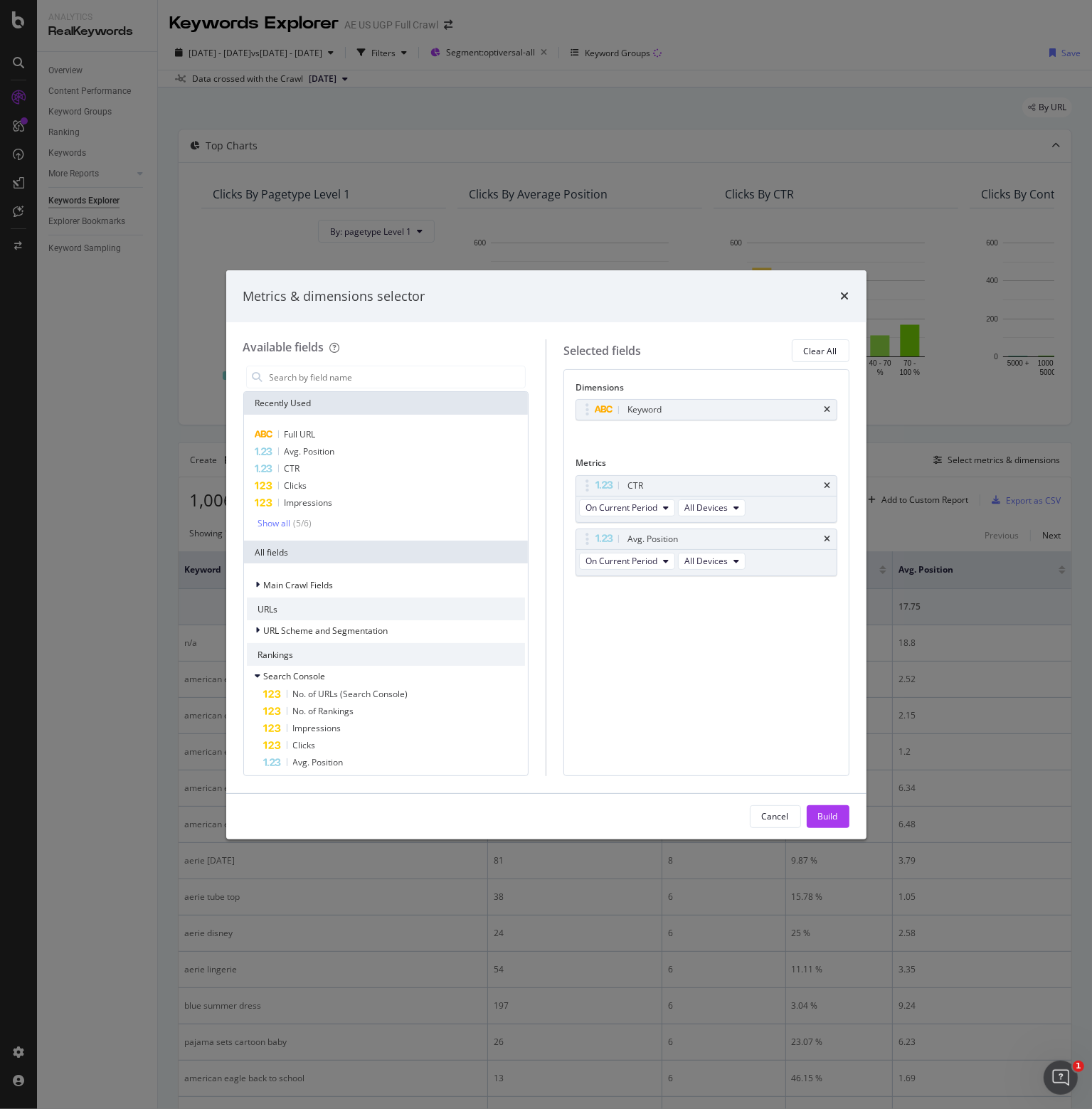
click at [828, 483] on icon "times" at bounding box center [828, 486] width 7 height 8
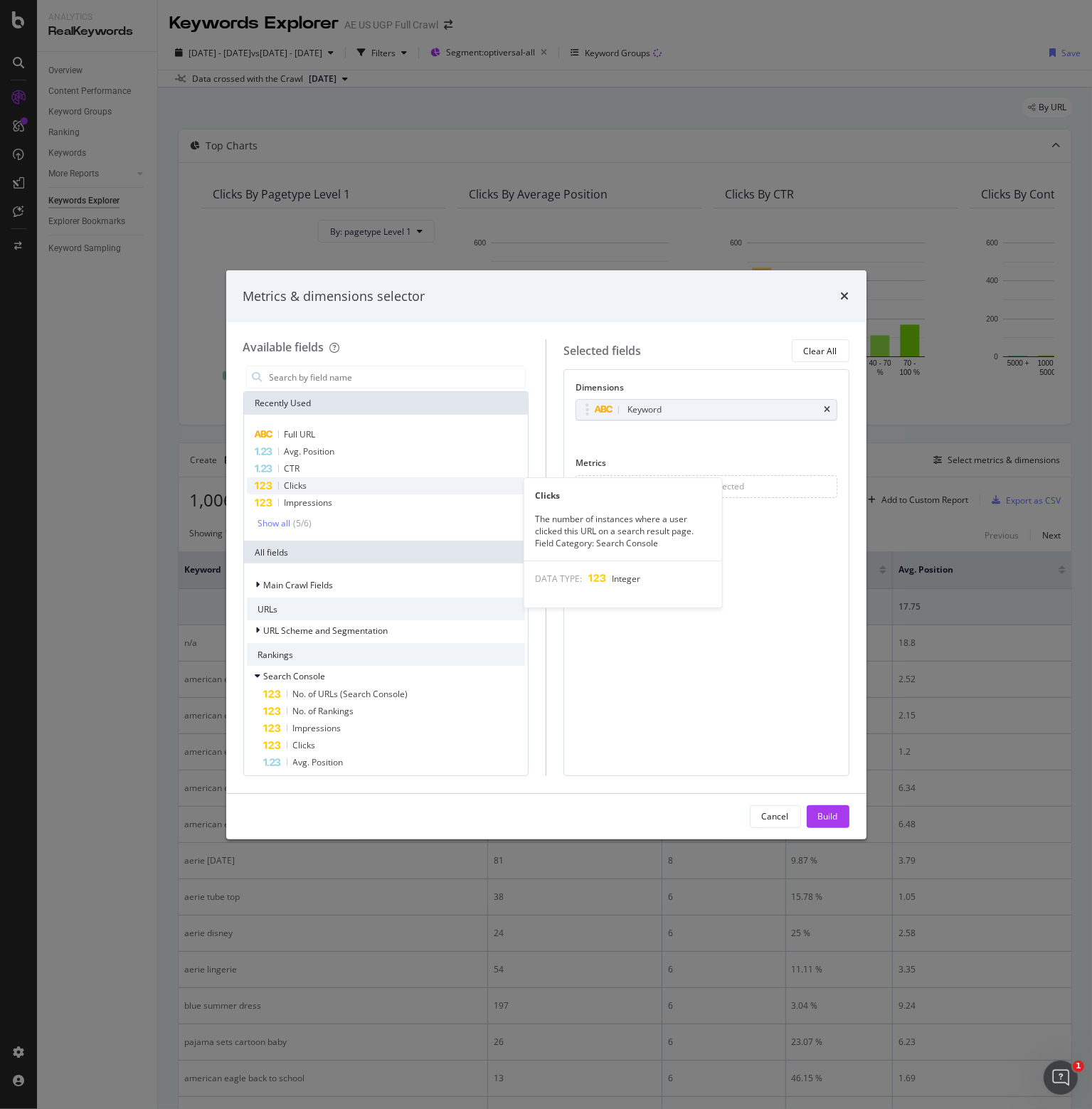
click at [287, 487] on span "Clicks" at bounding box center [295, 485] width 23 height 12
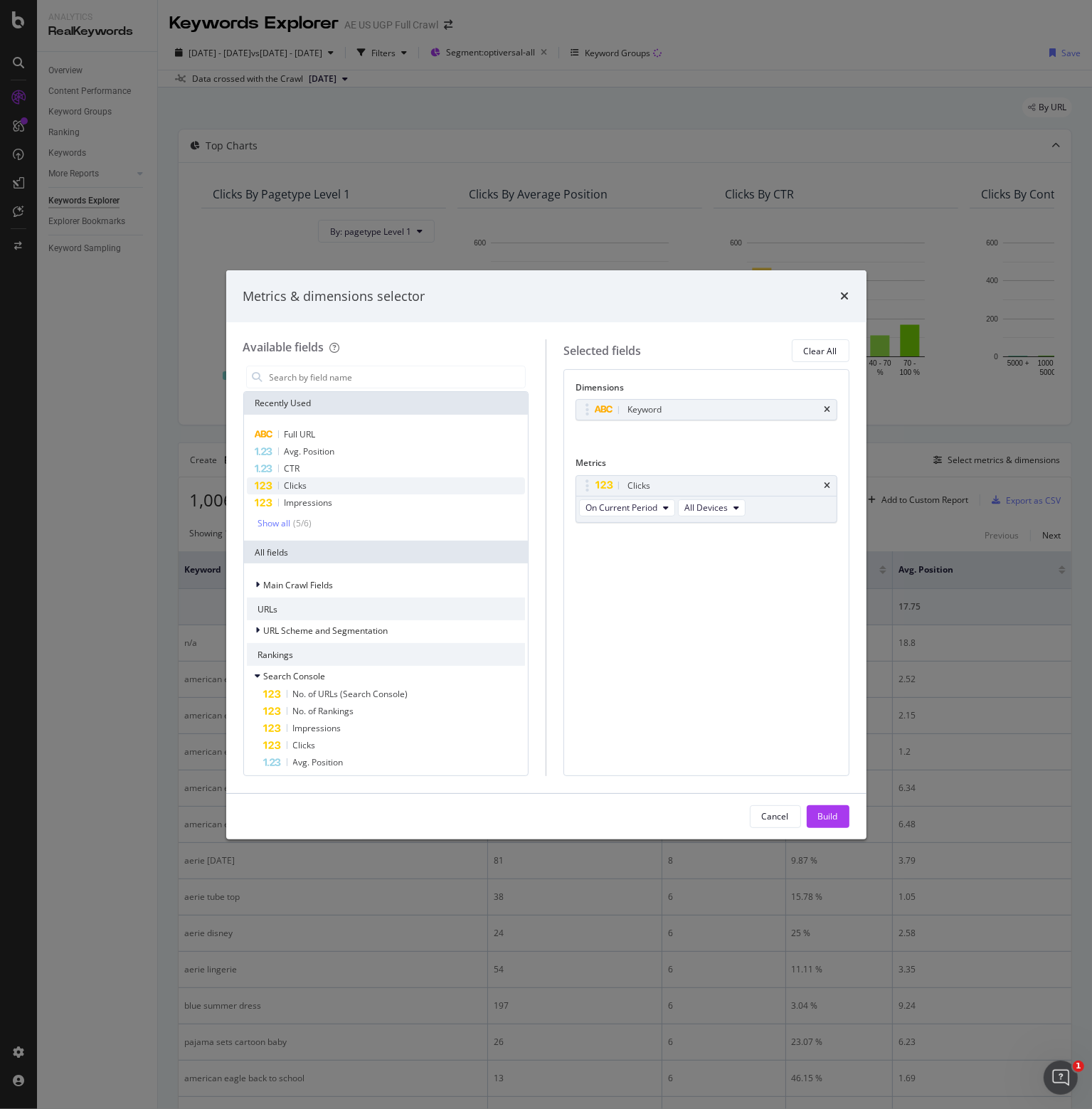
click at [287, 487] on span "Clicks" at bounding box center [295, 485] width 23 height 12
click at [295, 503] on span "Impressions" at bounding box center [309, 502] width 49 height 12
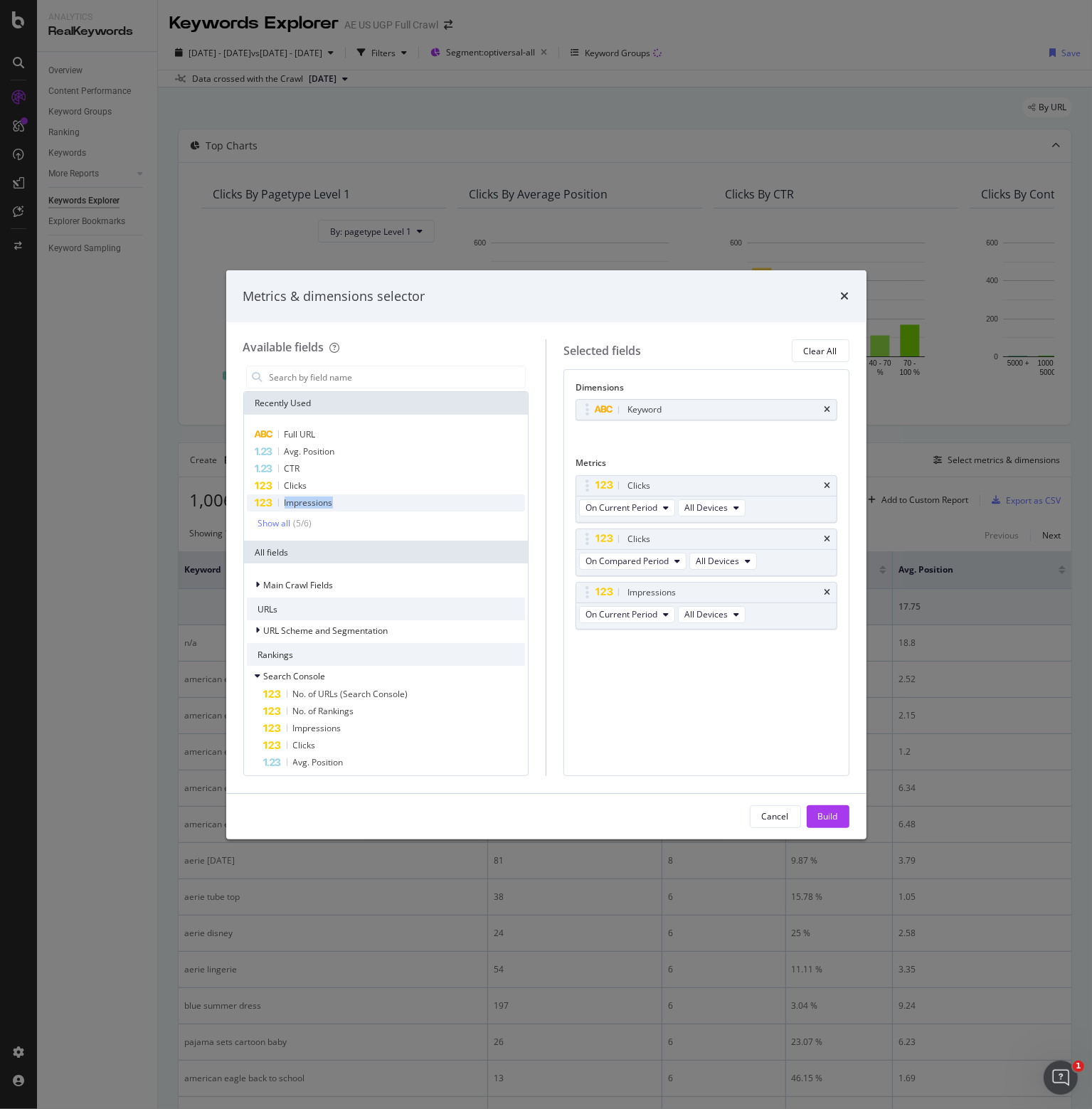
click at [295, 503] on span "Impressions" at bounding box center [309, 502] width 49 height 12
click at [620, 561] on span "On Compared Period" at bounding box center [627, 561] width 83 height 12
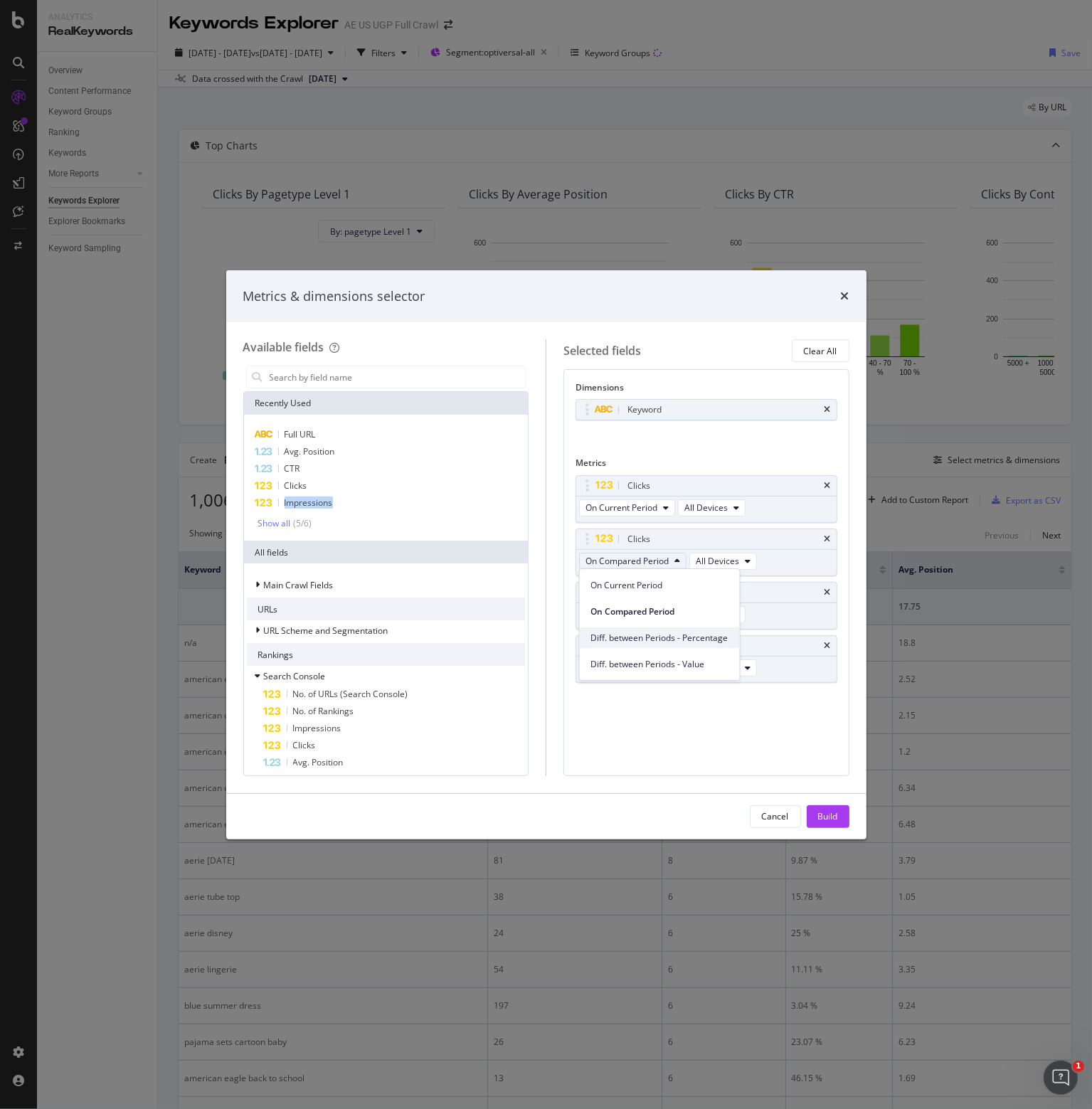
click at [634, 639] on span "Diff. between Periods - Percentage" at bounding box center [659, 638] width 137 height 13
click at [618, 662] on span "On Compared Period" at bounding box center [627, 668] width 83 height 12
click at [622, 743] on span "Diff. between Periods - Percentage" at bounding box center [659, 744] width 137 height 13
click at [824, 814] on div "Build" at bounding box center [828, 816] width 20 height 12
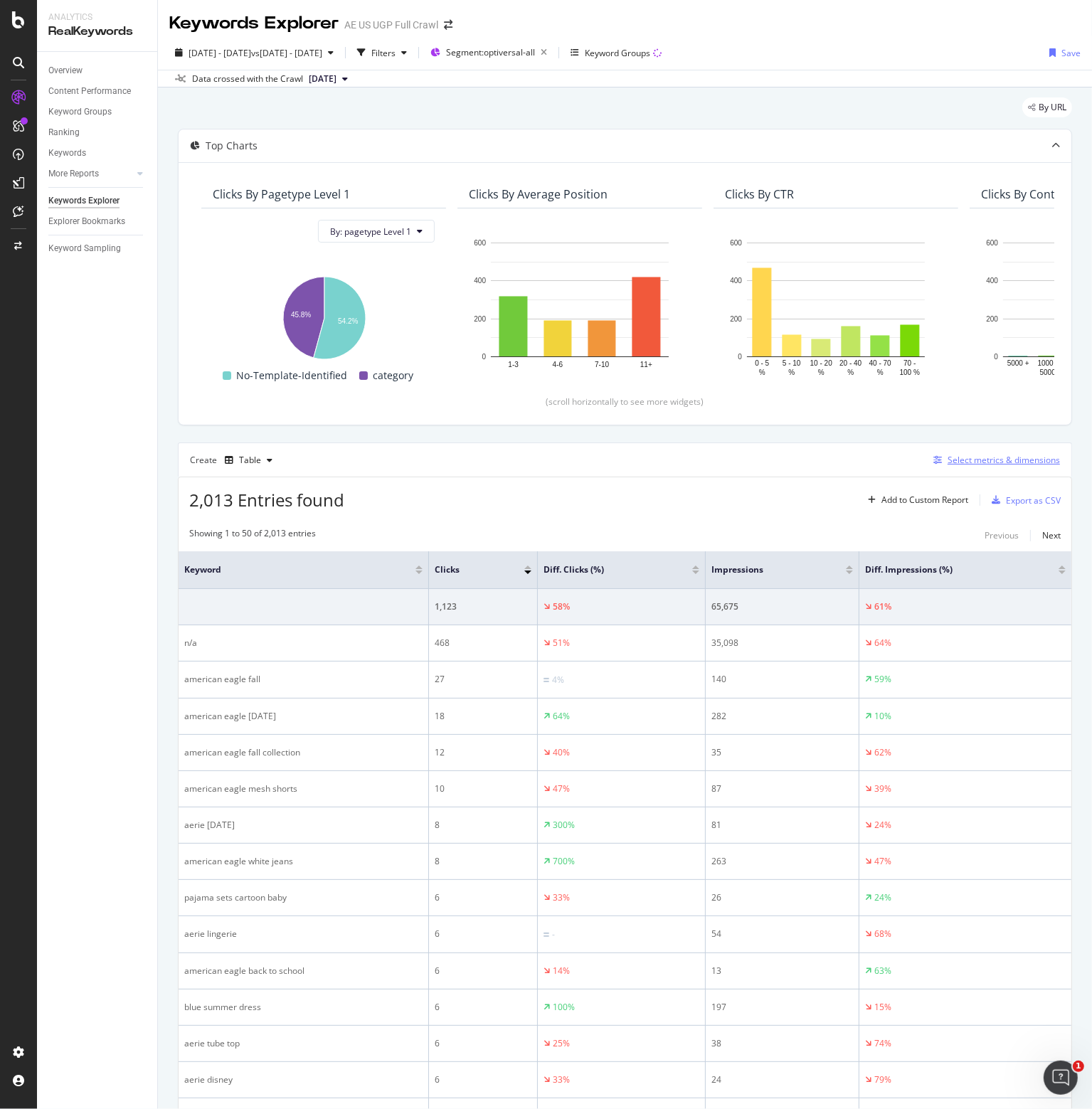
click at [967, 459] on div "Select metrics & dimensions" at bounding box center [1003, 460] width 112 height 12
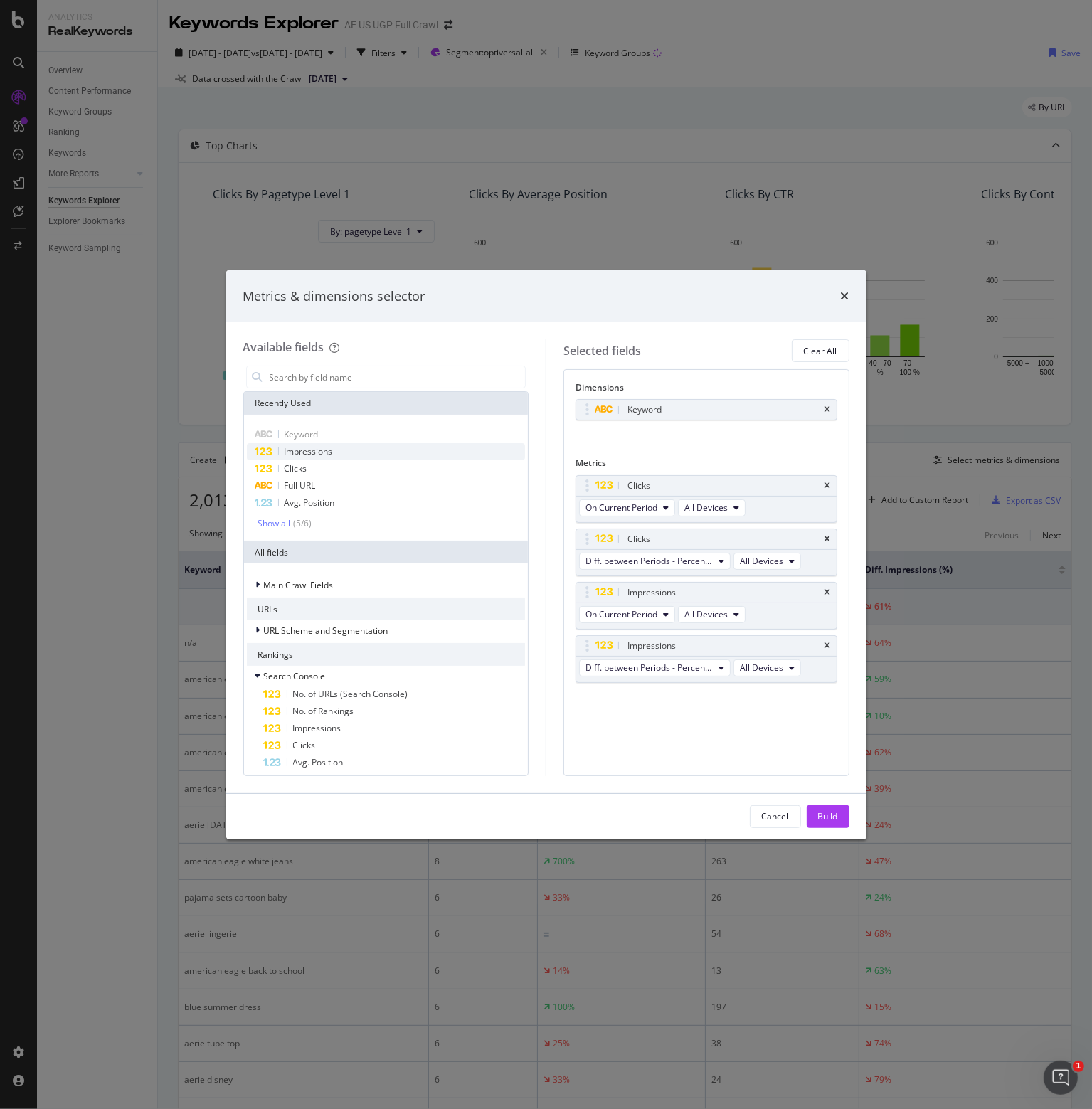
click at [828, 407] on icon "times" at bounding box center [828, 410] width 7 height 8
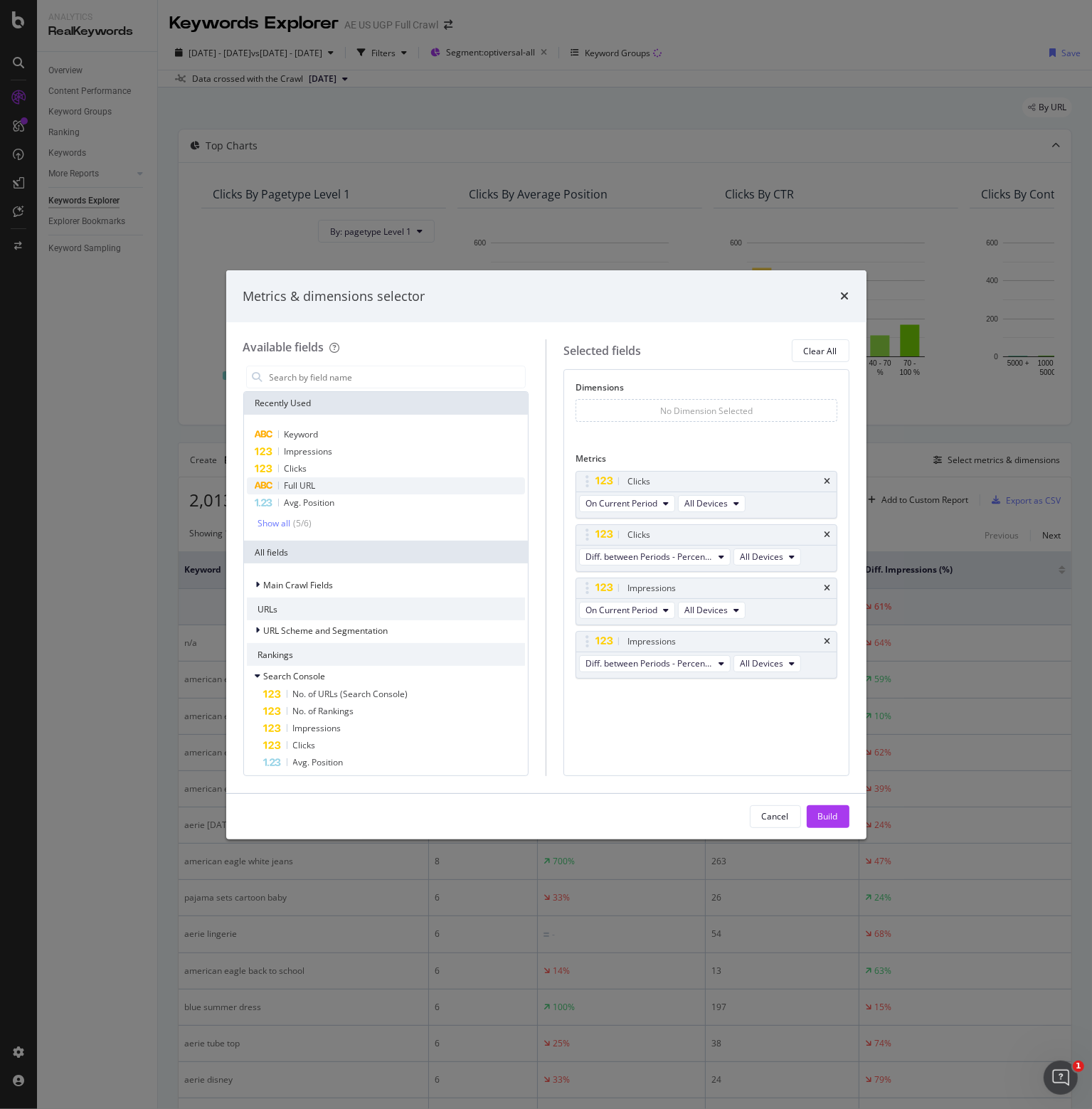
click at [310, 486] on span "Full URL" at bounding box center [300, 485] width 31 height 12
click at [831, 820] on div "Build" at bounding box center [828, 816] width 20 height 12
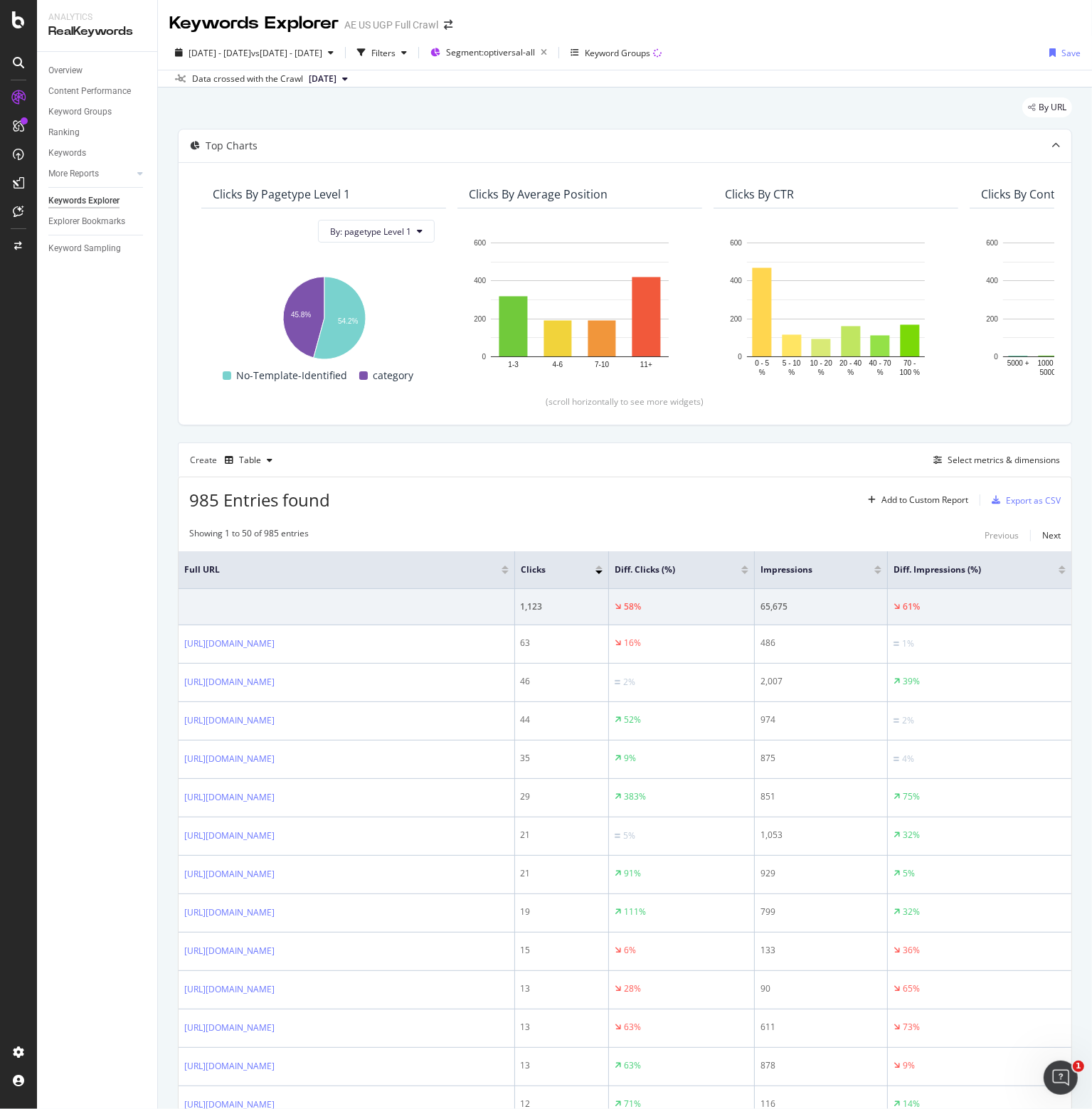
click at [1059, 571] on div at bounding box center [1062, 572] width 8 height 3
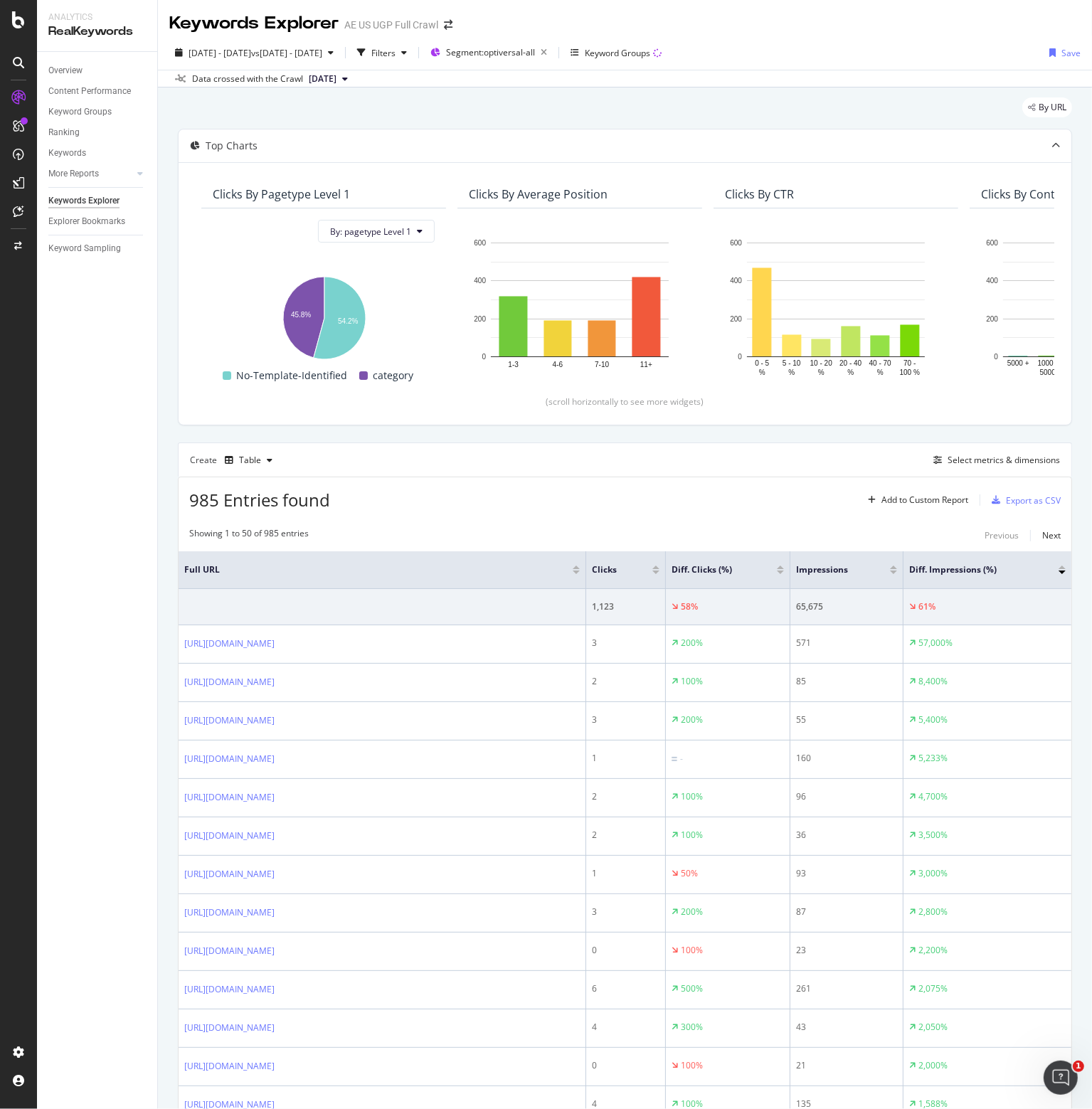
click at [1059, 571] on div at bounding box center [1062, 572] width 8 height 3
click at [1059, 566] on div at bounding box center [1062, 567] width 8 height 3
click at [956, 458] on div "Select metrics & dimensions" at bounding box center [1003, 460] width 112 height 12
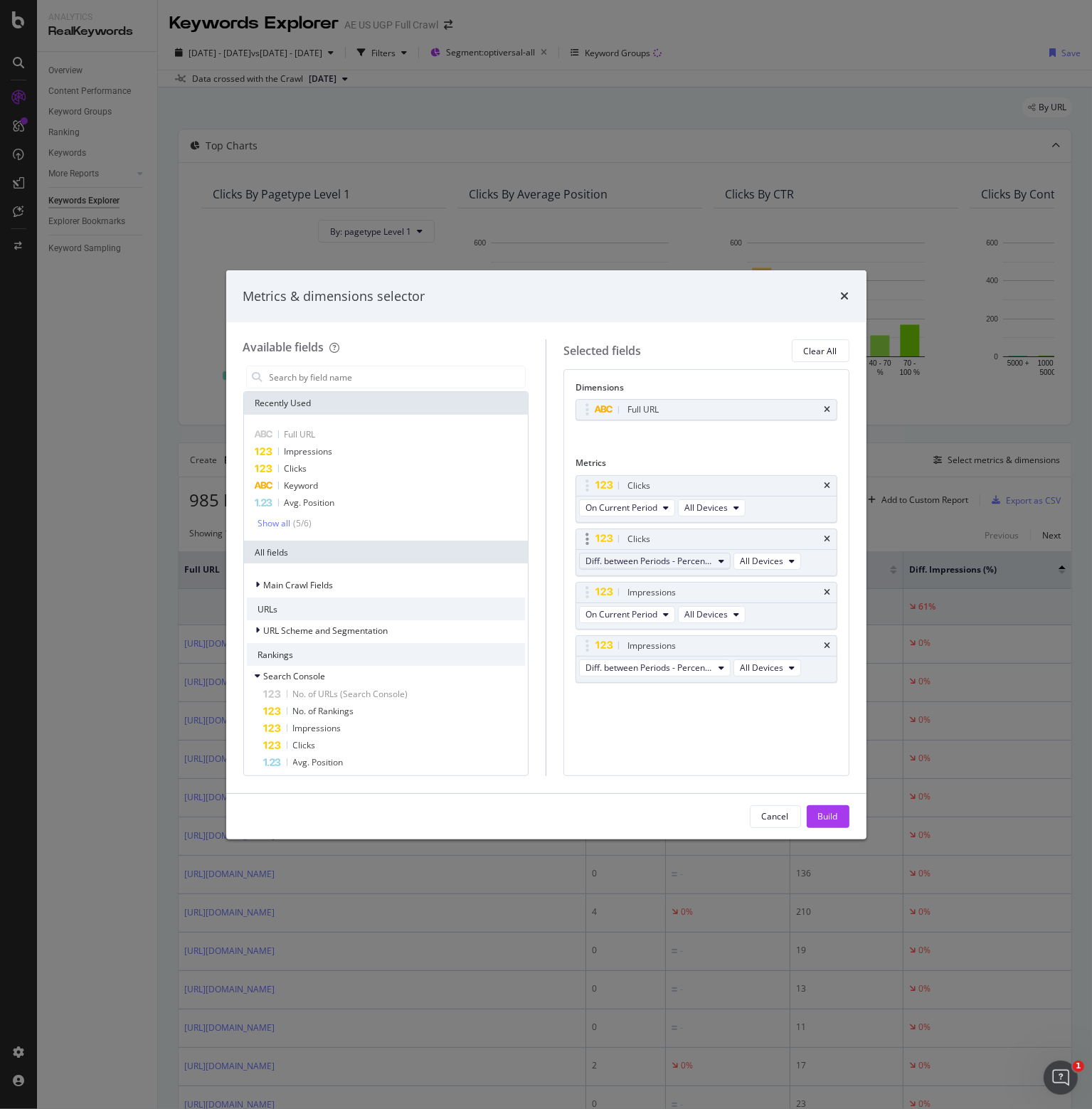
click at [649, 558] on span "Diff. between Periods - Percentage" at bounding box center [649, 561] width 127 height 12
click at [646, 757] on div "Dimensions Full URL You can use this field as a dimension Metrics Clicks On Cur…" at bounding box center [706, 572] width 286 height 406
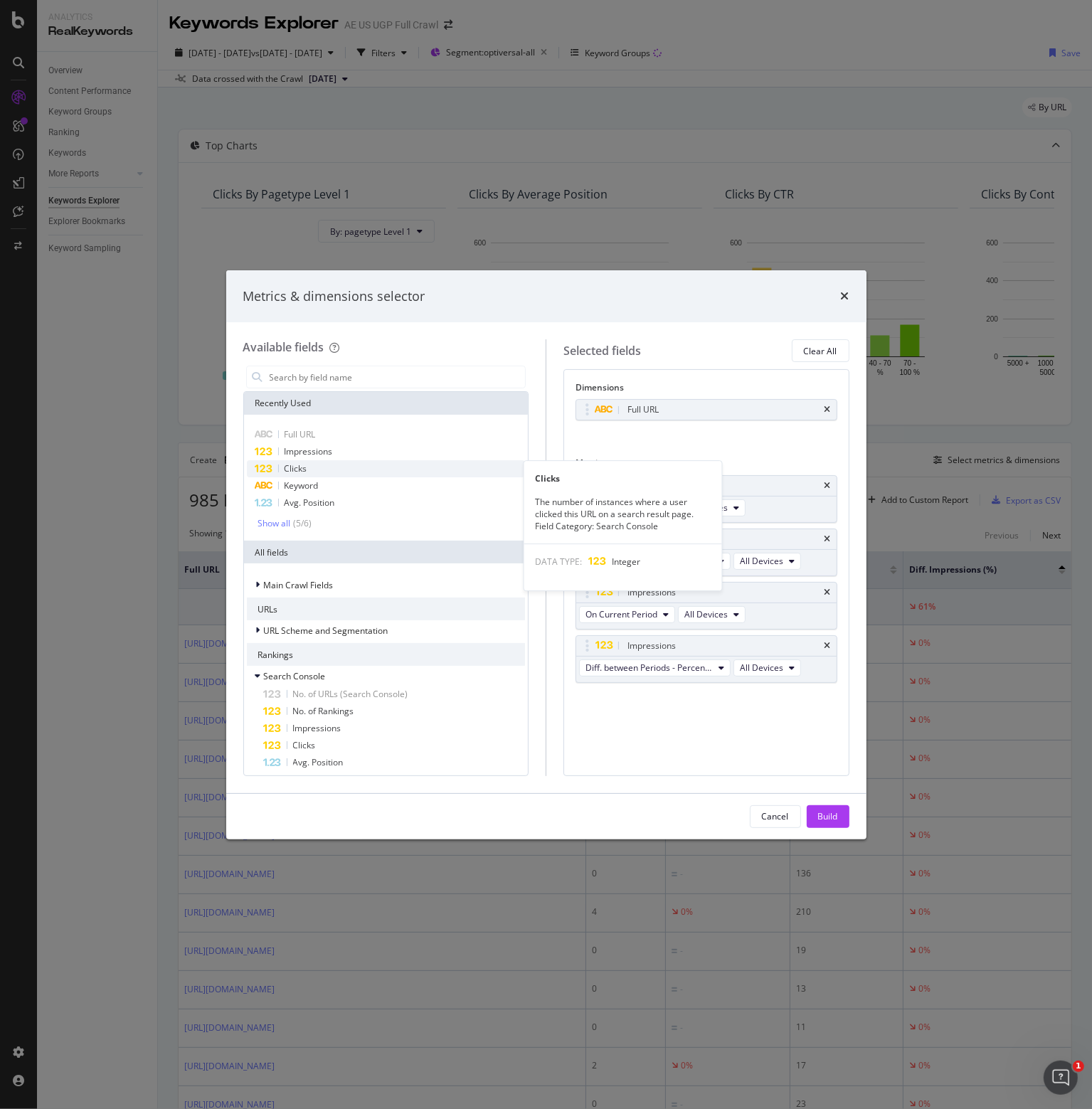
click at [321, 470] on div "Clicks" at bounding box center [386, 469] width 279 height 17
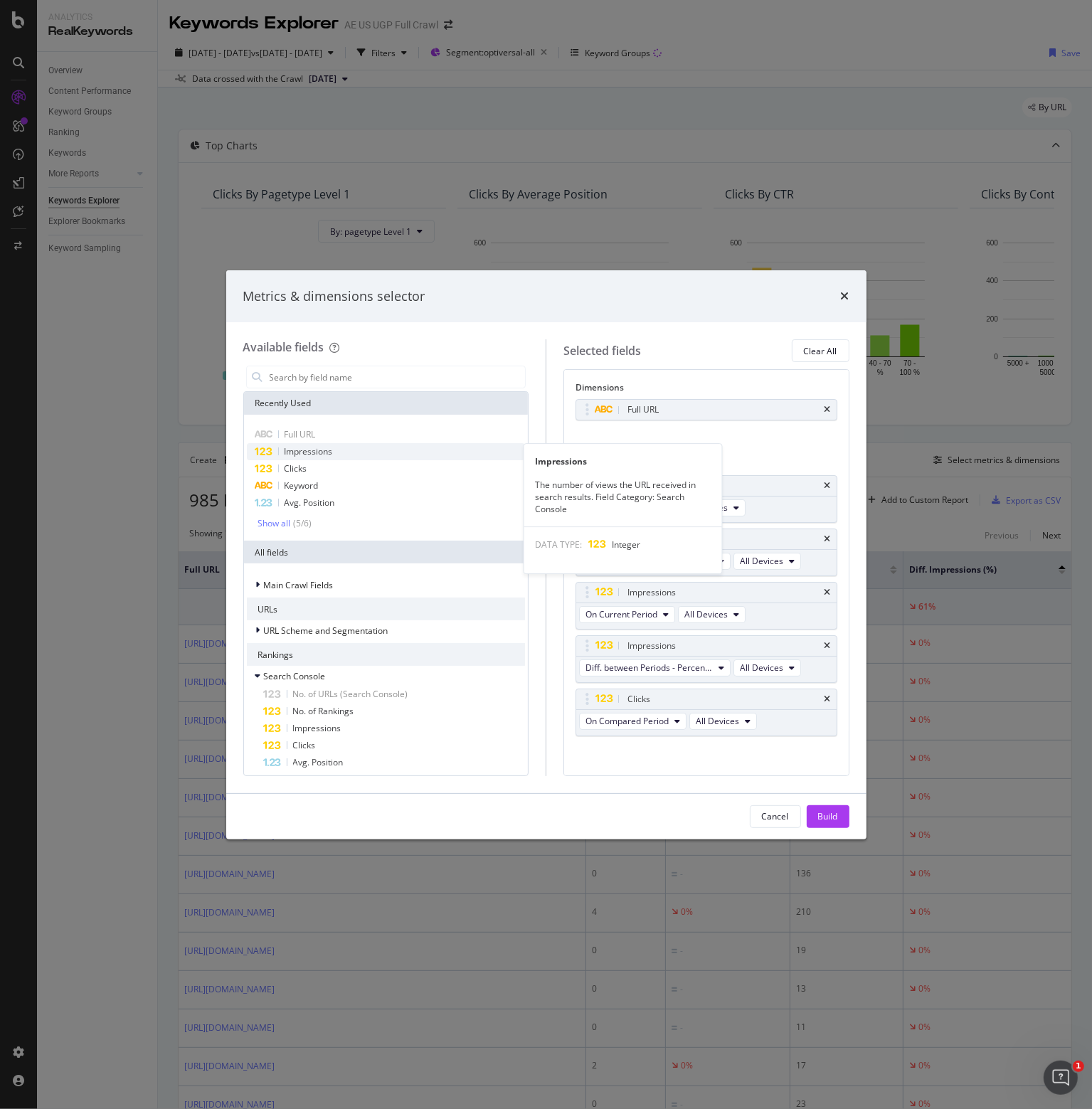
click at [304, 451] on span "Impressions" at bounding box center [309, 451] width 49 height 12
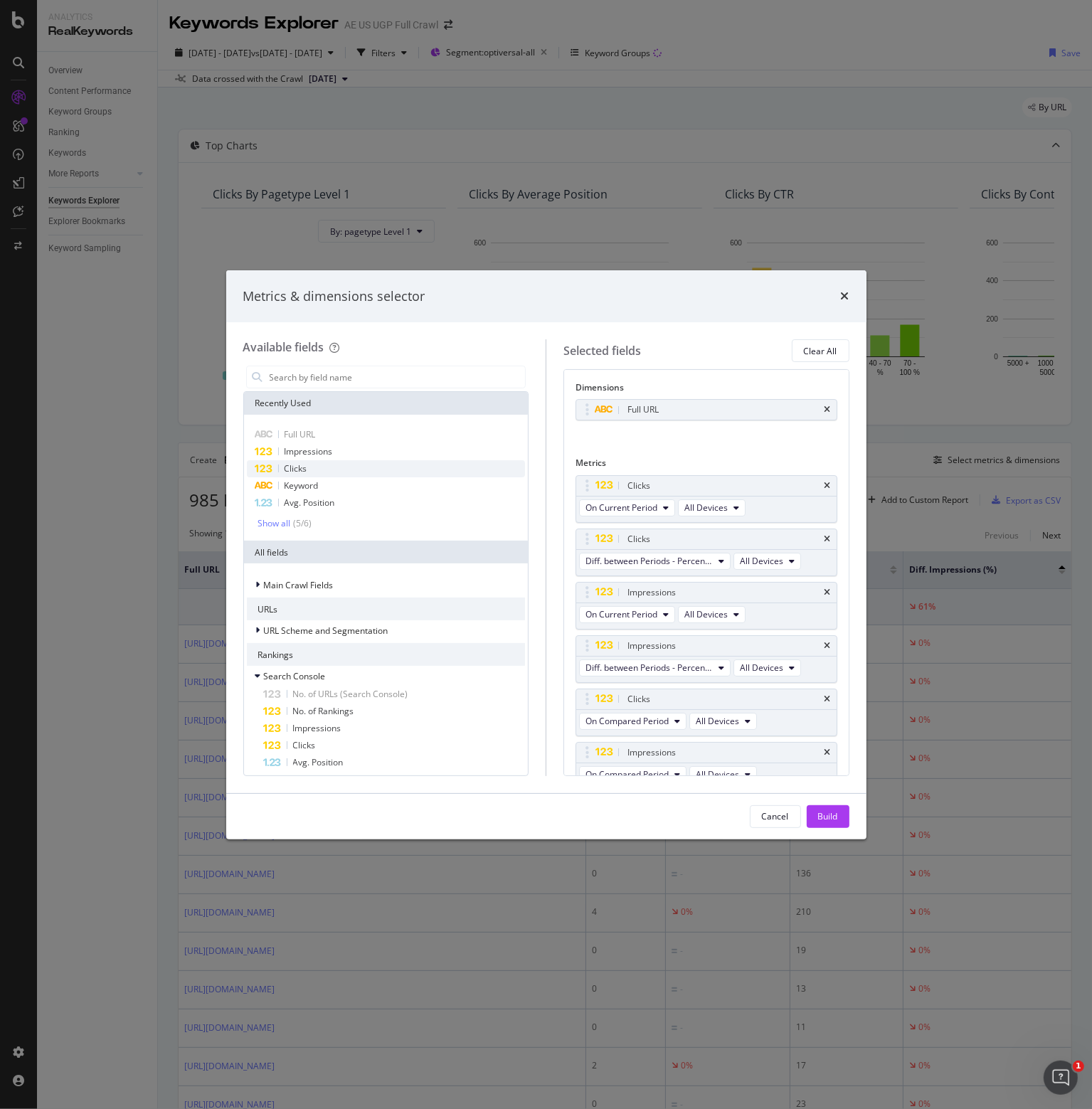
scroll to position [12, 0]
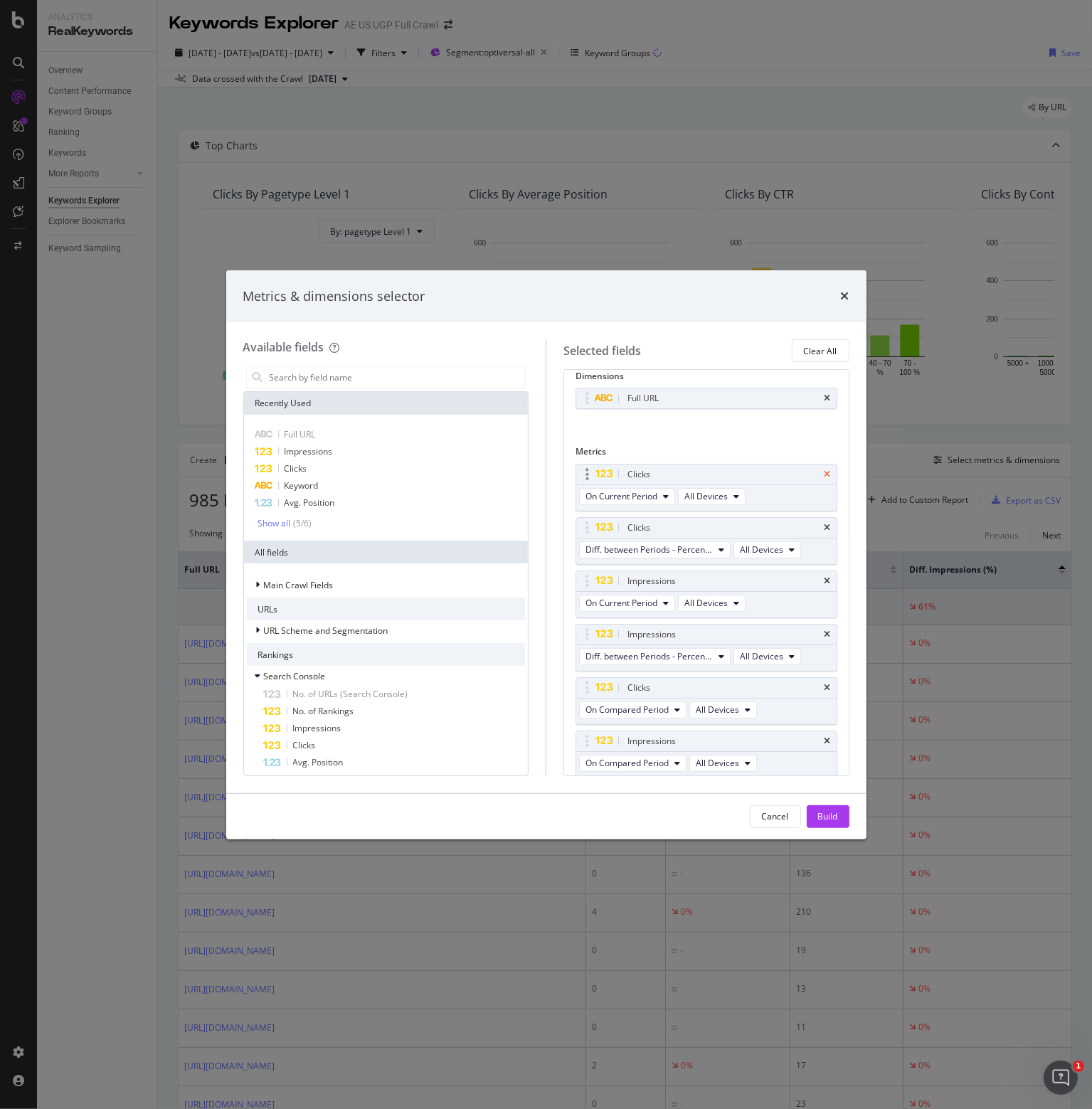
click at [824, 470] on icon "times" at bounding box center [828, 475] width 7 height 8
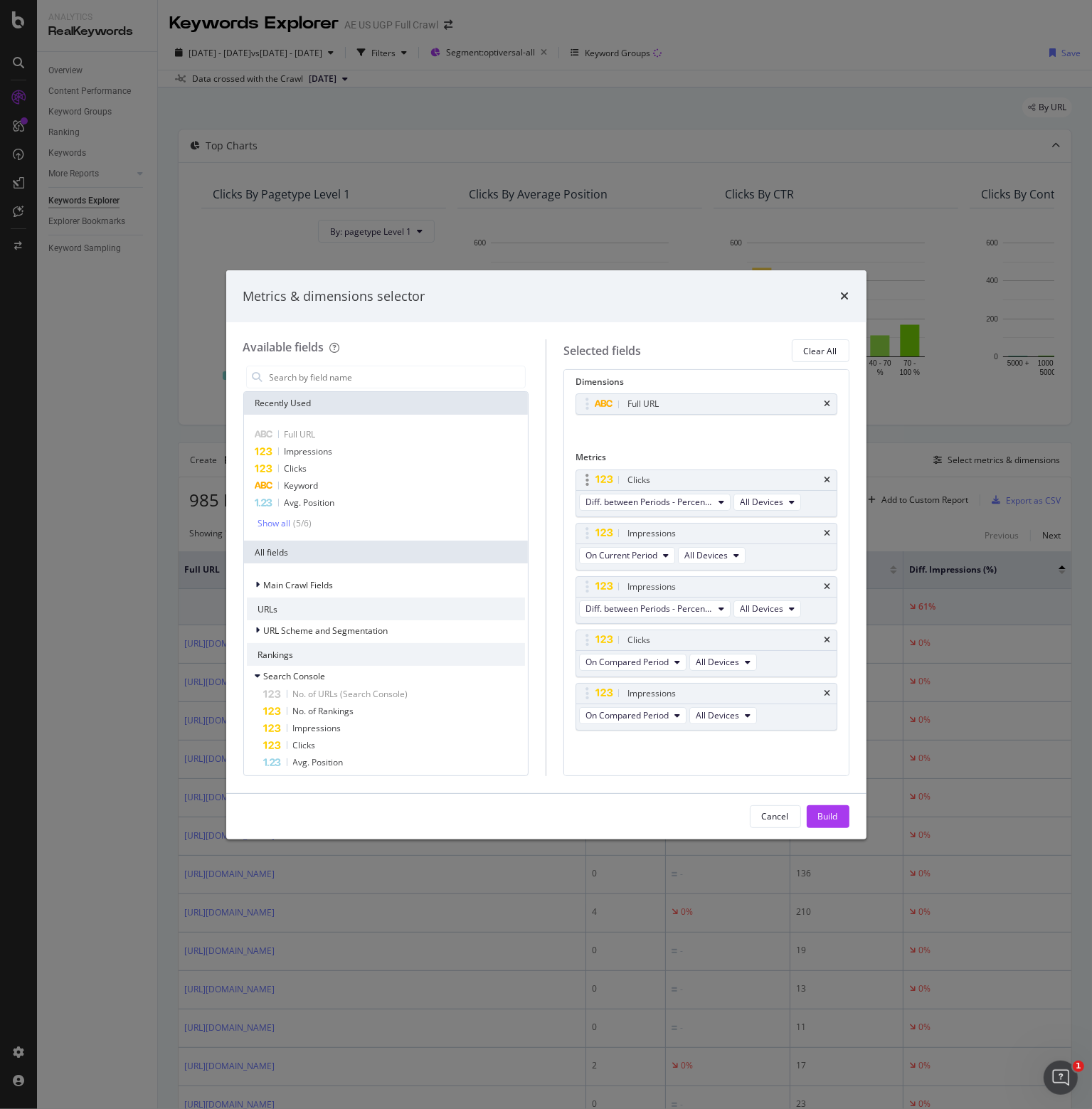
click at [817, 470] on div "Clicks" at bounding box center [706, 480] width 260 height 20
click at [824, 476] on icon "times" at bounding box center [828, 480] width 7 height 8
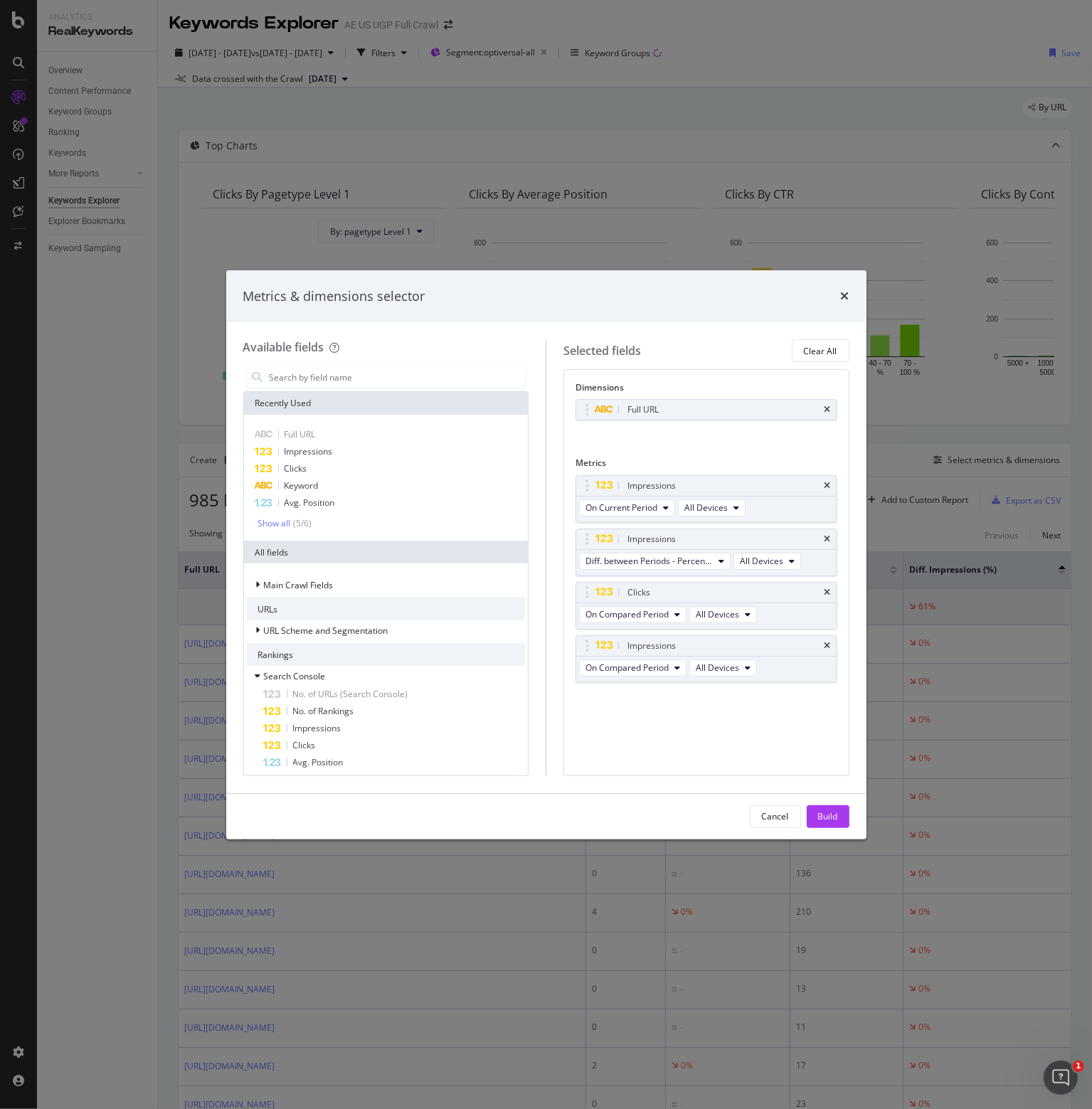
click at [817, 476] on div "Impressions" at bounding box center [706, 486] width 260 height 20
click at [828, 486] on icon "times" at bounding box center [828, 486] width 7 height 8
click at [828, 535] on icon "times" at bounding box center [828, 539] width 7 height 8
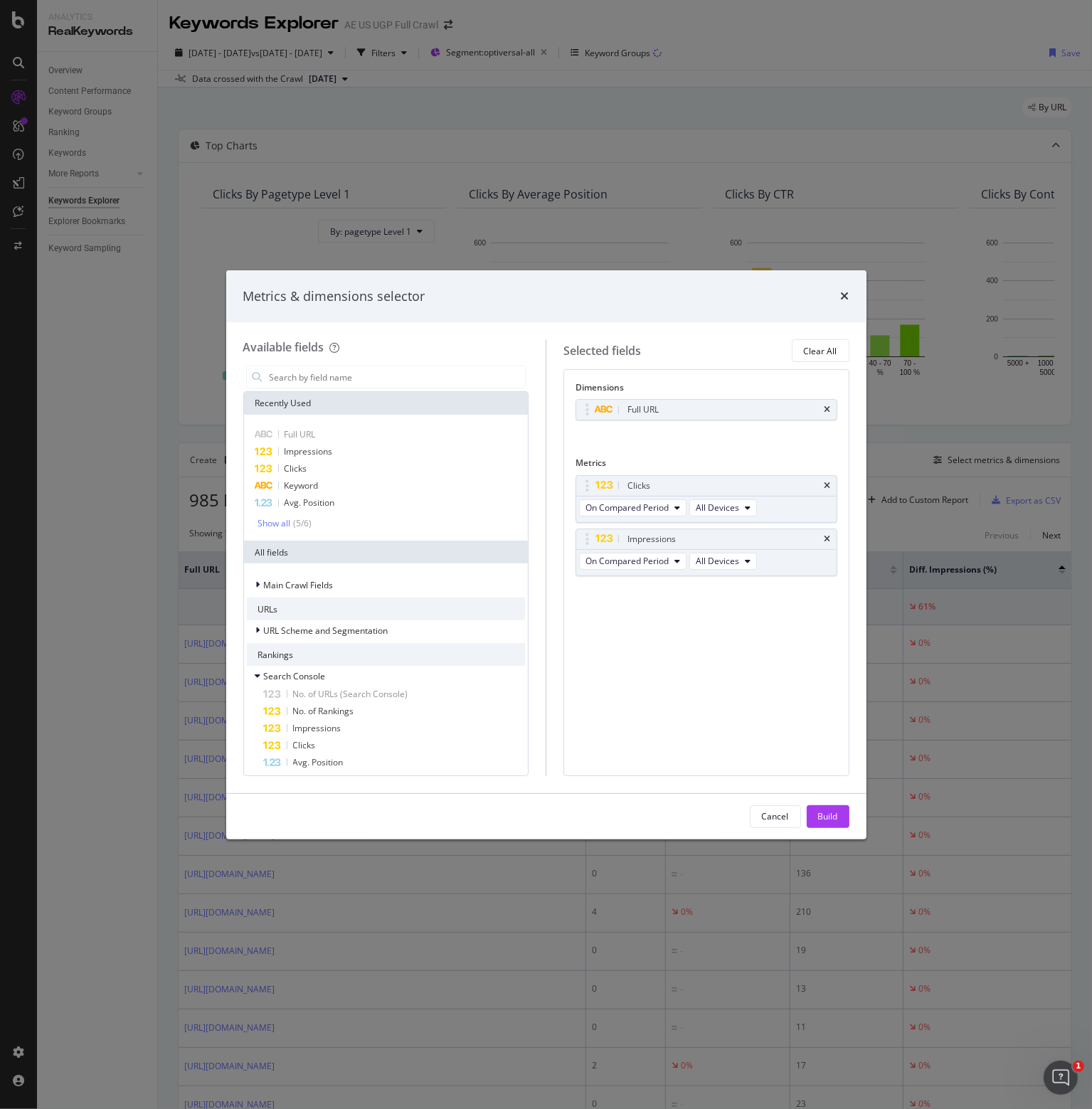
click at [828, 486] on icon "times" at bounding box center [828, 486] width 7 height 8
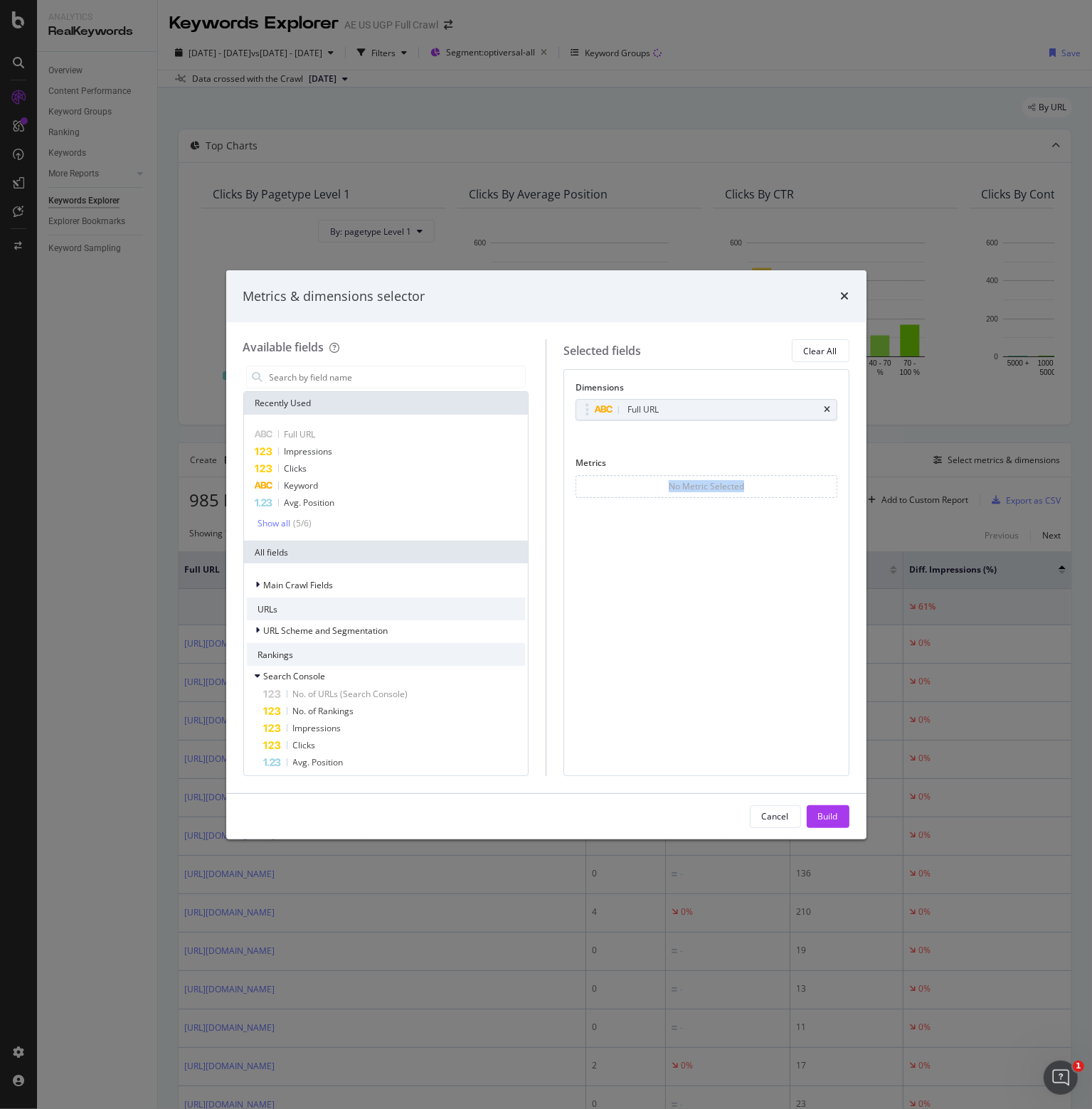
click at [828, 486] on div "No Metric Selected" at bounding box center [706, 486] width 262 height 23
click at [324, 454] on span "Impressions" at bounding box center [309, 451] width 49 height 12
click at [323, 454] on span "Impressions" at bounding box center [309, 451] width 49 height 12
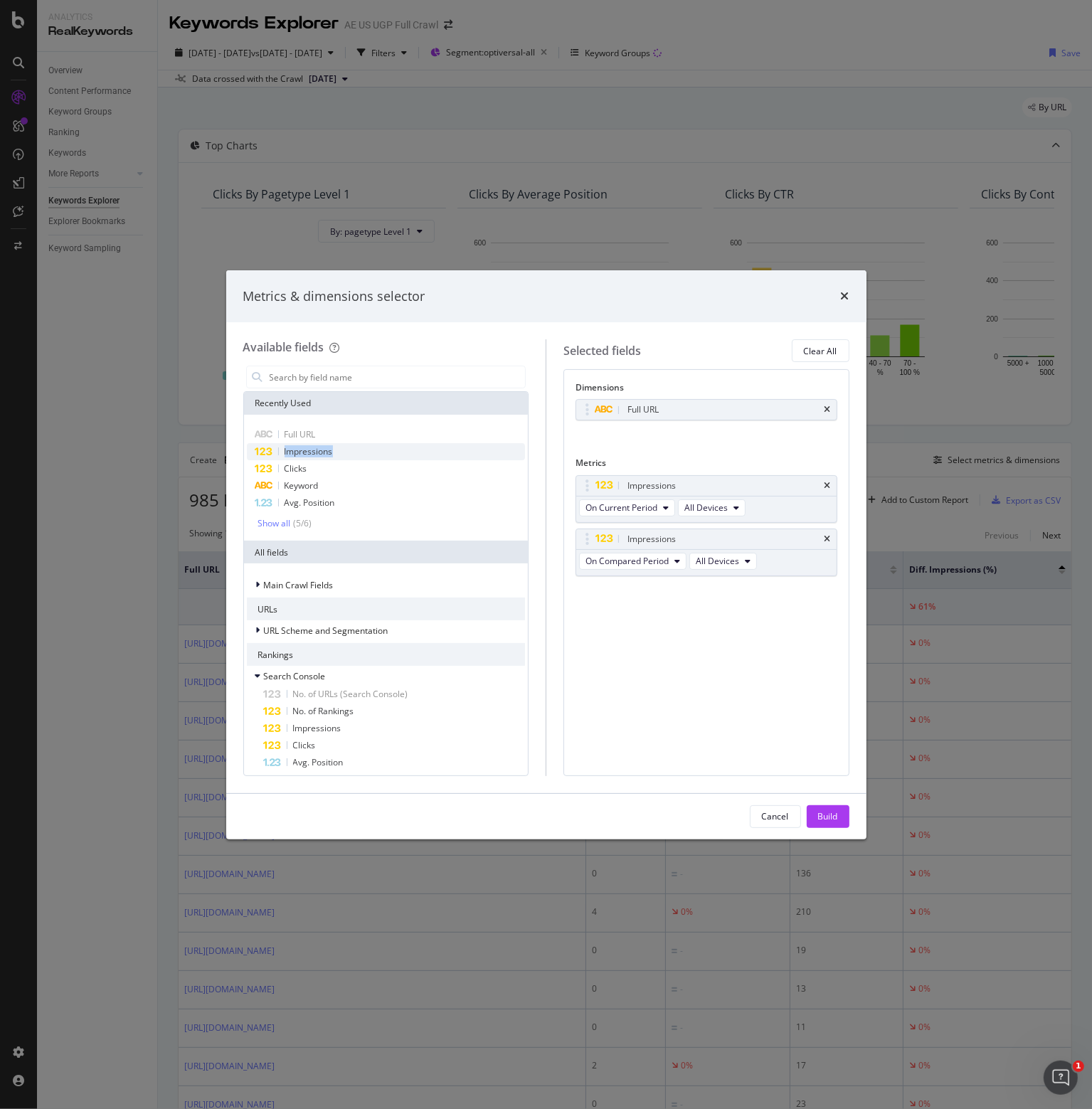
click at [323, 454] on span "Impressions" at bounding box center [309, 451] width 49 height 12
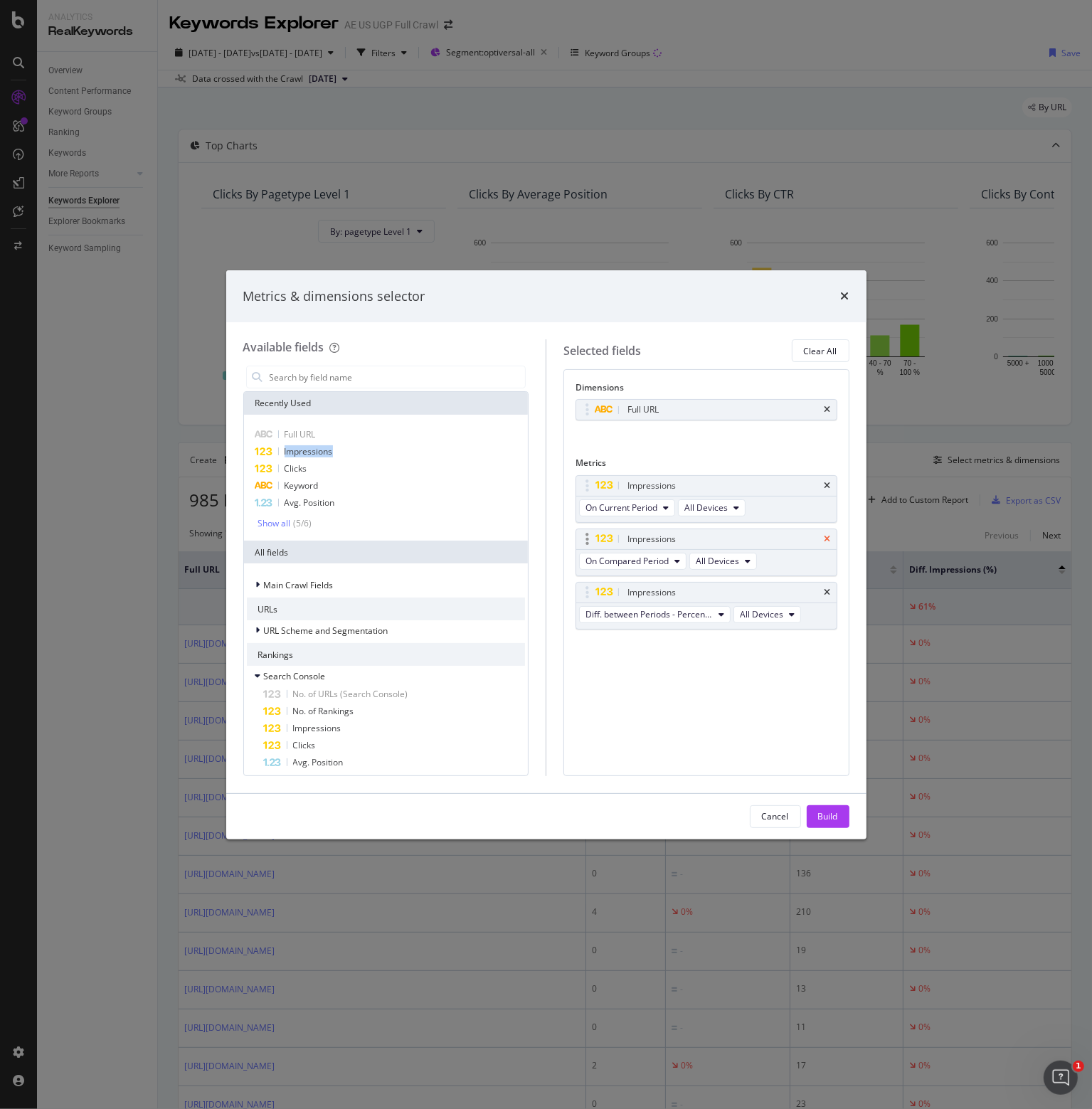
click at [828, 536] on icon "times" at bounding box center [828, 539] width 7 height 8
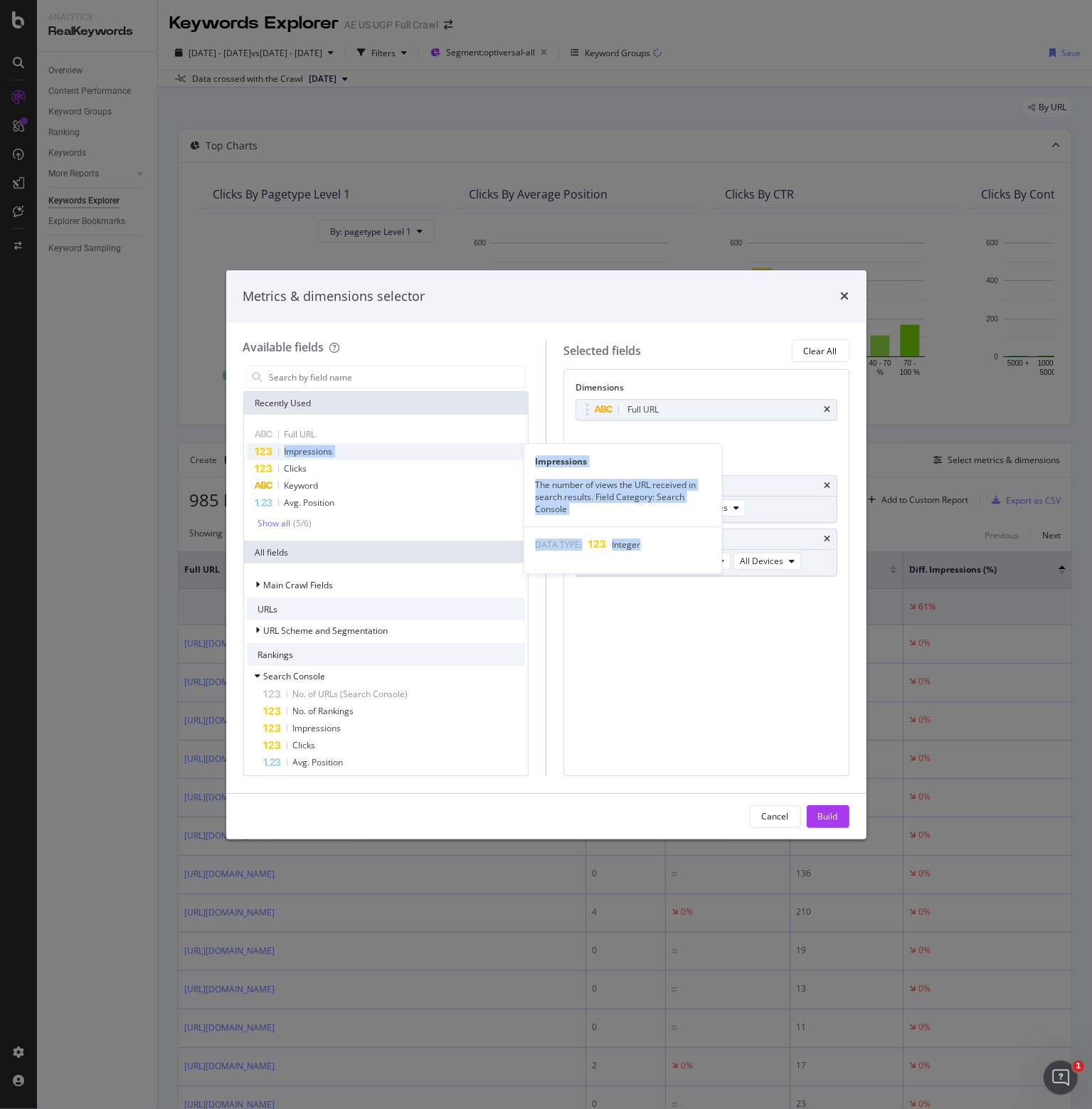
click at [315, 449] on span "Impressions" at bounding box center [309, 451] width 49 height 12
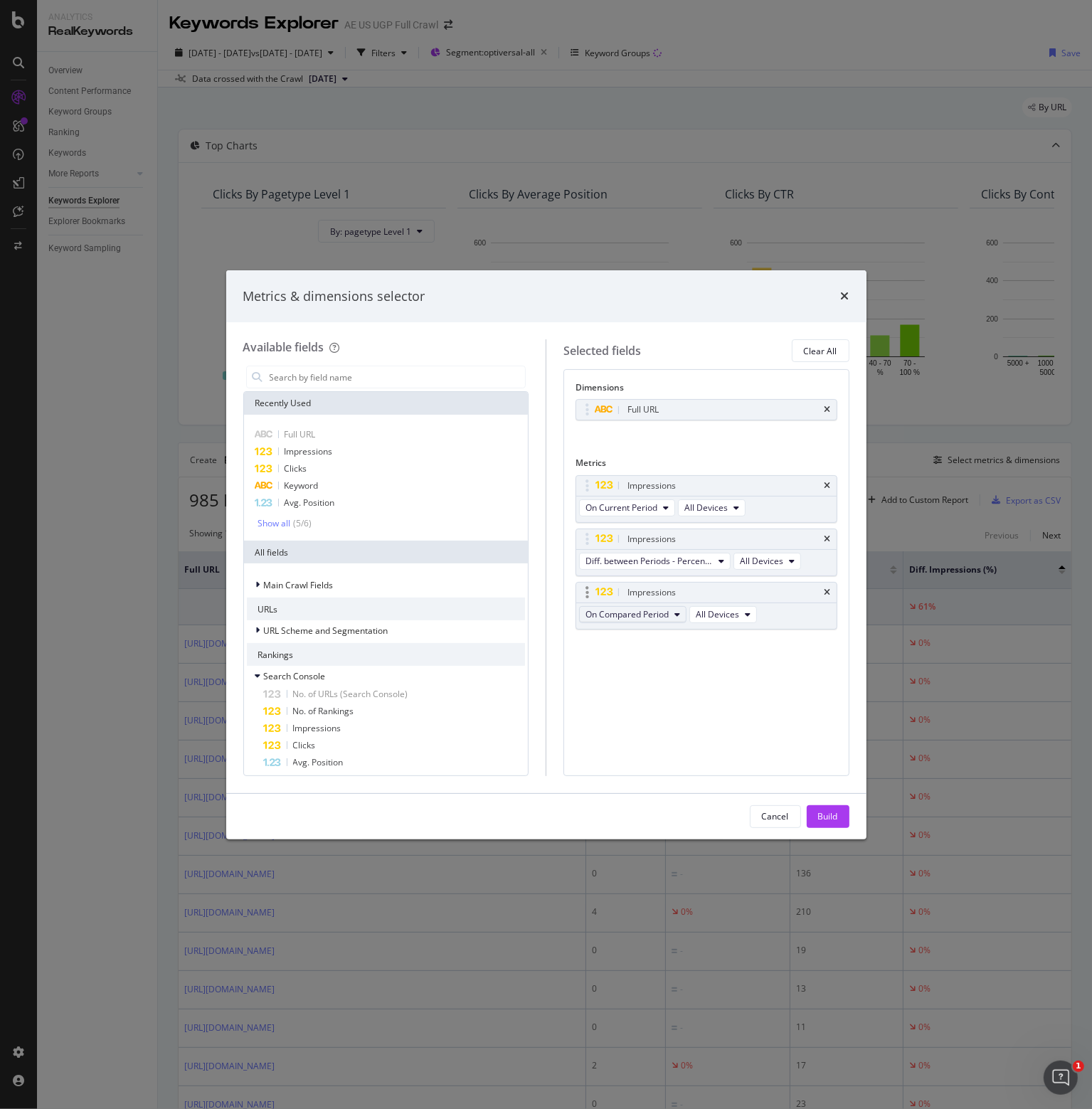
click at [625, 614] on span "On Compared Period" at bounding box center [627, 614] width 83 height 12
click at [638, 714] on span "Diff. between Periods - Value" at bounding box center [659, 716] width 137 height 13
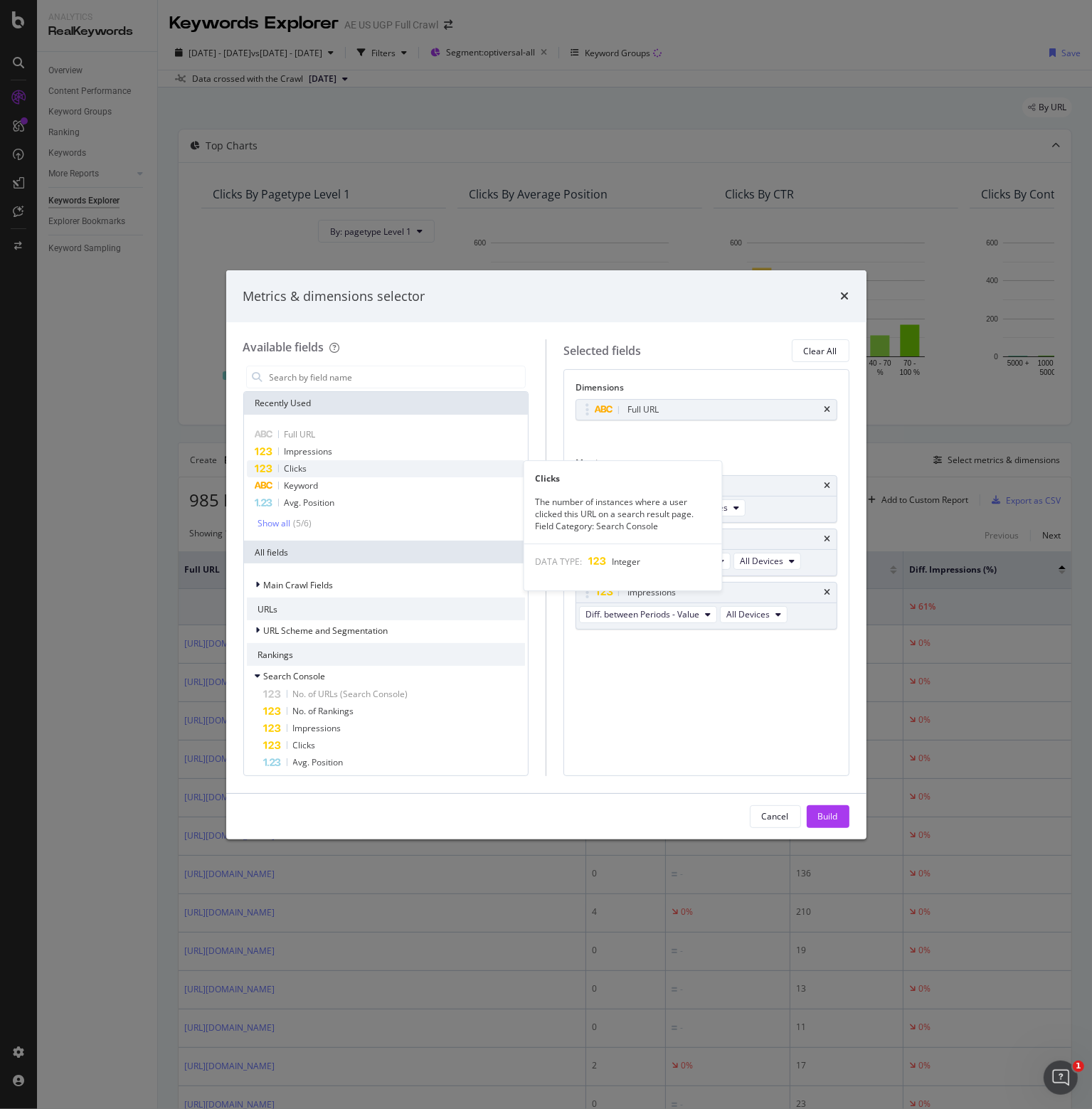
click at [301, 468] on span "Clicks" at bounding box center [295, 469] width 23 height 12
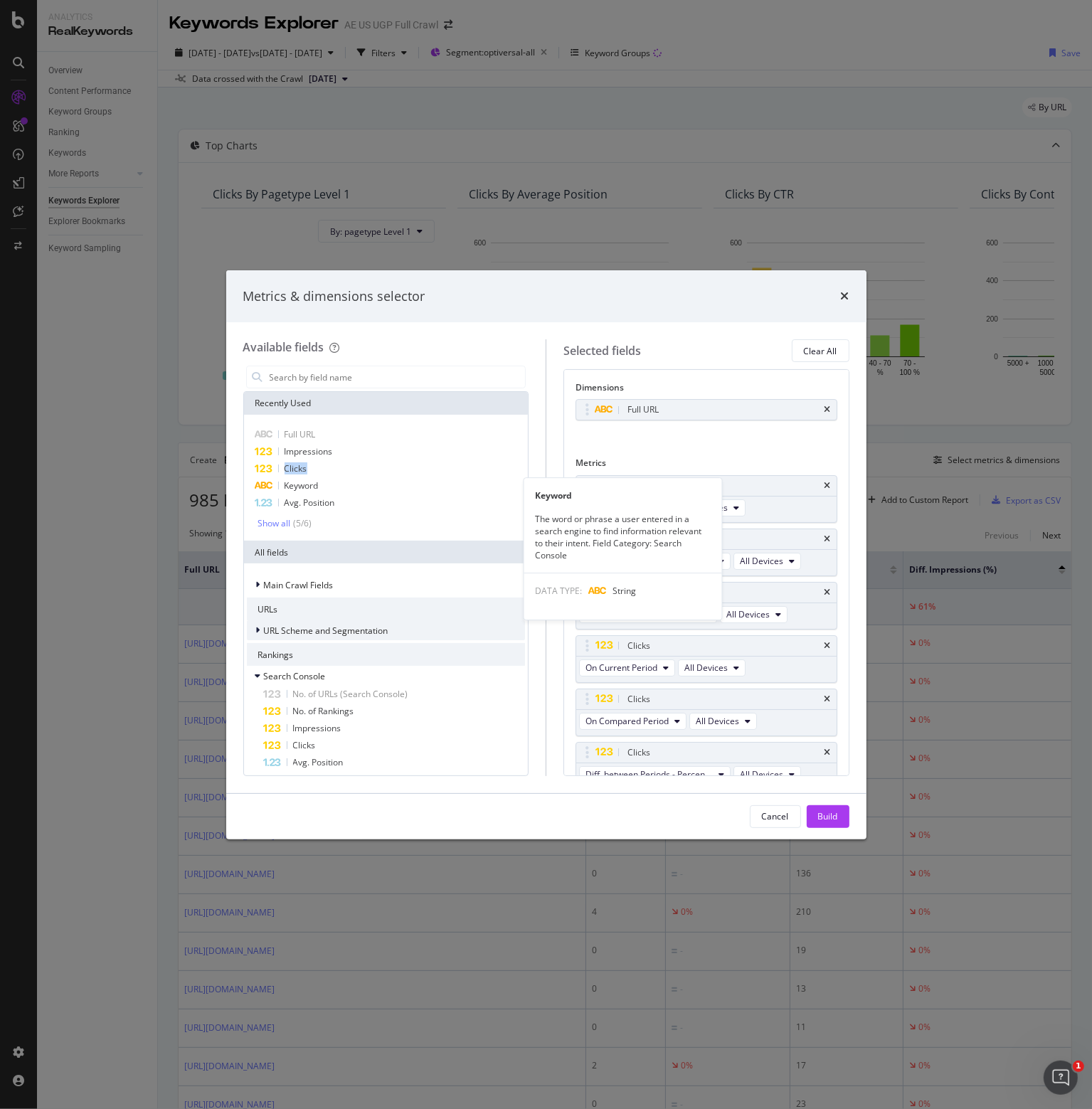
scroll to position [12, 0]
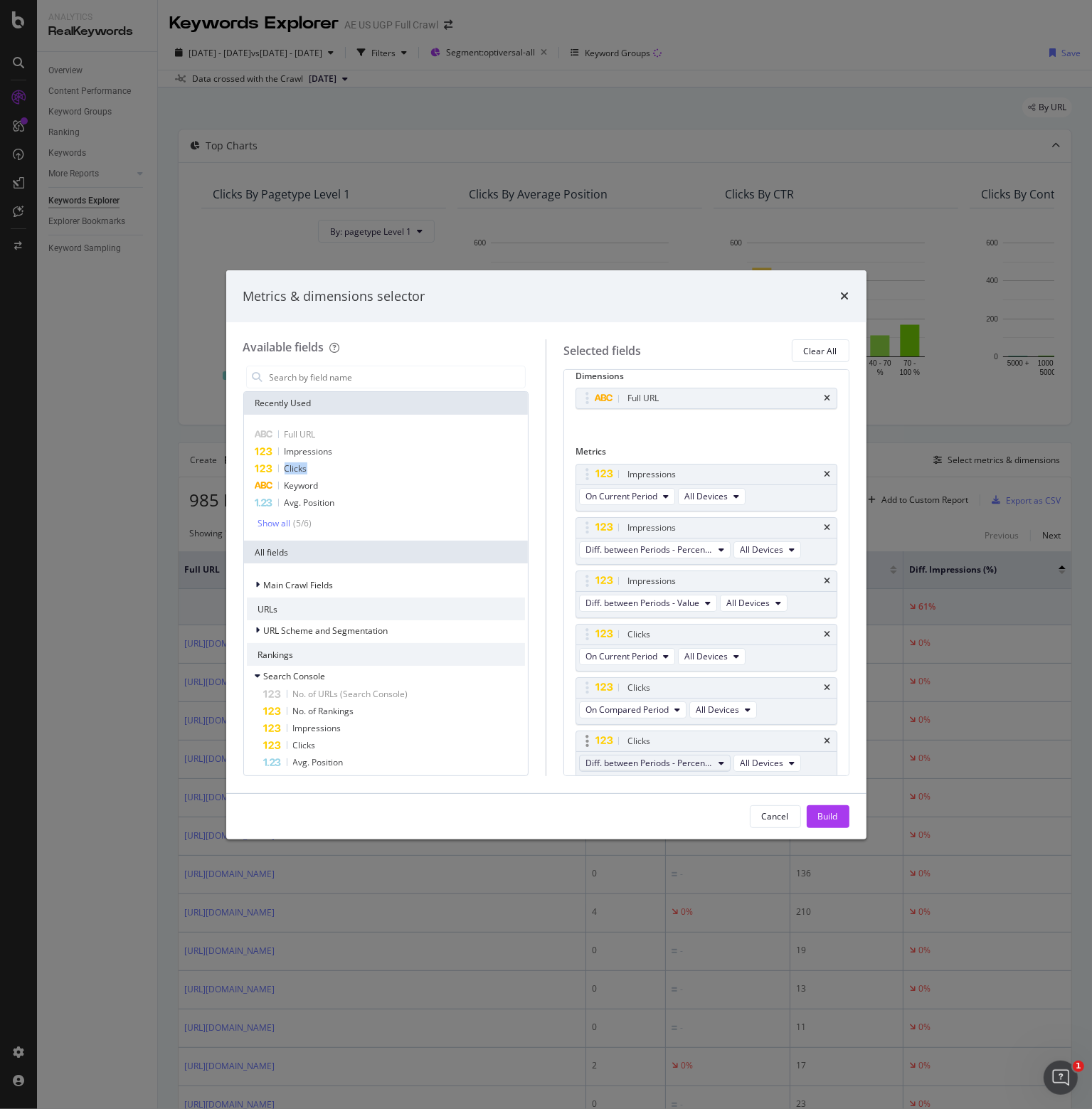
click at [638, 759] on span "Diff. between Periods - Percentage" at bounding box center [649, 763] width 127 height 12
click at [632, 862] on span "Diff. between Periods - Value" at bounding box center [661, 864] width 141 height 13
click at [828, 814] on div "Build" at bounding box center [828, 816] width 20 height 12
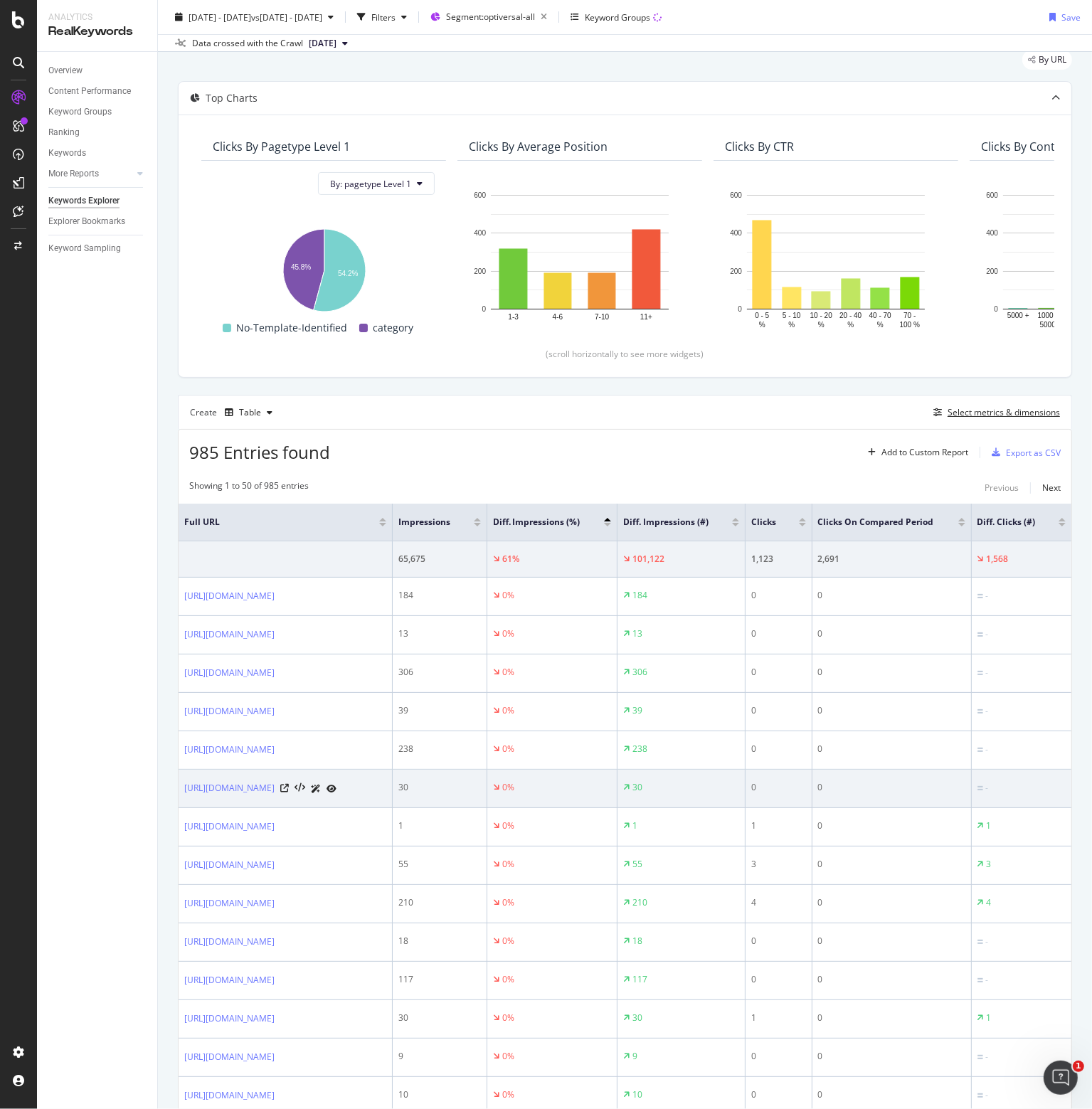
scroll to position [71, 0]
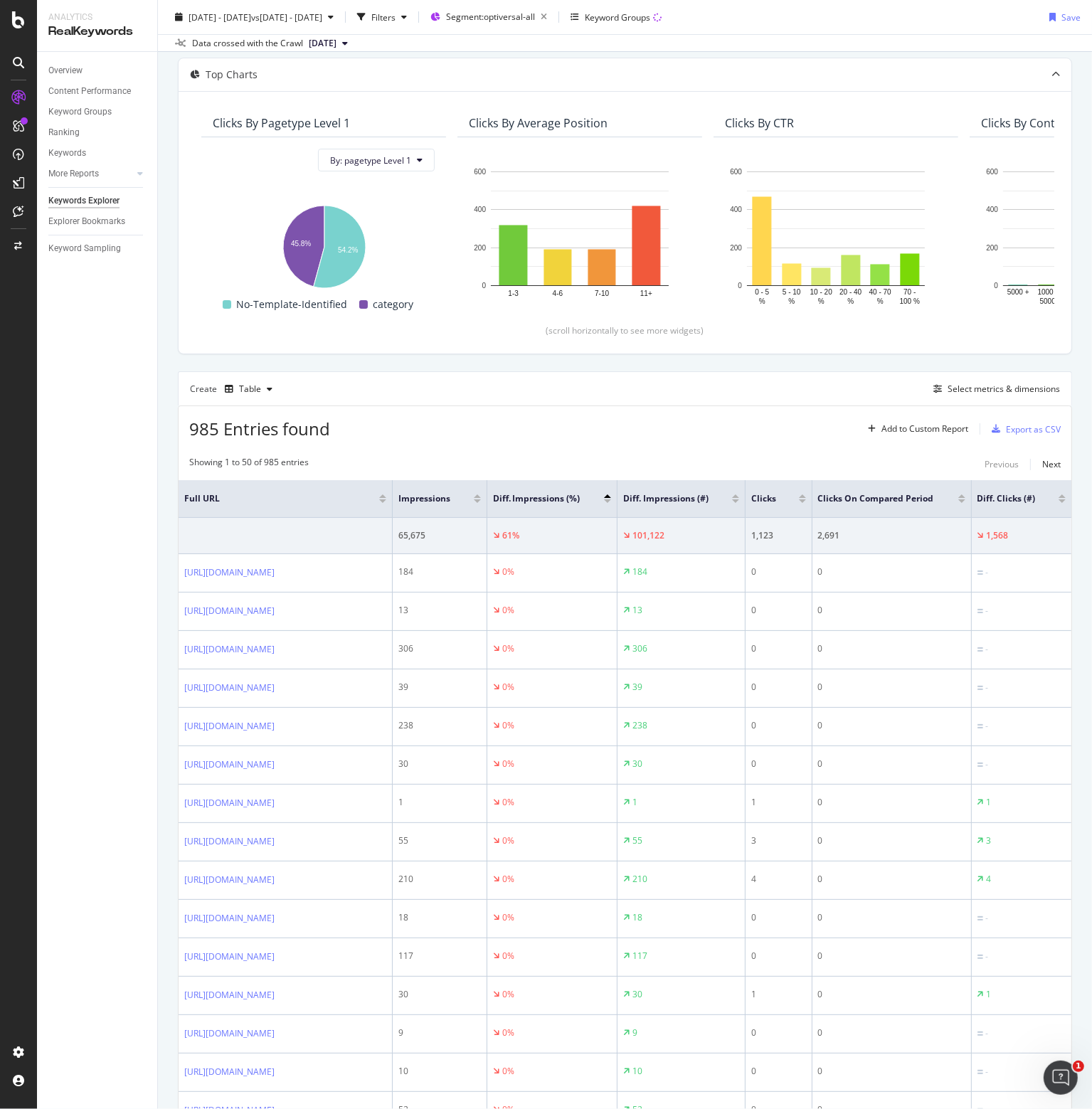
click at [739, 495] on div at bounding box center [736, 496] width 8 height 3
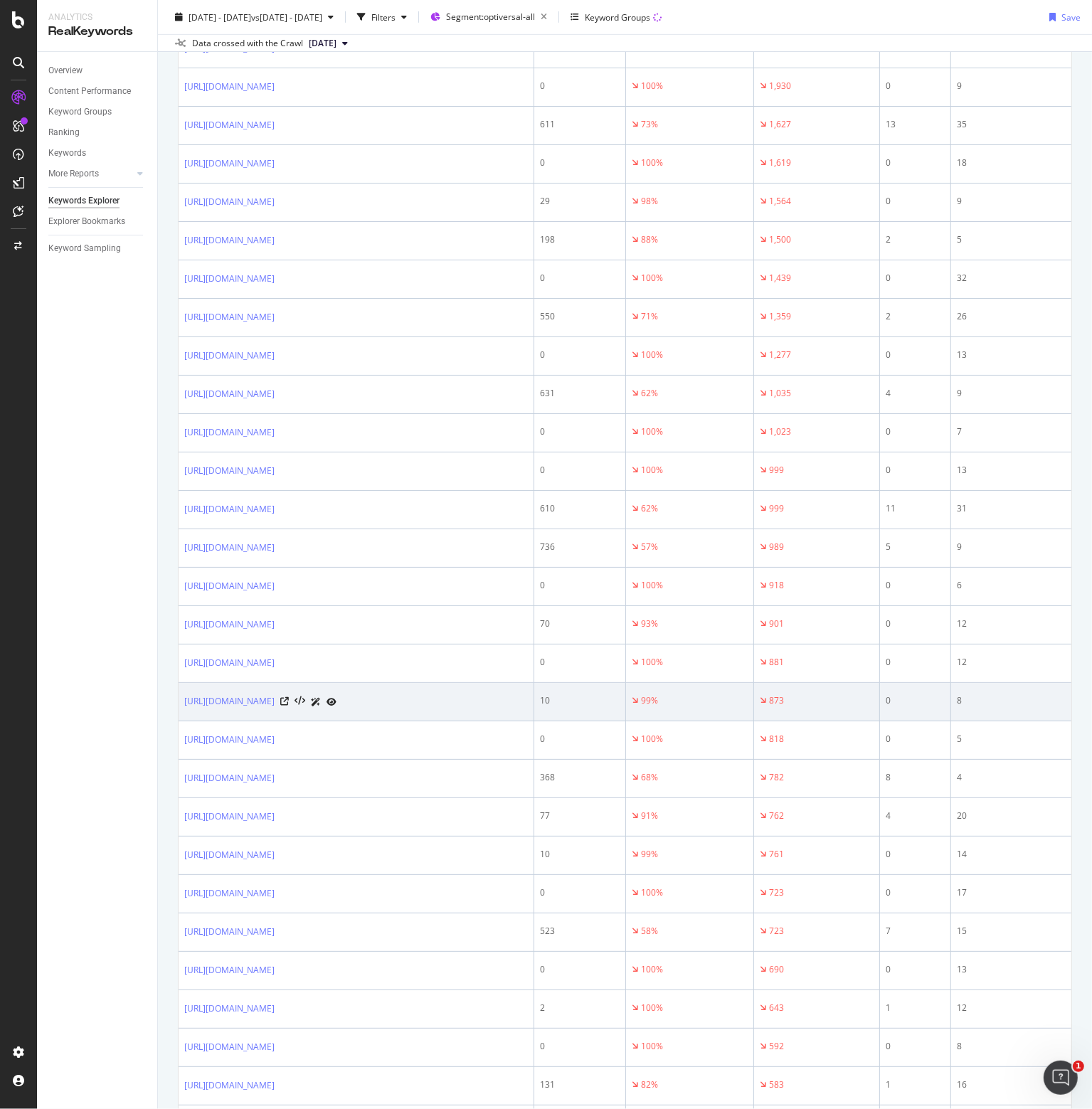
scroll to position [996, 0]
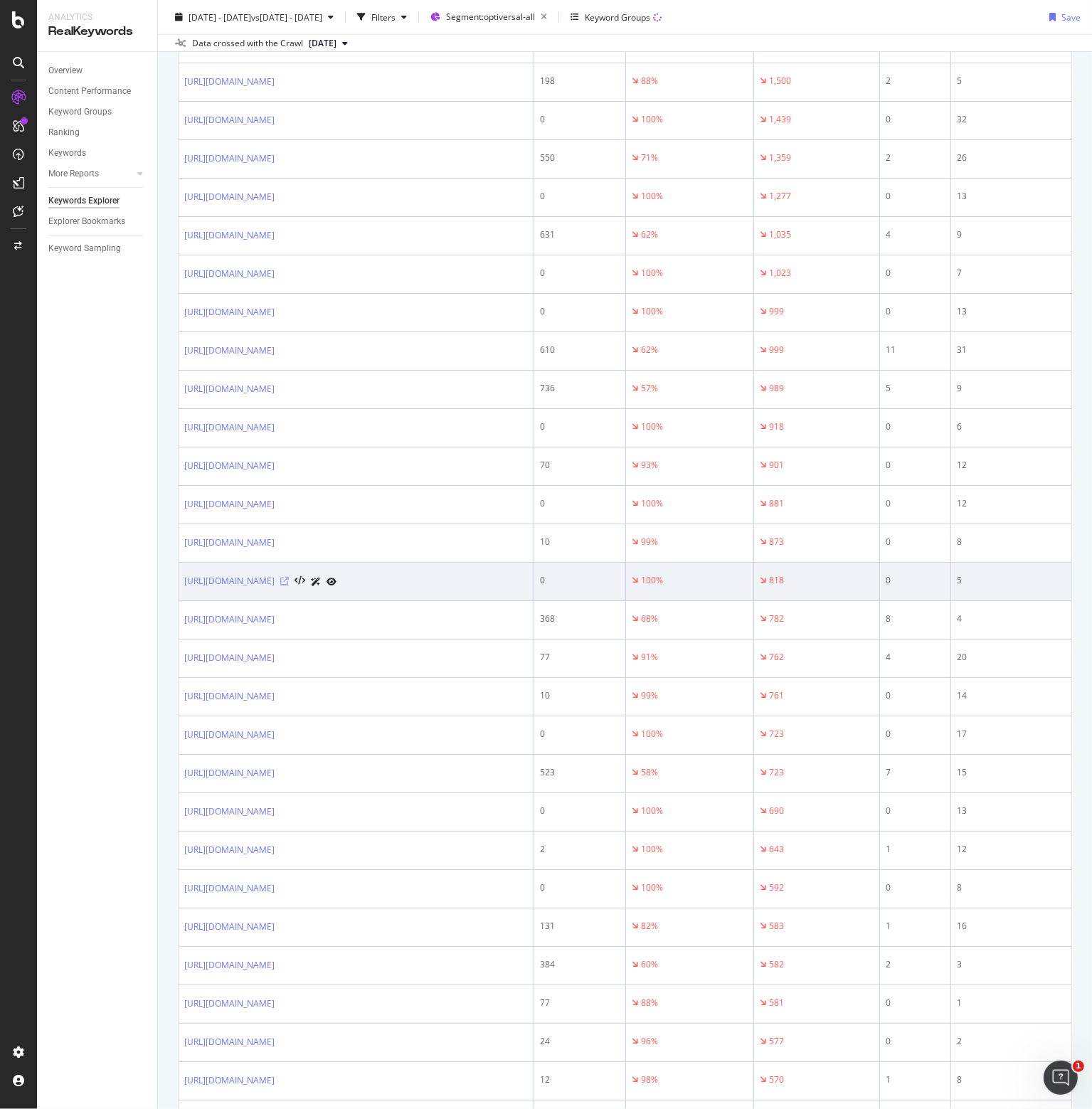
click at [289, 586] on icon at bounding box center [285, 581] width 8 height 8
